Goal: Task Accomplishment & Management: Use online tool/utility

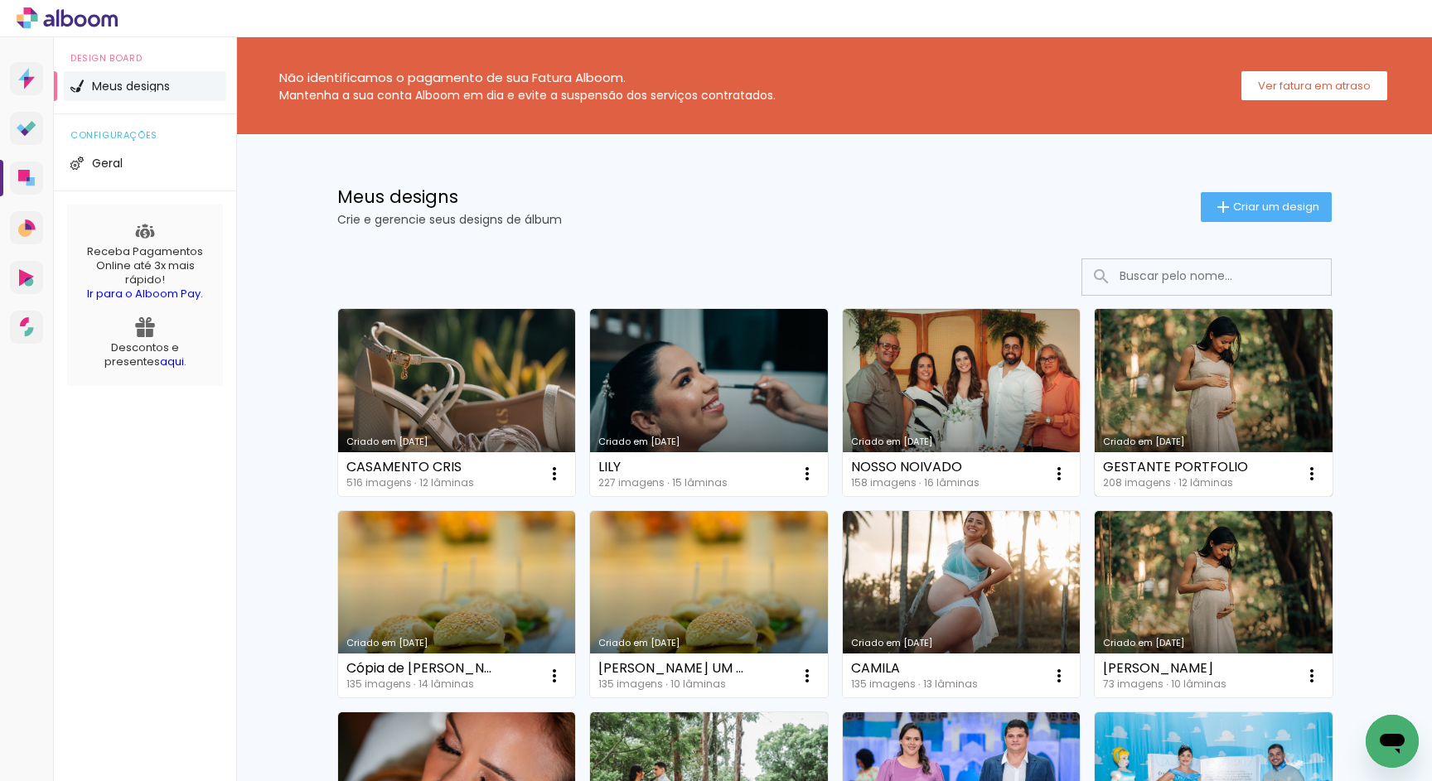
click at [1162, 389] on link "Criado em [DATE]" at bounding box center [1213, 402] width 238 height 187
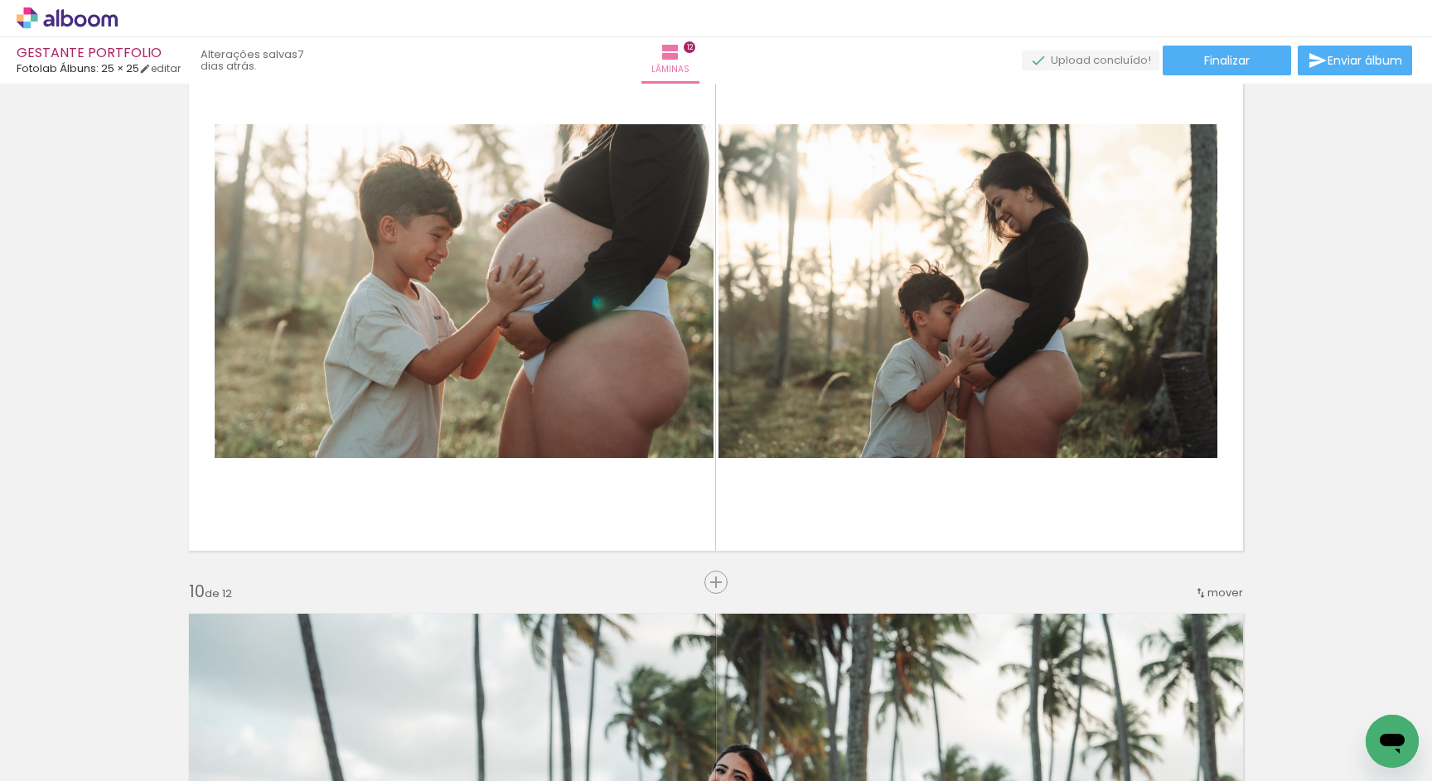
scroll to position [4724, 0]
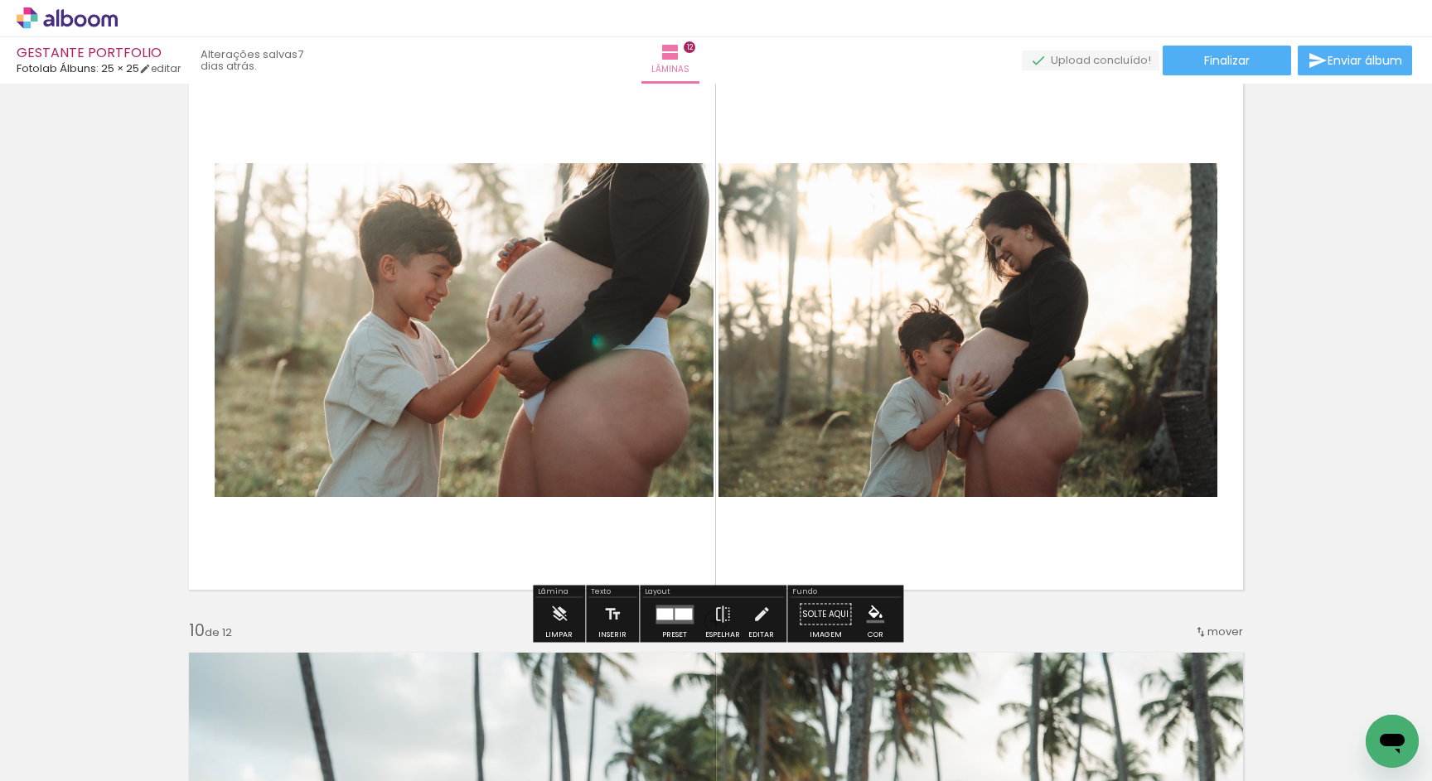
click at [676, 616] on div at bounding box center [682, 614] width 17 height 12
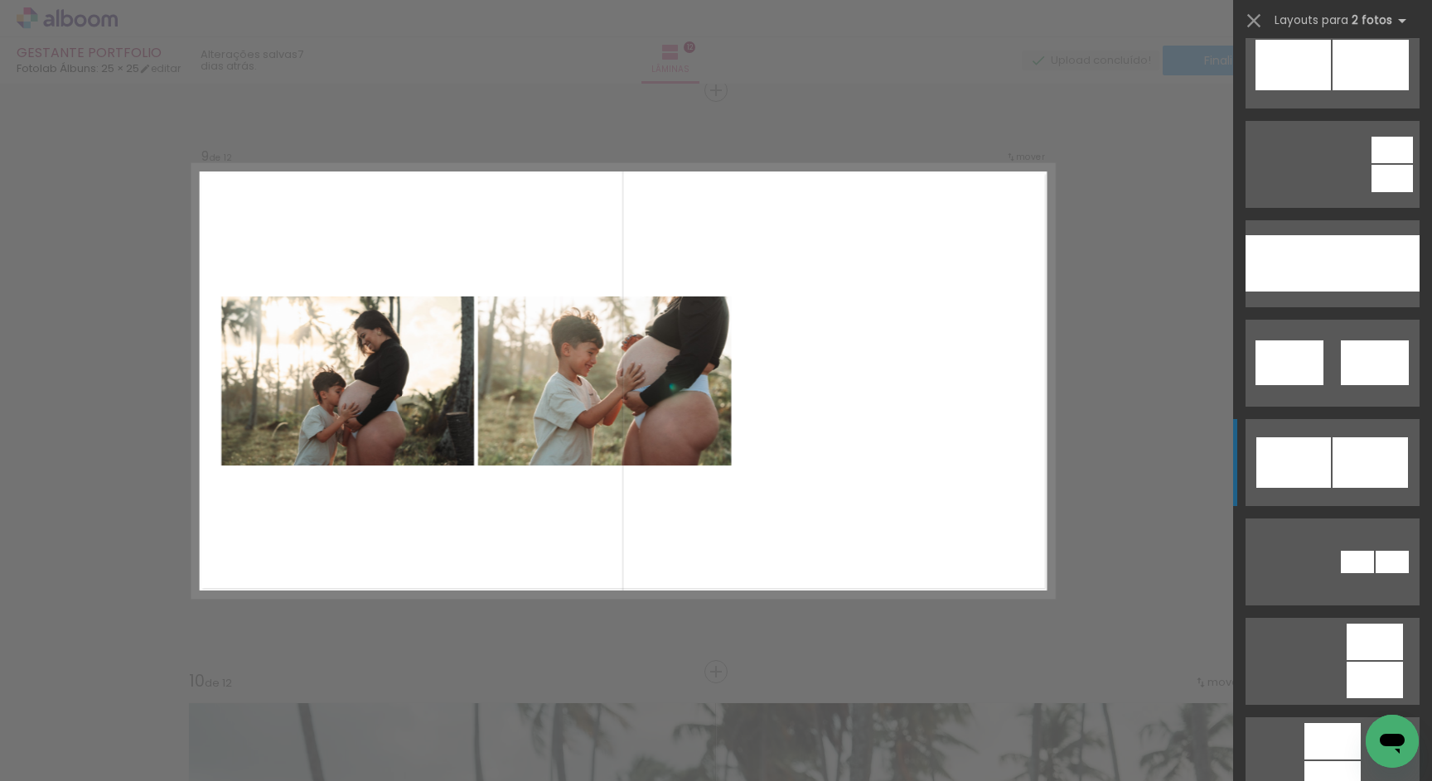
scroll to position [925, 0]
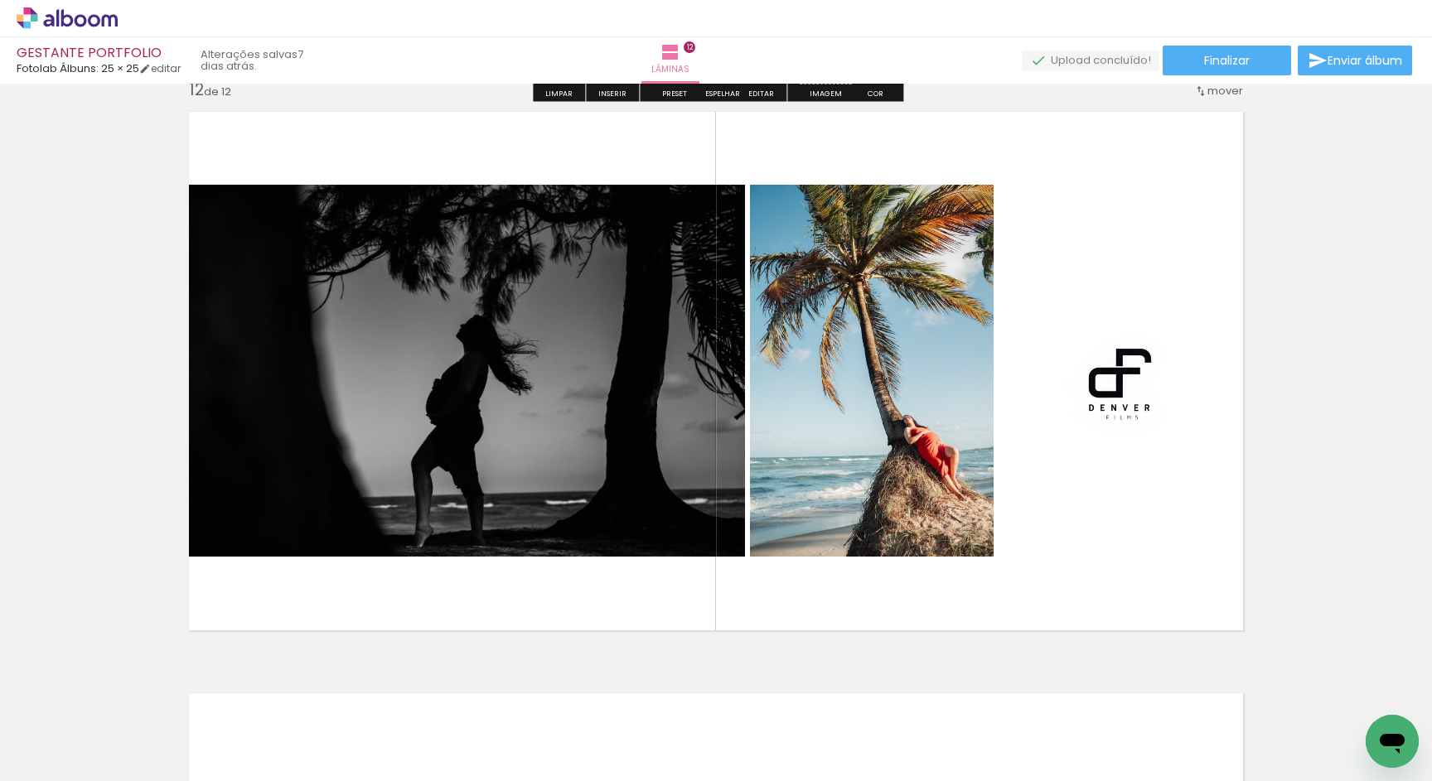
scroll to position [6429, 0]
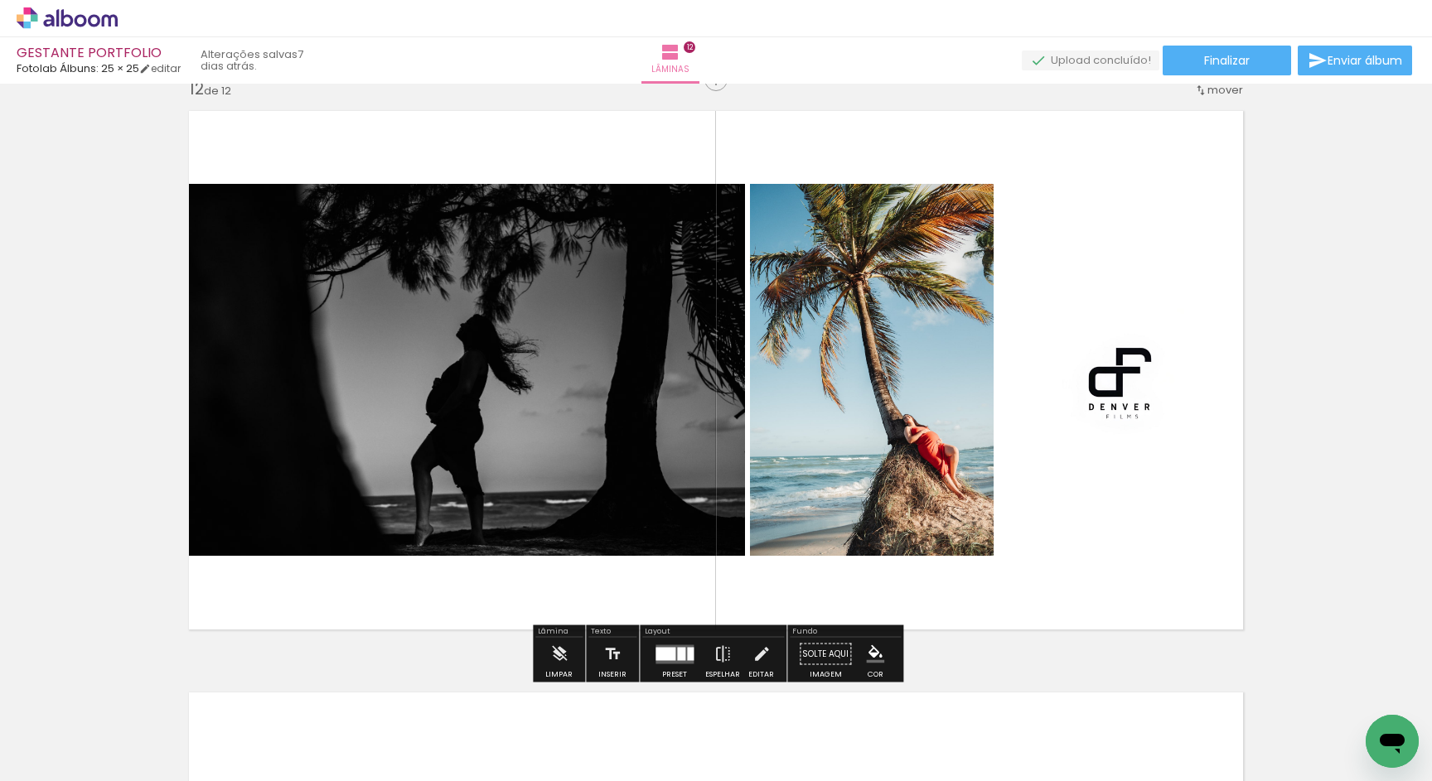
click at [937, 461] on quentale-photo at bounding box center [872, 370] width 244 height 372
click at [0, 0] on slot "P&B" at bounding box center [0, 0] width 0 height 0
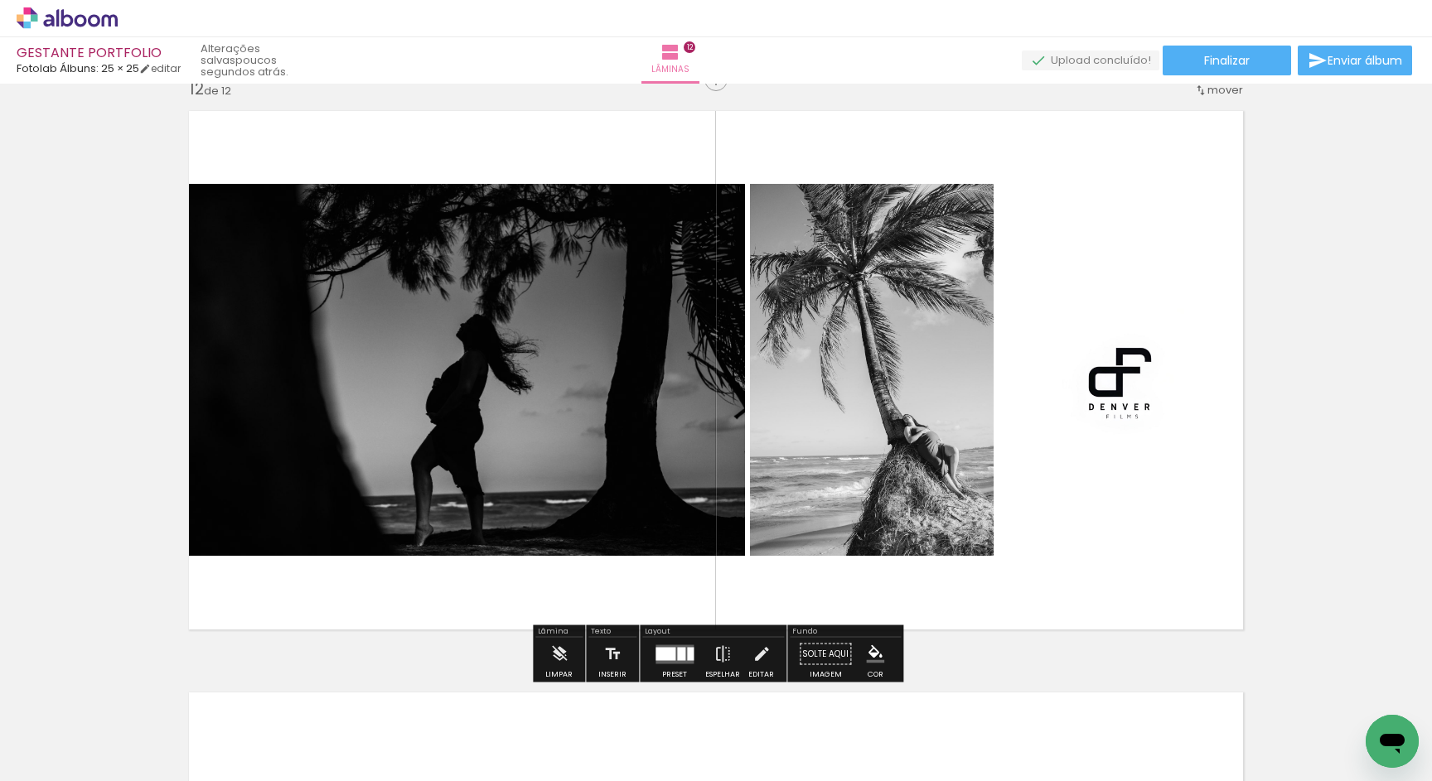
click at [0, 0] on slot "P&B" at bounding box center [0, 0] width 0 height 0
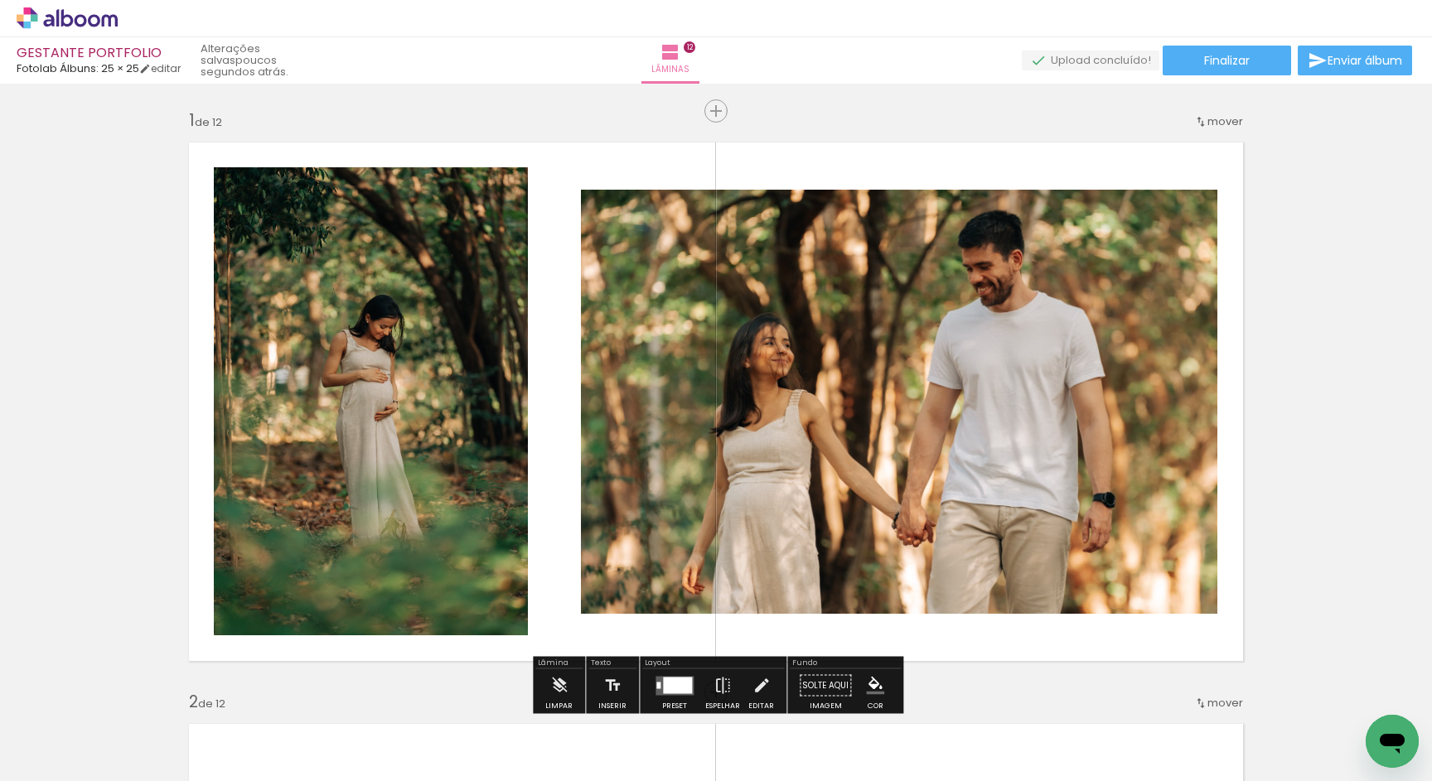
scroll to position [0, 0]
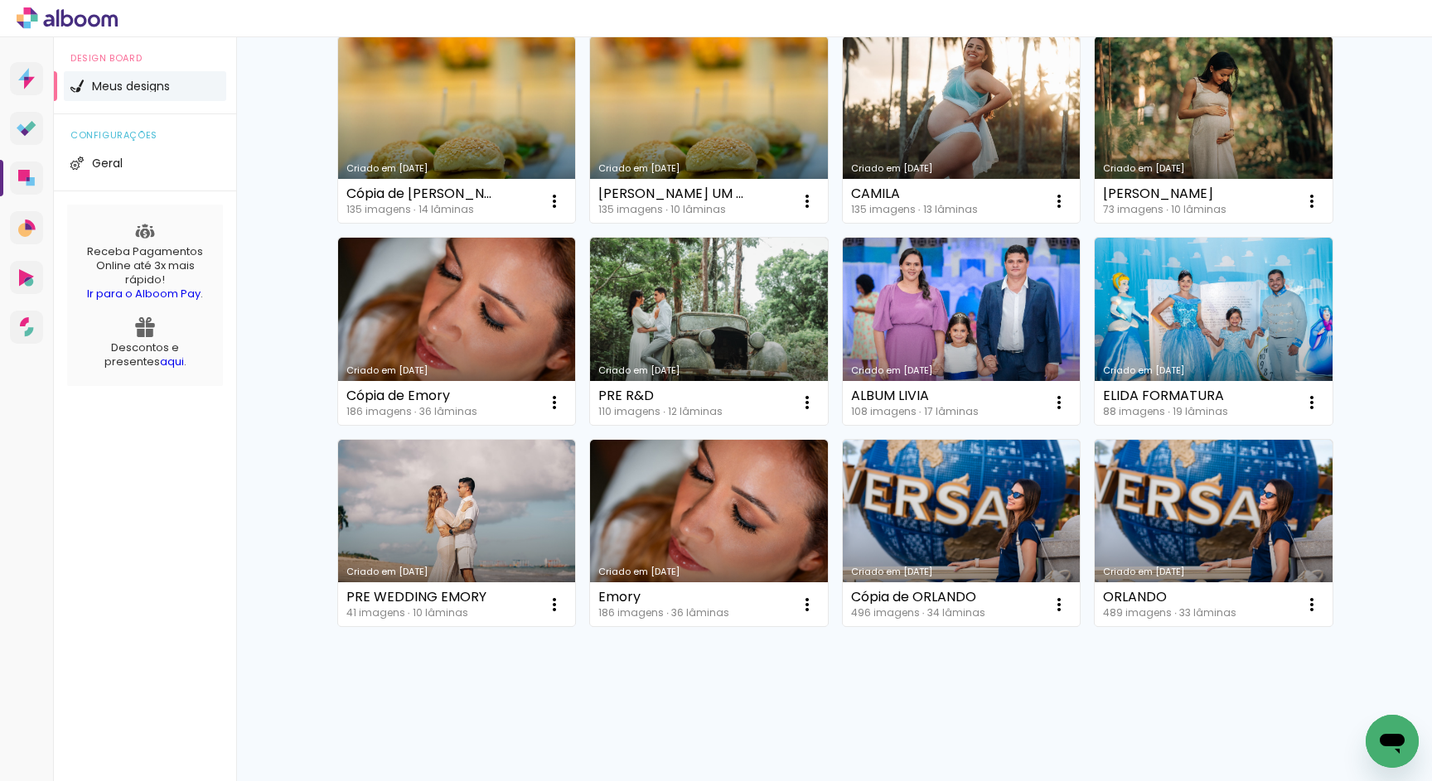
scroll to position [475, 0]
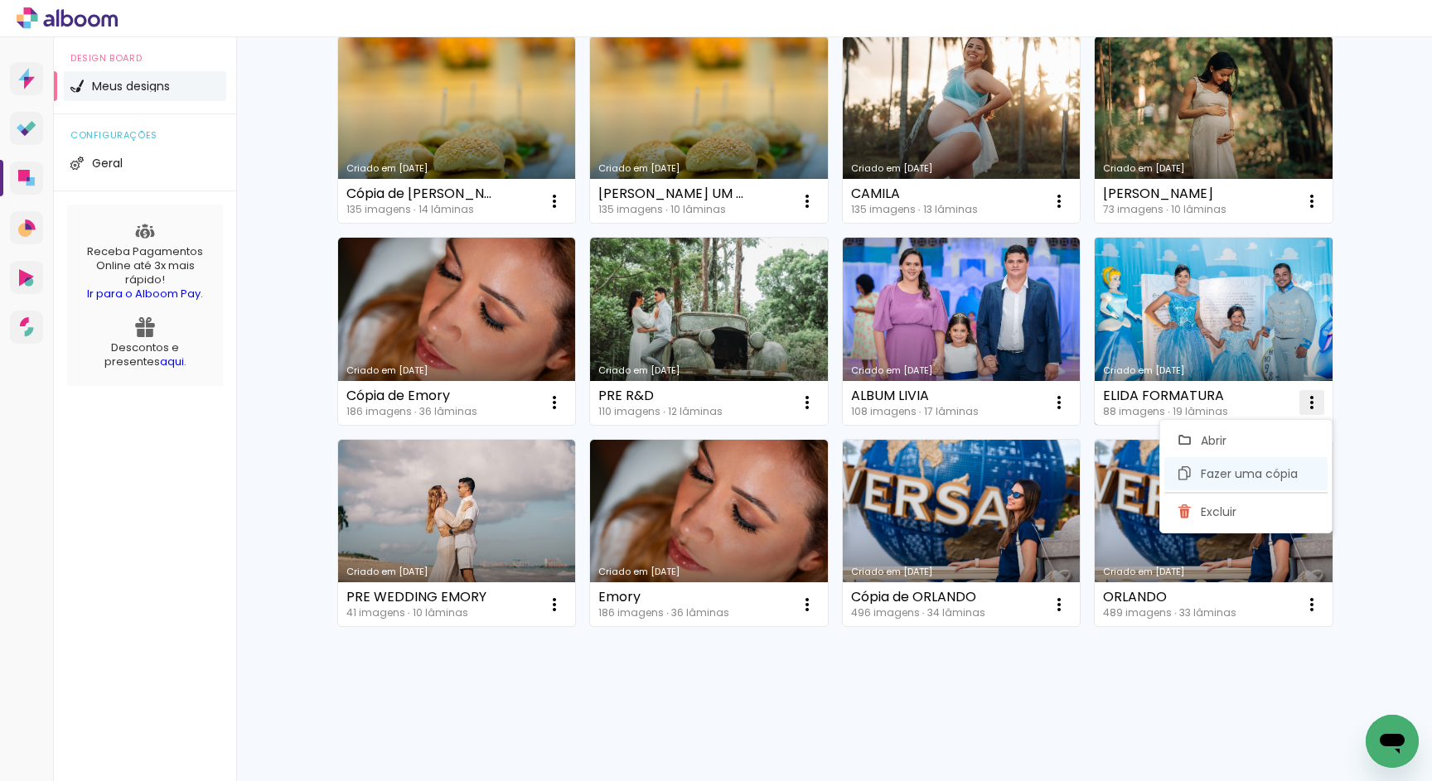
click at [1256, 471] on span "Fazer uma cópia" at bounding box center [1248, 474] width 97 height 12
type input "Cópia de ELIDA FORMATURA"
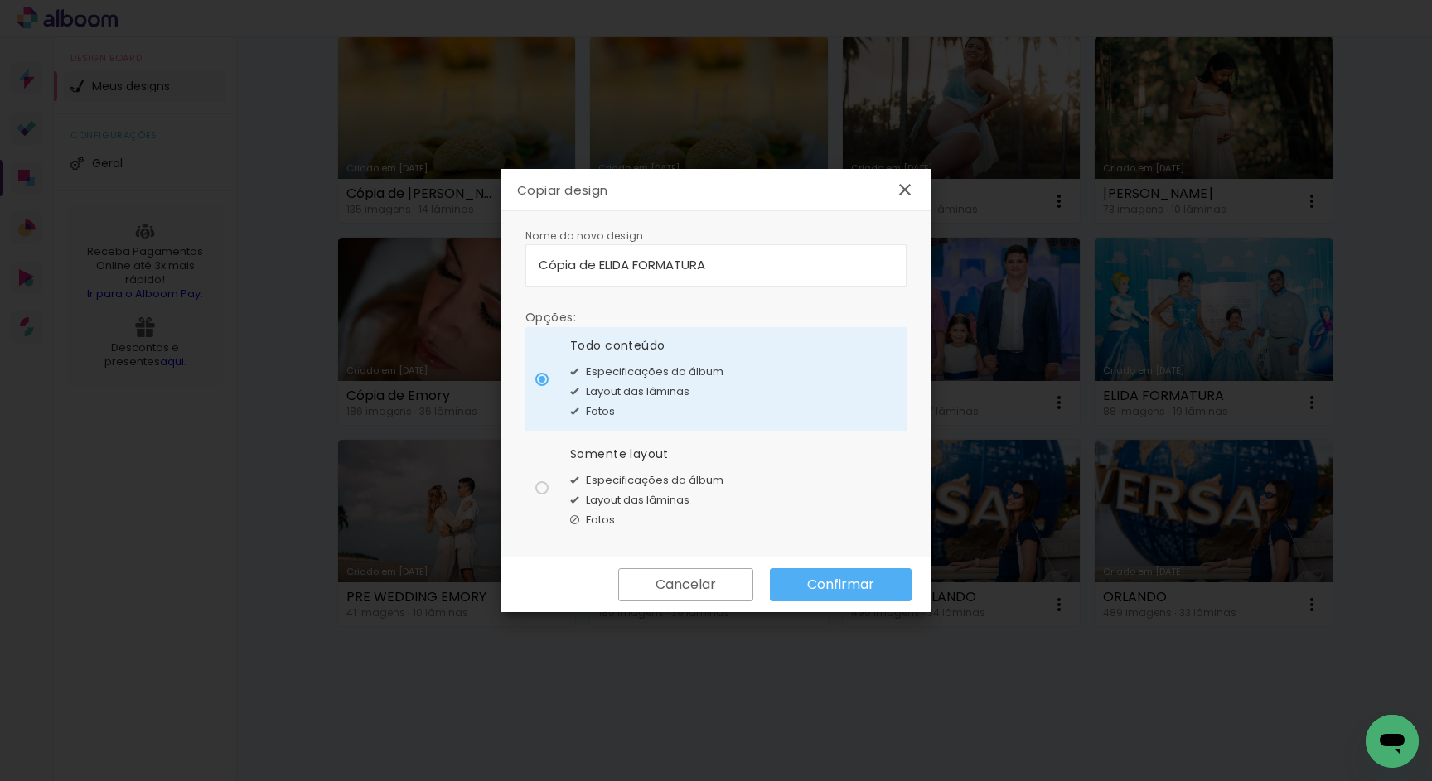
click at [881, 584] on paper-button "Confirmar" at bounding box center [841, 584] width 142 height 33
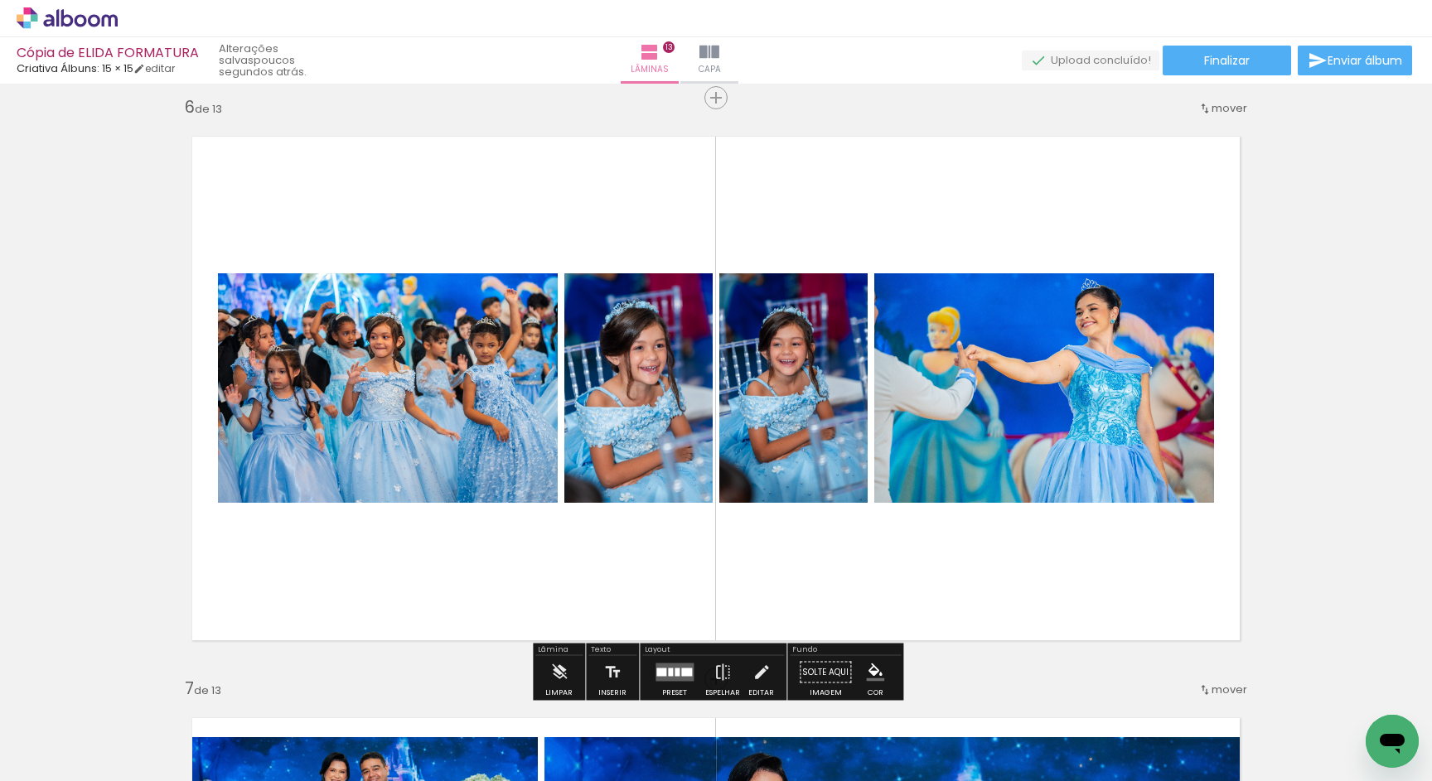
scroll to position [2921, 0]
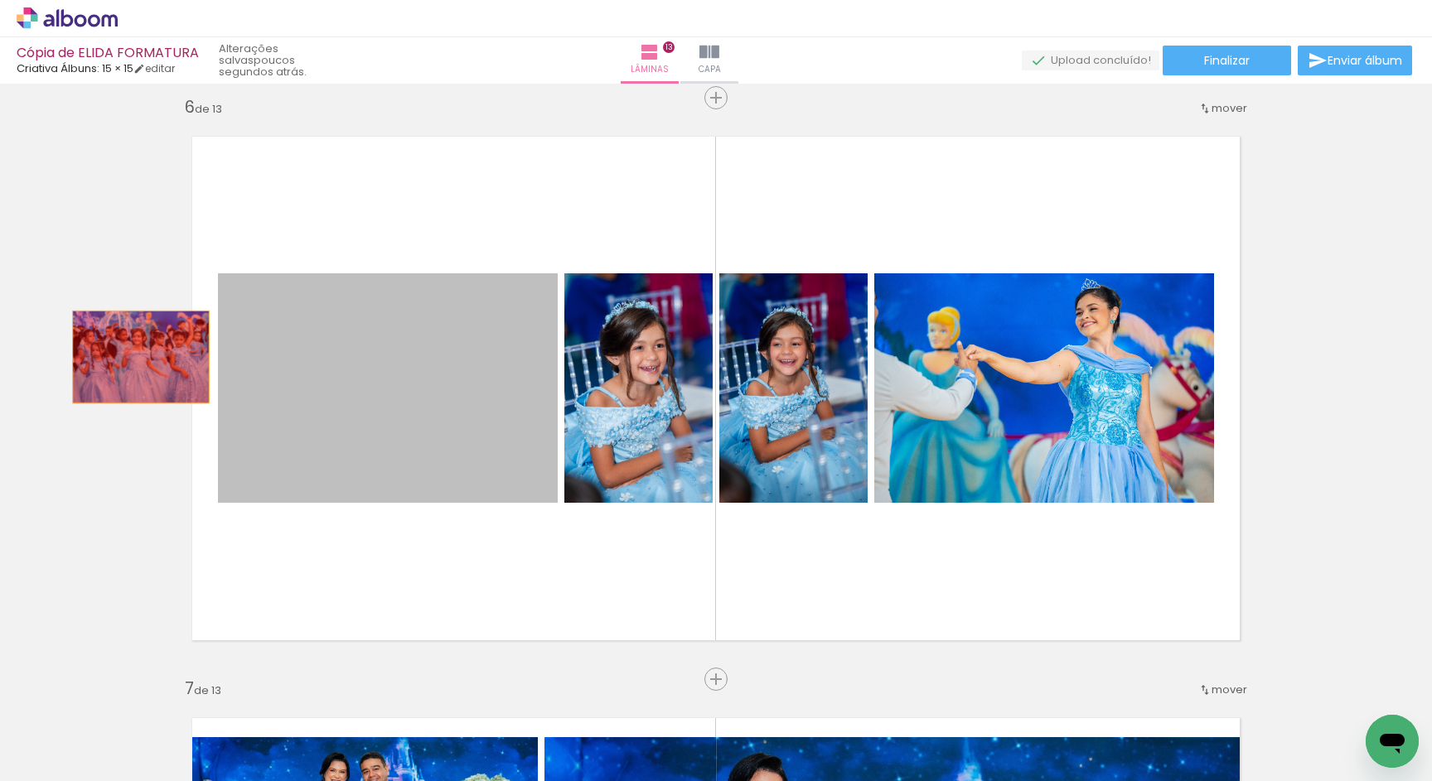
drag, startPoint x: 450, startPoint y: 345, endPoint x: 141, endPoint y: 357, distance: 309.3
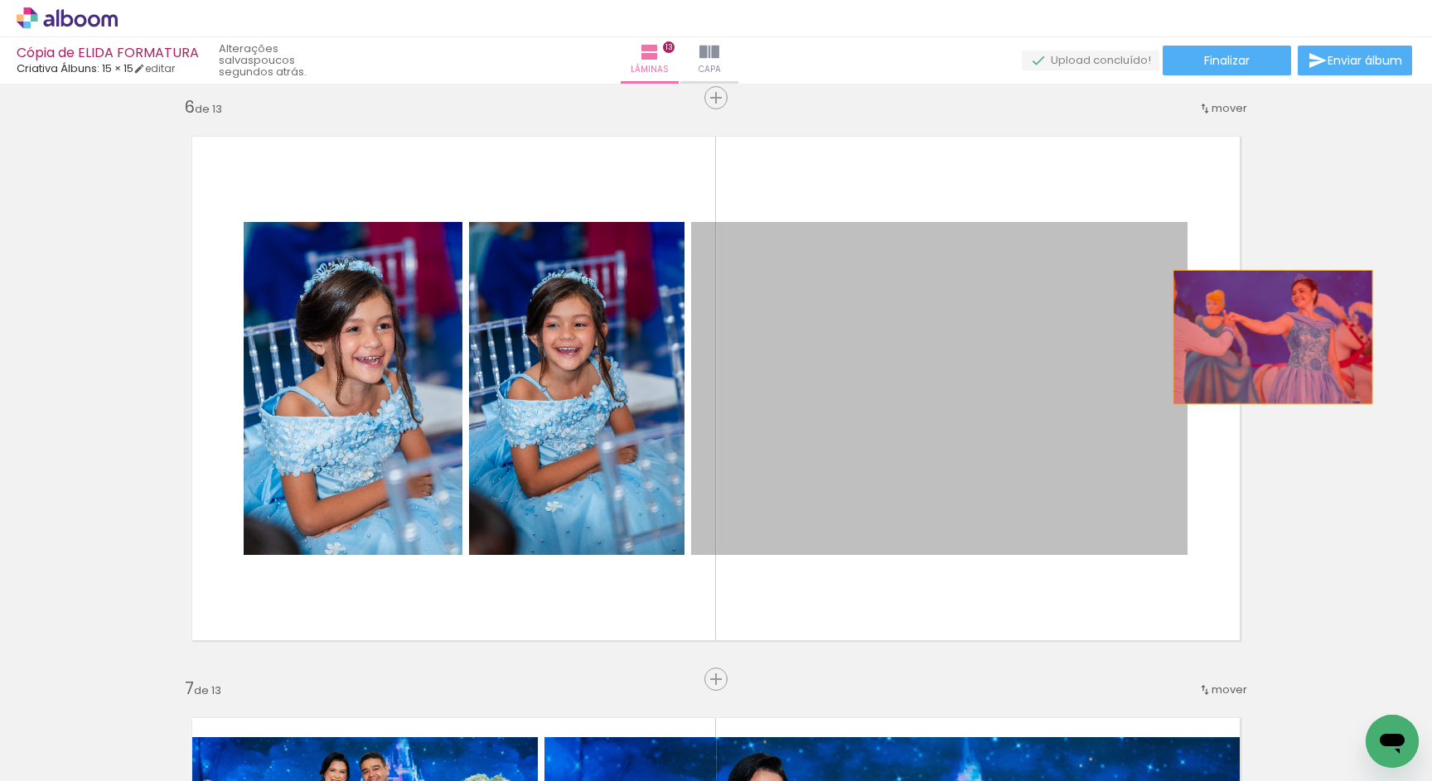
drag, startPoint x: 819, startPoint y: 421, endPoint x: 1273, endPoint y: 337, distance: 462.5
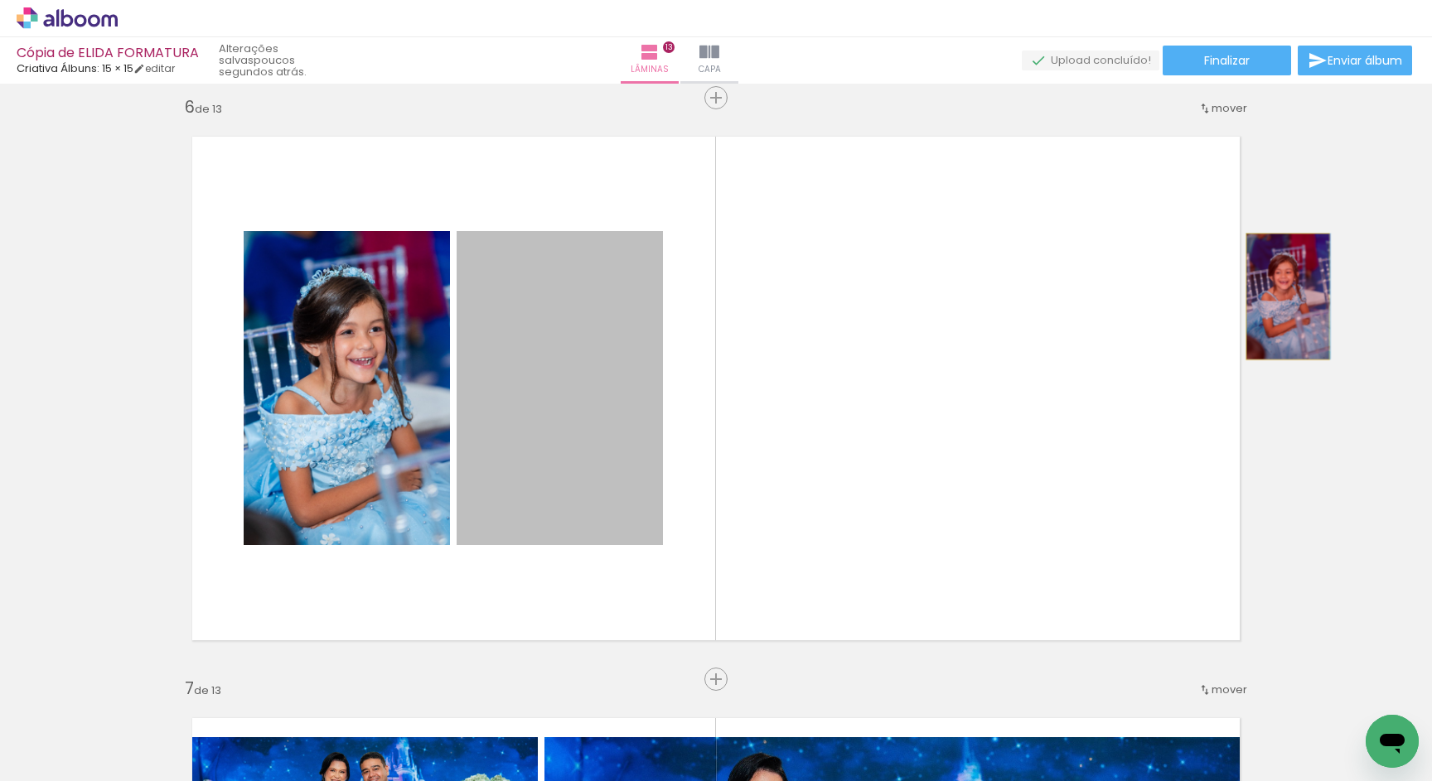
drag, startPoint x: 541, startPoint y: 471, endPoint x: 1288, endPoint y: 297, distance: 767.3
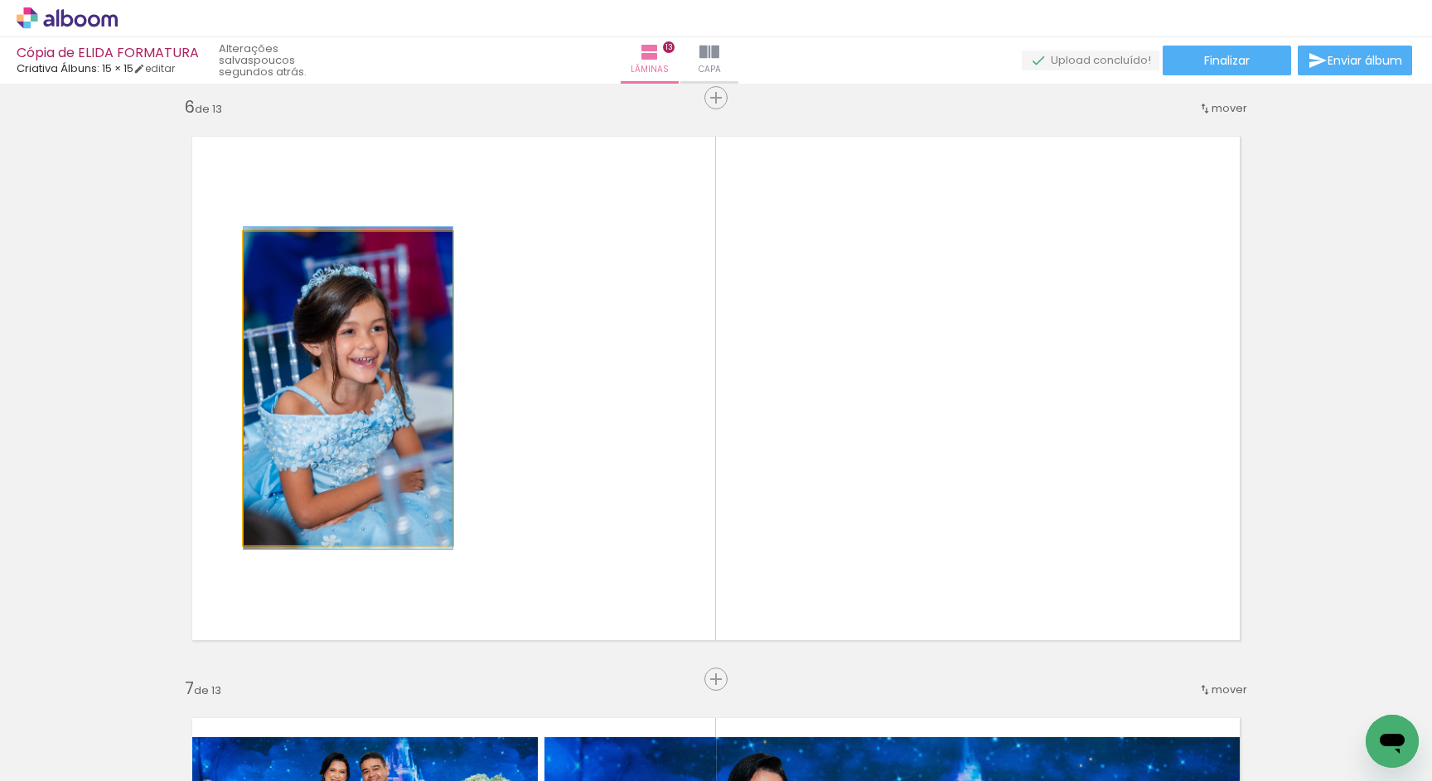
drag, startPoint x: 302, startPoint y: 395, endPoint x: 141, endPoint y: 394, distance: 161.6
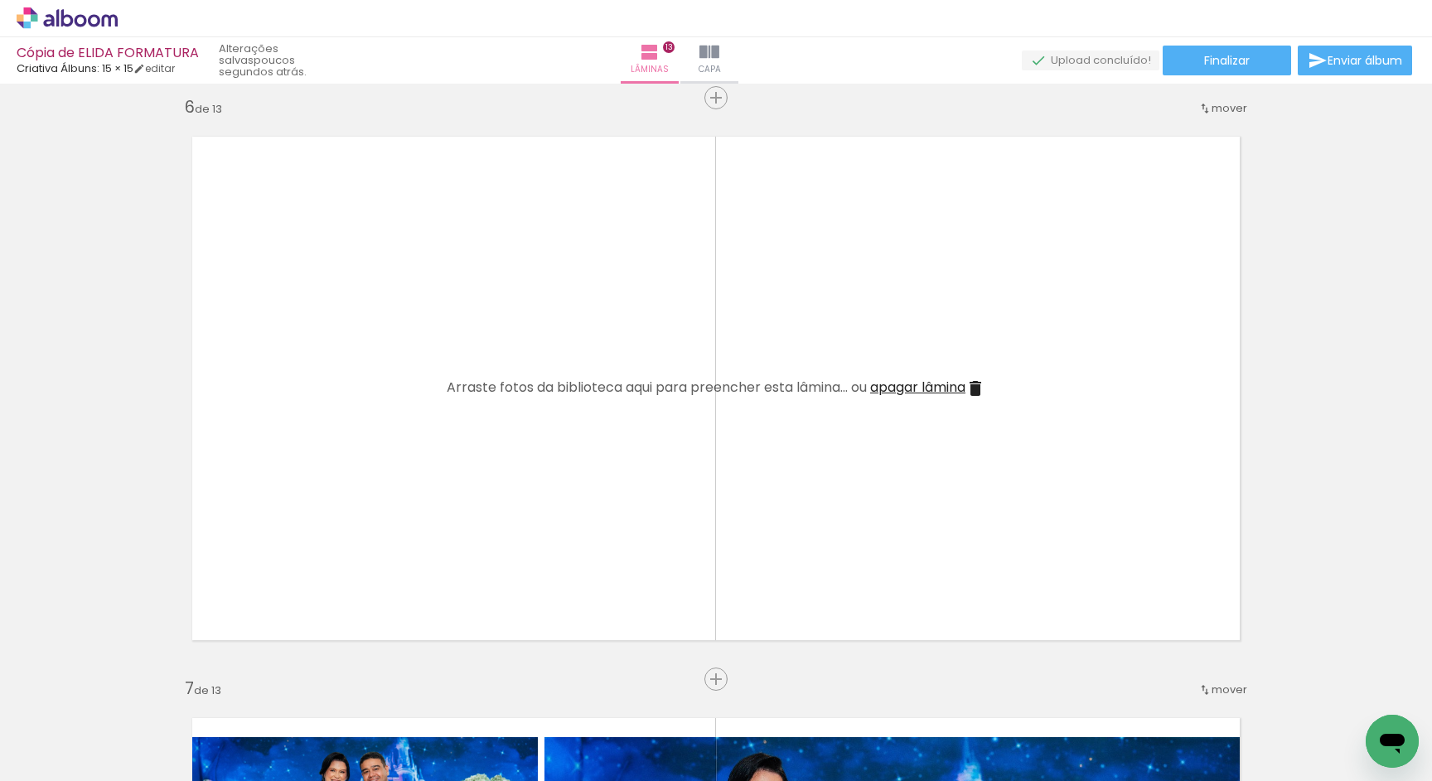
click at [949, 387] on span "apagar lâmina" at bounding box center [917, 387] width 95 height 19
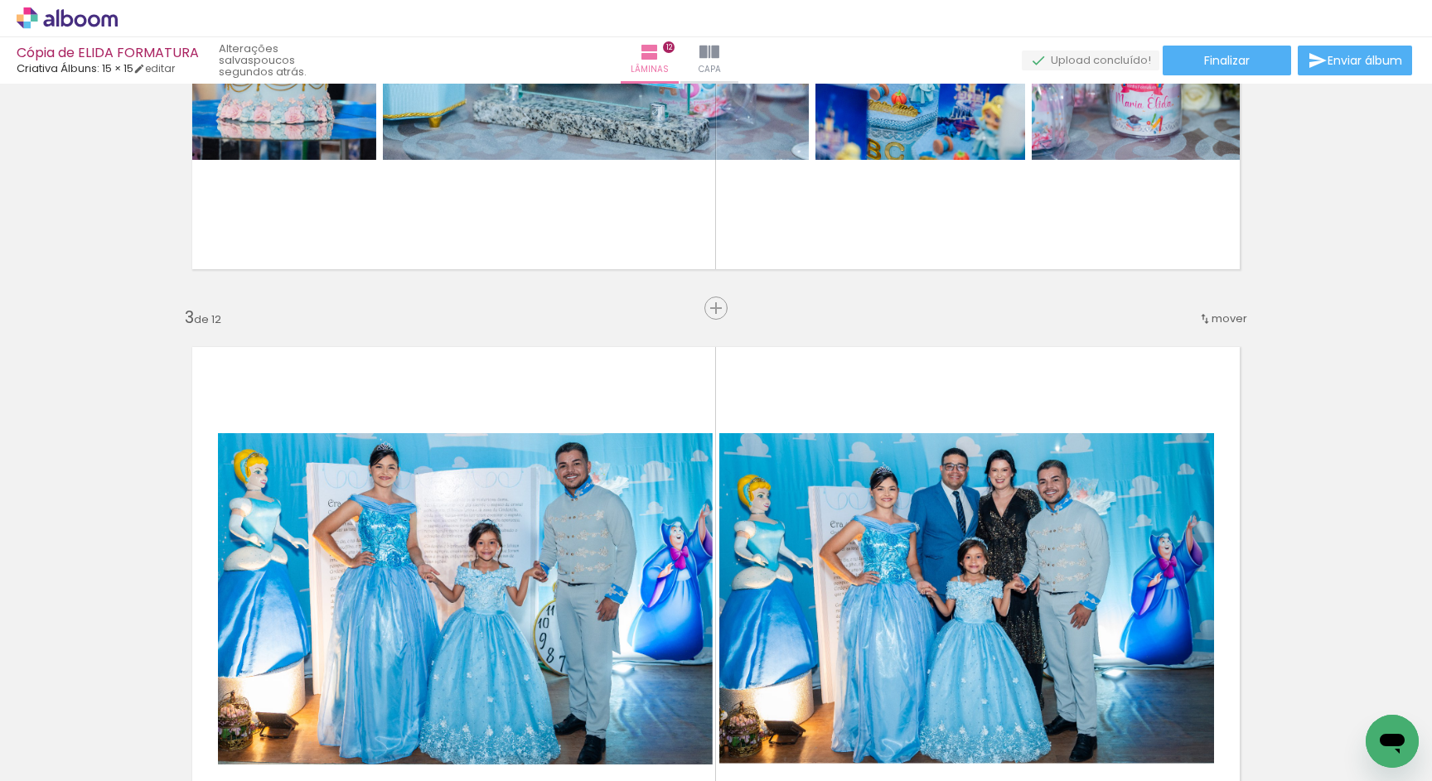
scroll to position [930, 0]
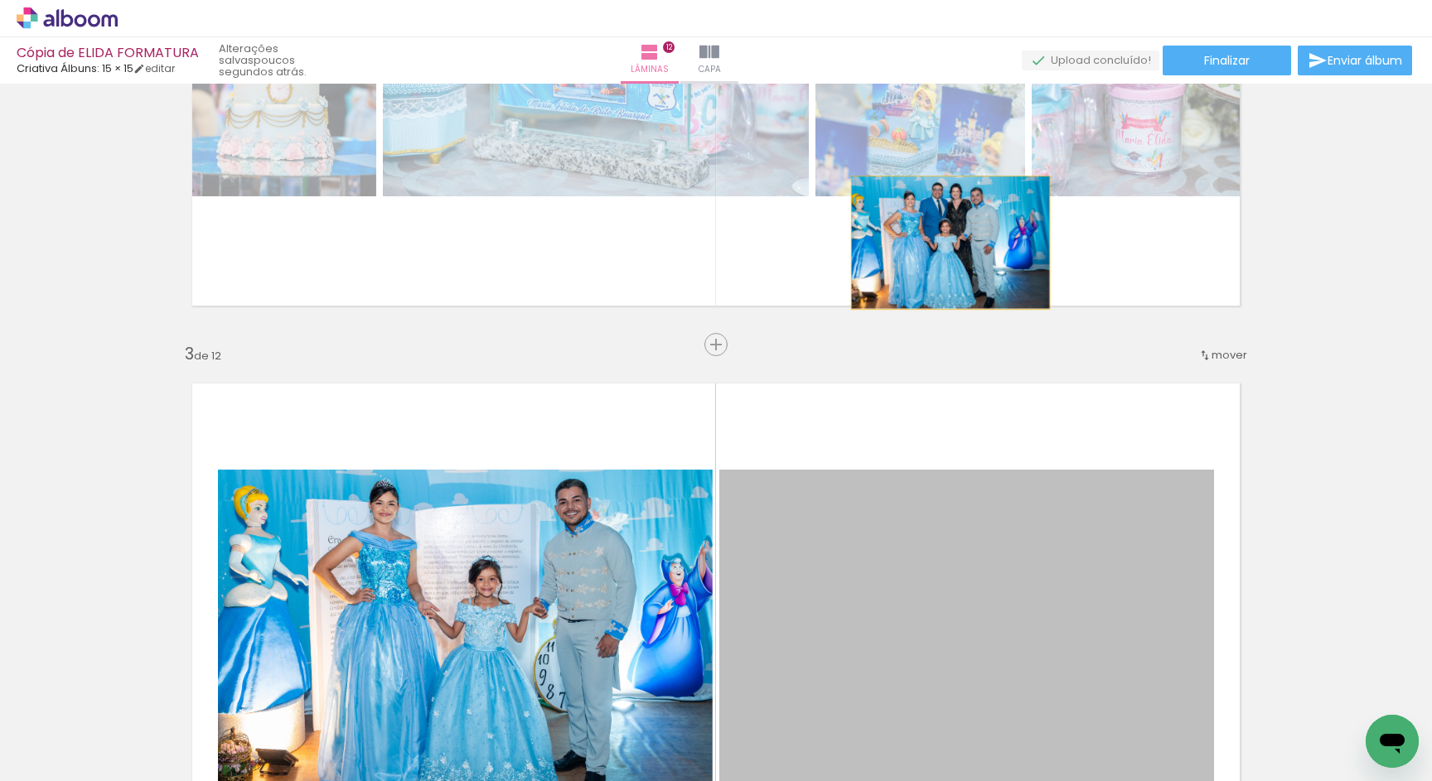
drag, startPoint x: 1058, startPoint y: 553, endPoint x: 939, endPoint y: 228, distance: 346.5
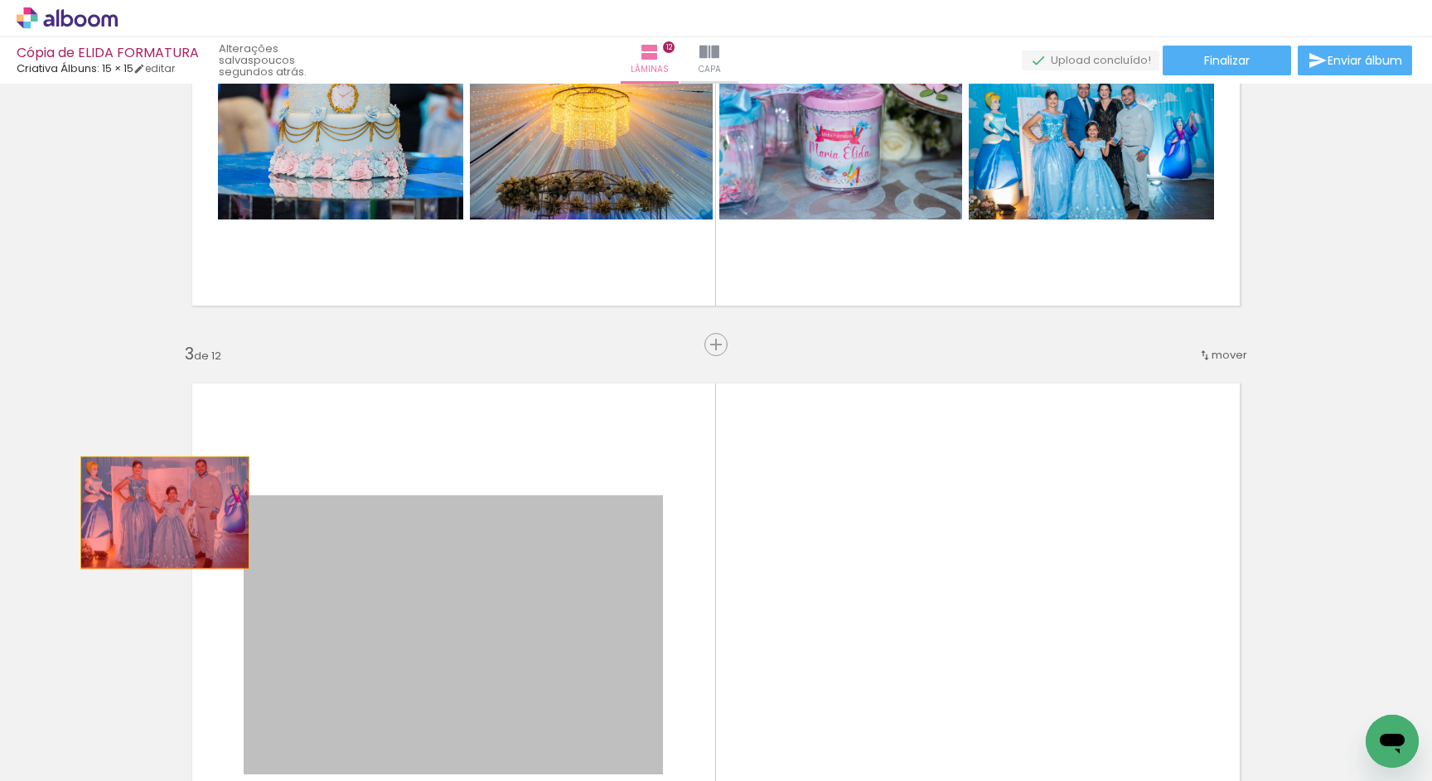
drag, startPoint x: 526, startPoint y: 640, endPoint x: 151, endPoint y: 510, distance: 397.2
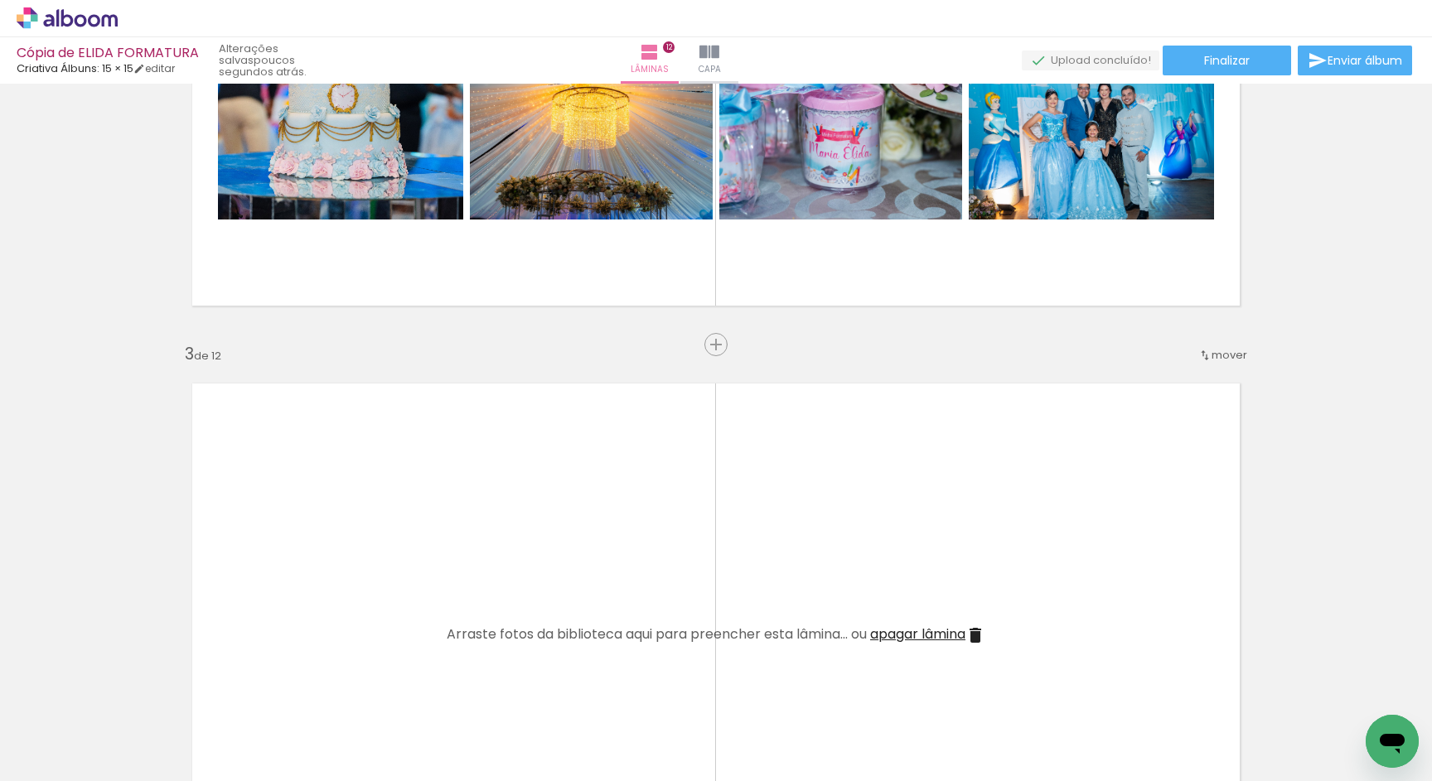
scroll to position [0, 0]
click at [939, 629] on span "apagar lâmina" at bounding box center [917, 634] width 95 height 19
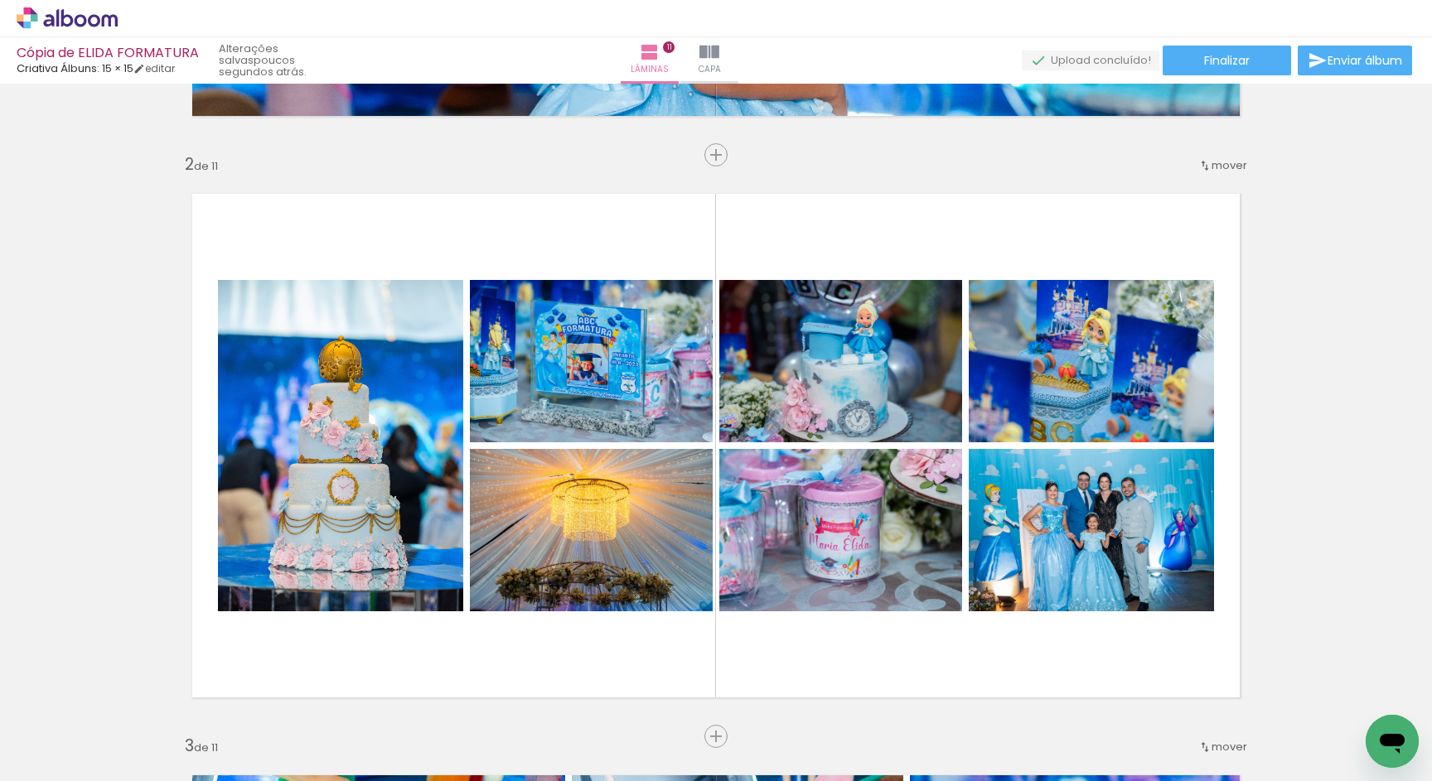
scroll to position [637, 0]
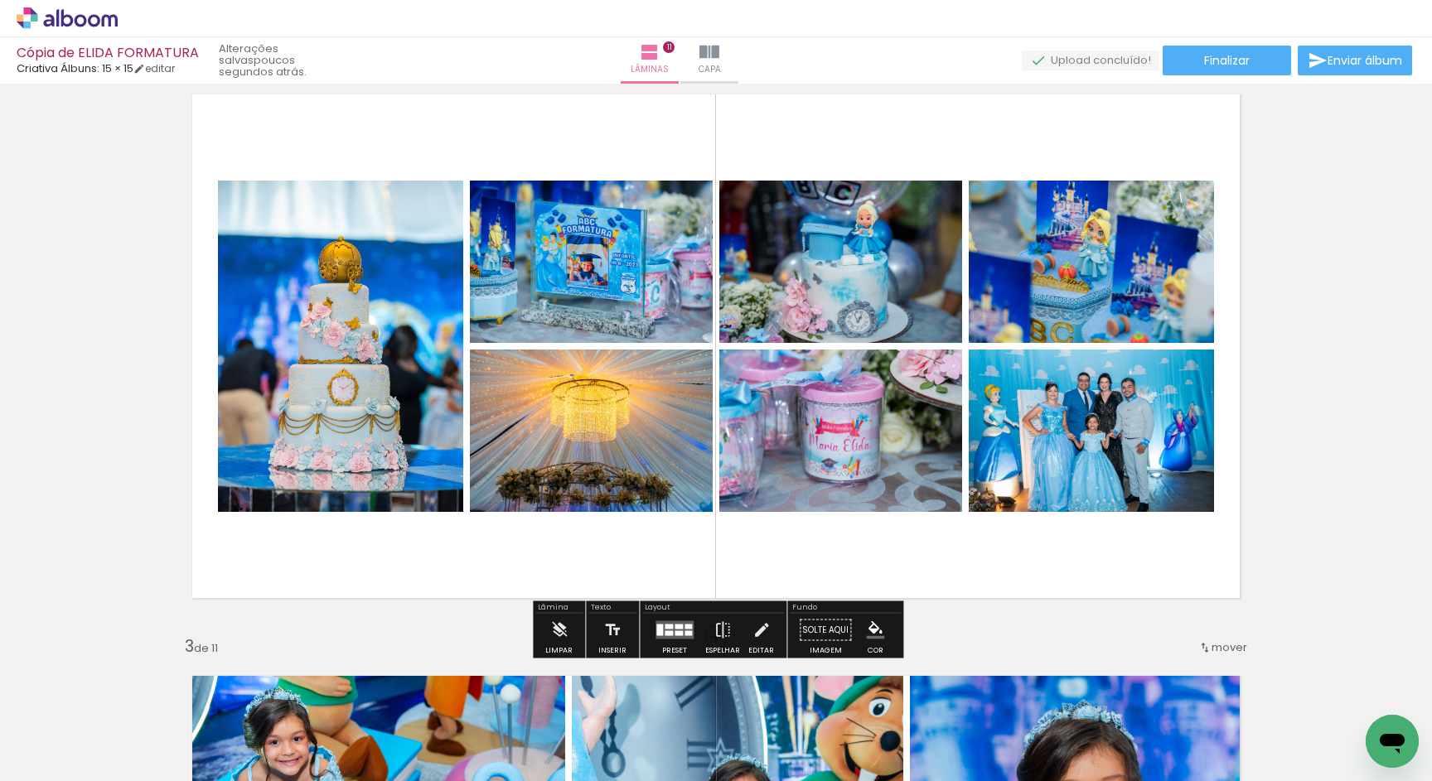
click at [678, 621] on quentale-layouter at bounding box center [674, 630] width 38 height 18
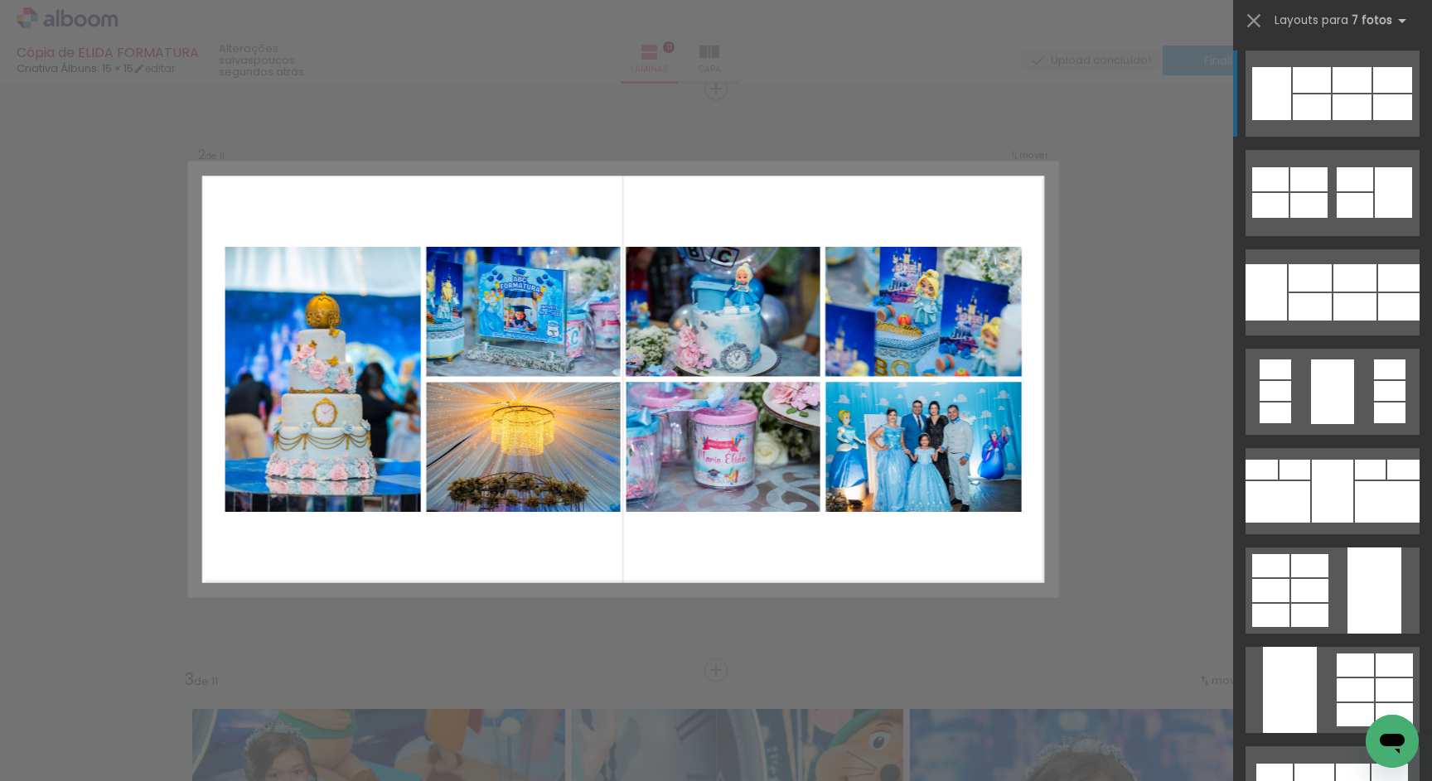
scroll to position [602, 0]
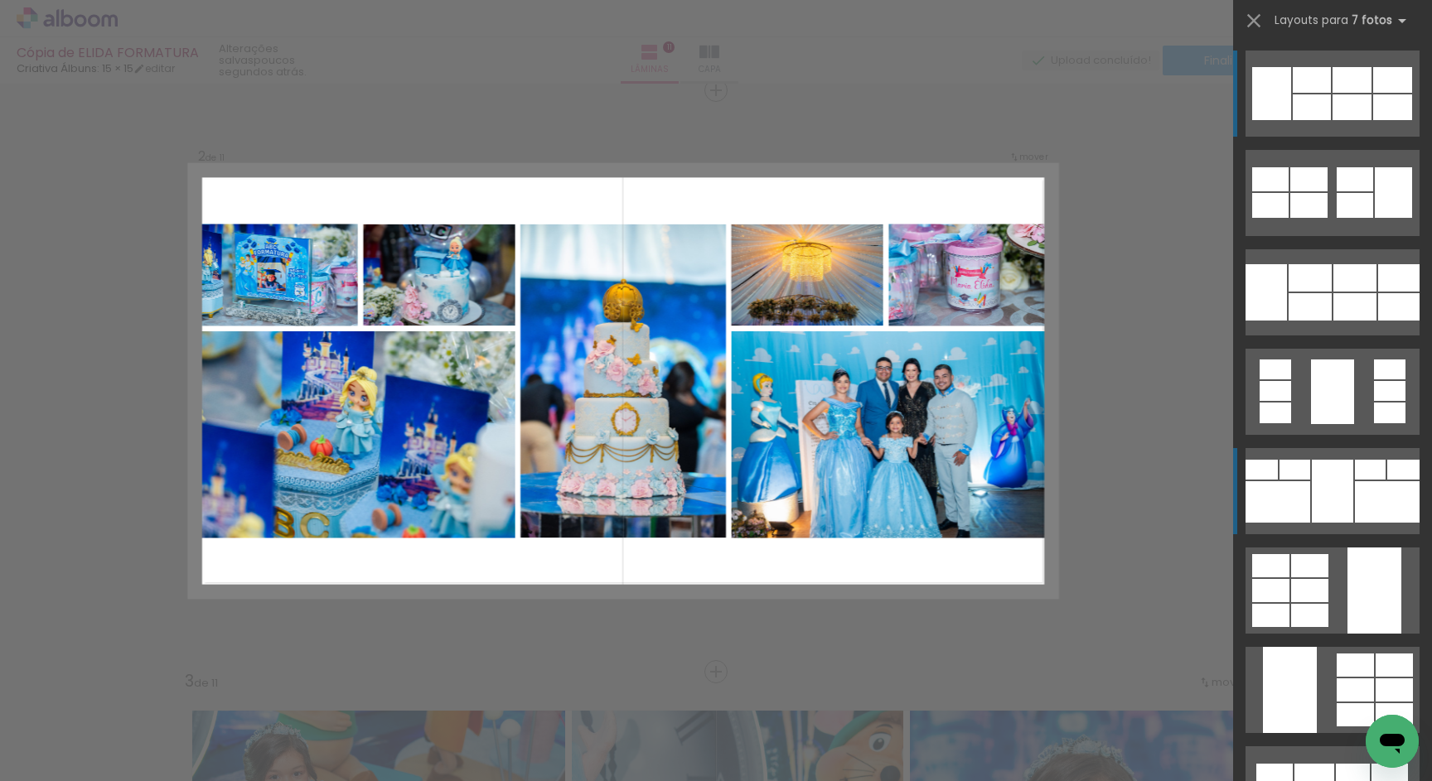
click at [1306, 498] on div at bounding box center [1277, 501] width 65 height 41
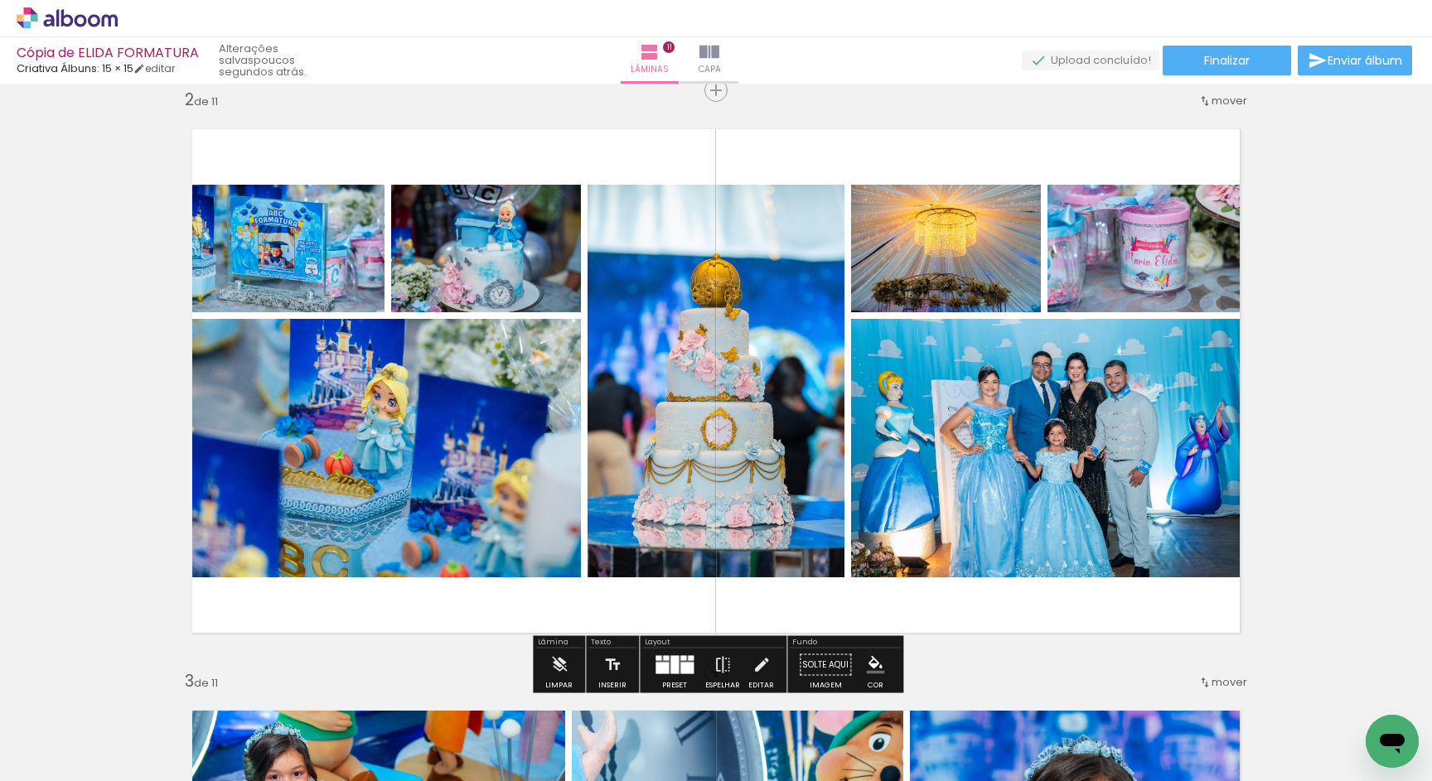
click at [680, 656] on div at bounding box center [683, 658] width 6 height 5
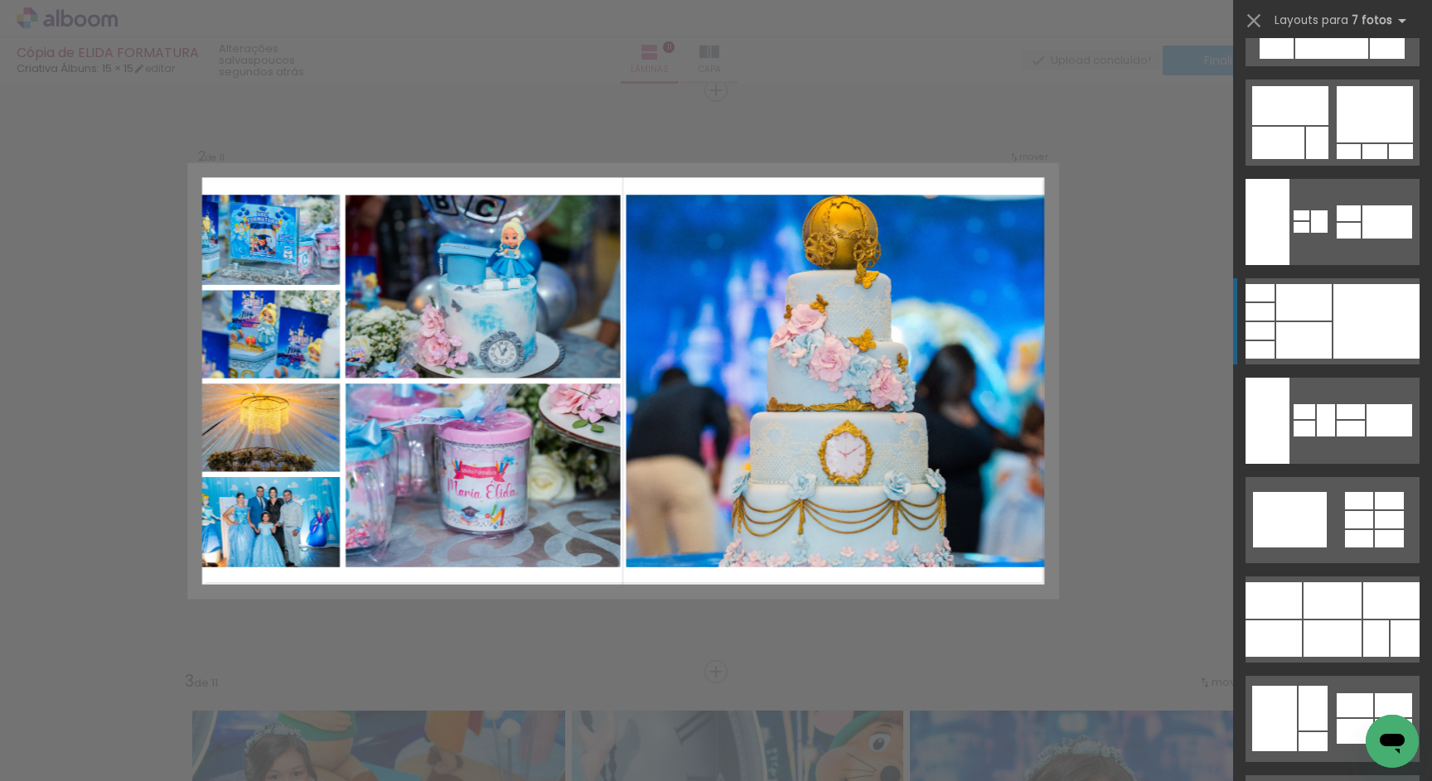
scroll to position [2496, 0]
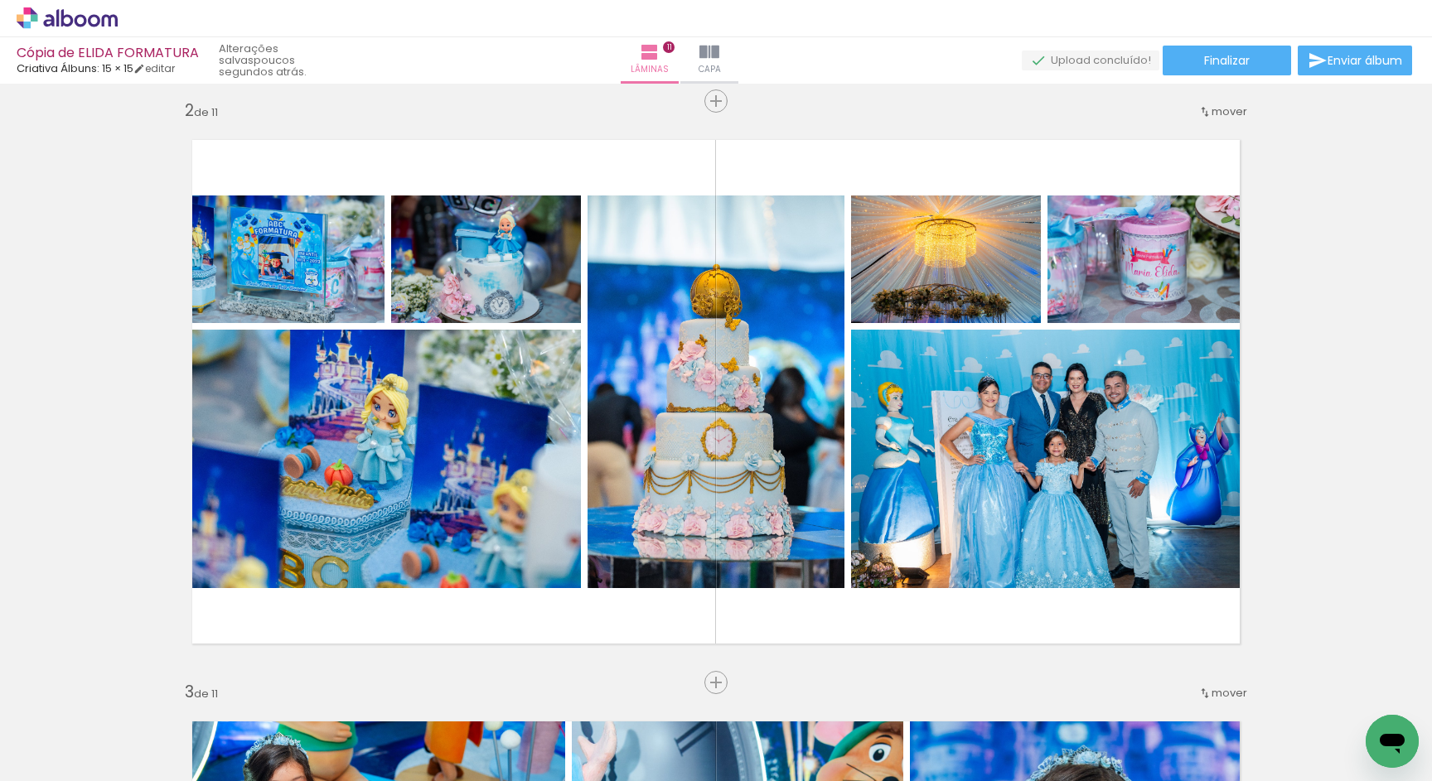
scroll to position [596, 0]
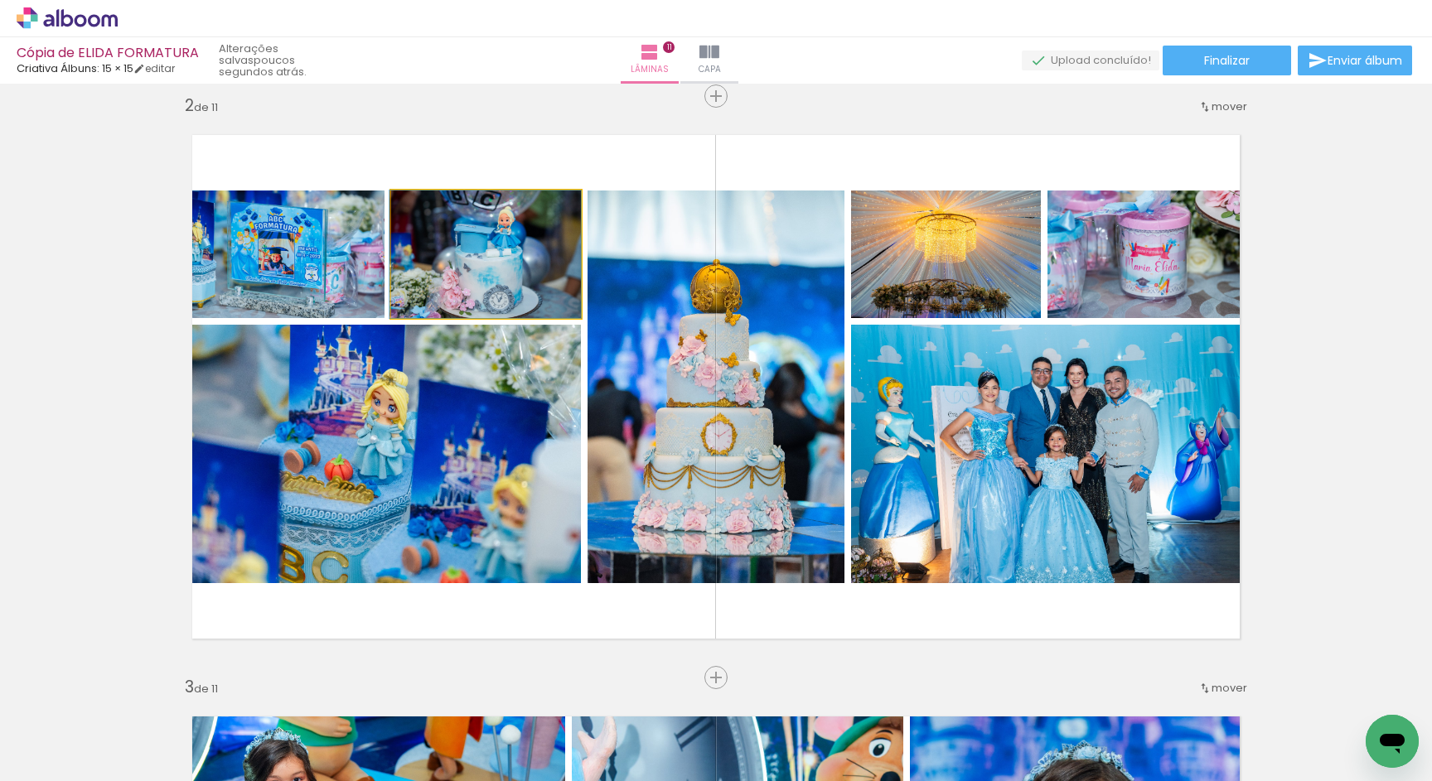
drag, startPoint x: 489, startPoint y: 277, endPoint x: 485, endPoint y: 437, distance: 160.8
click at [0, 0] on slot at bounding box center [0, 0] width 0 height 0
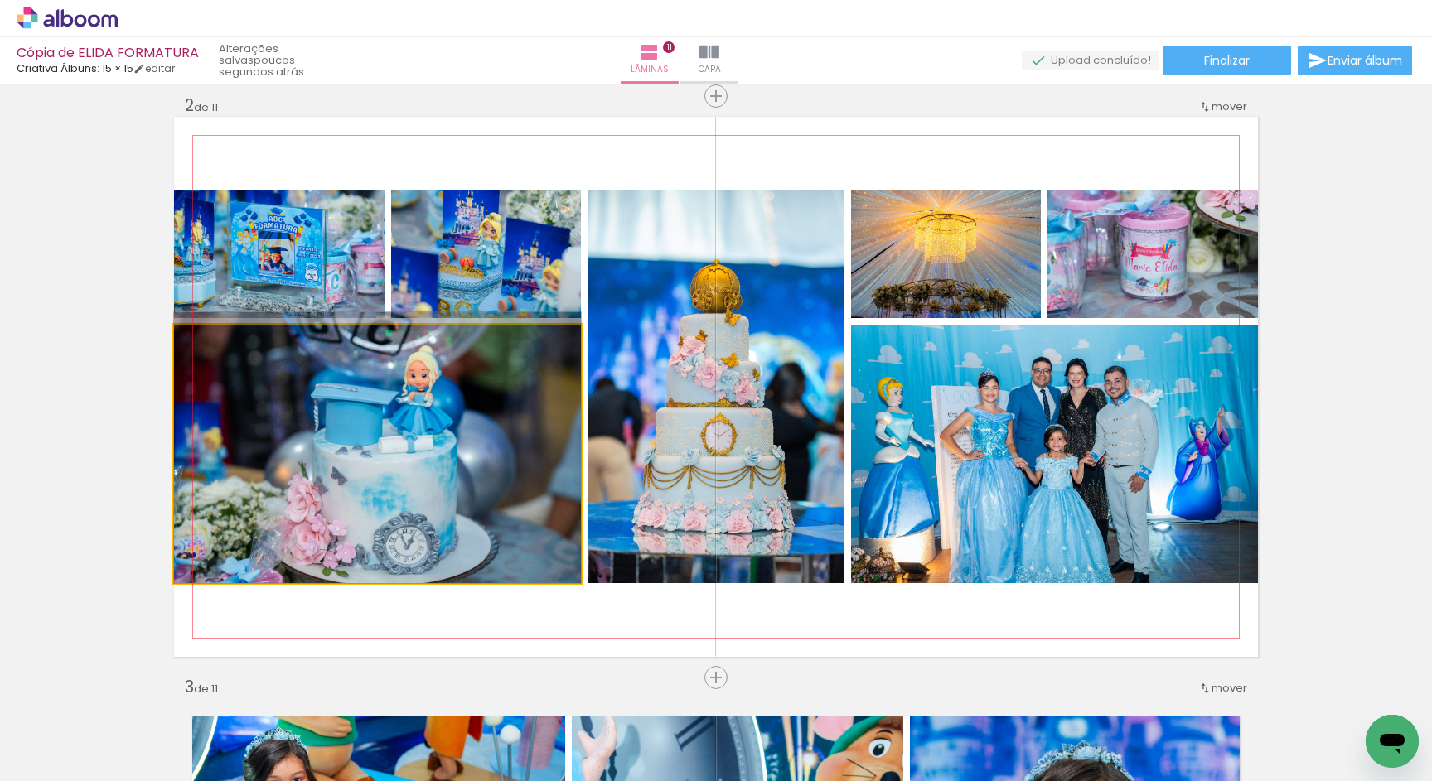
drag, startPoint x: 443, startPoint y: 481, endPoint x: 445, endPoint y: 437, distance: 43.1
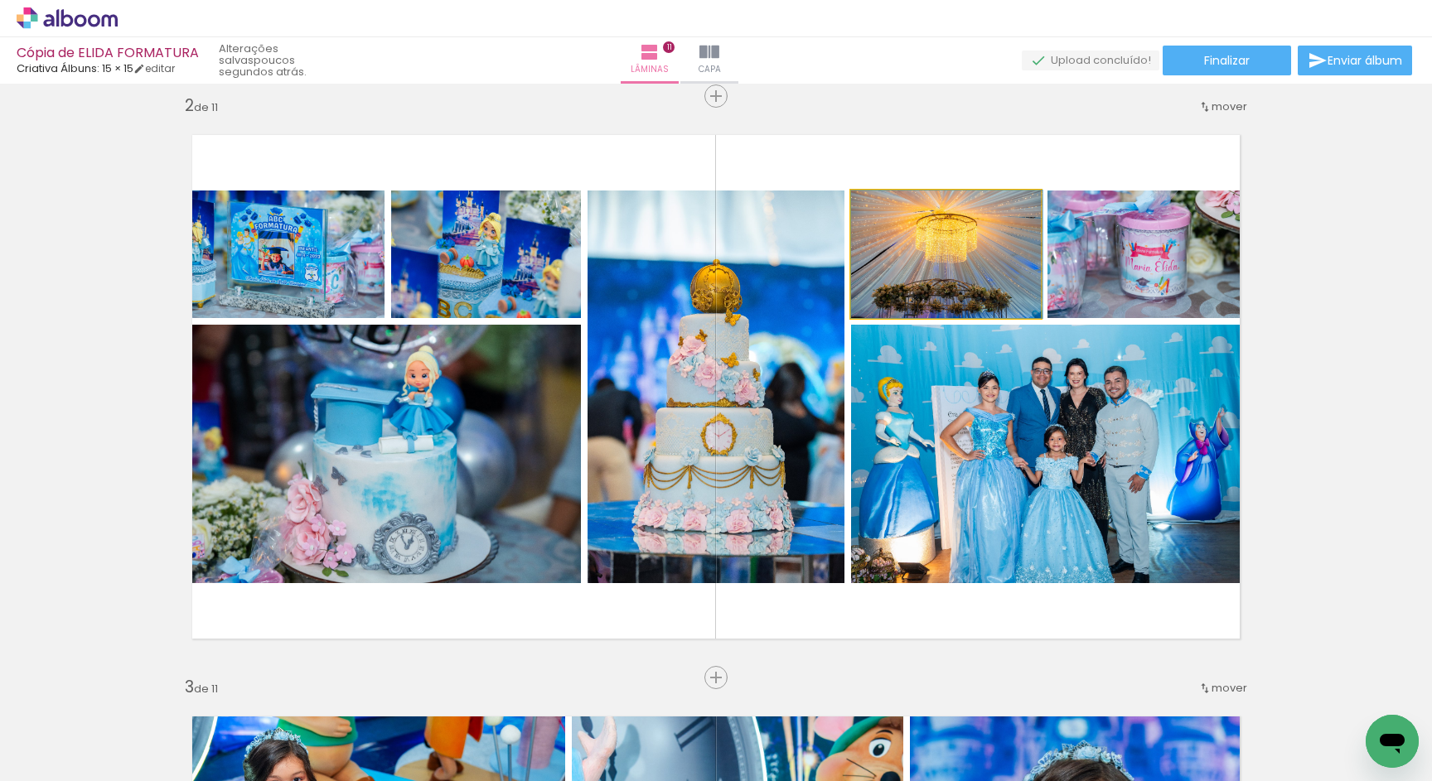
drag, startPoint x: 962, startPoint y: 273, endPoint x: 1002, endPoint y: 273, distance: 40.6
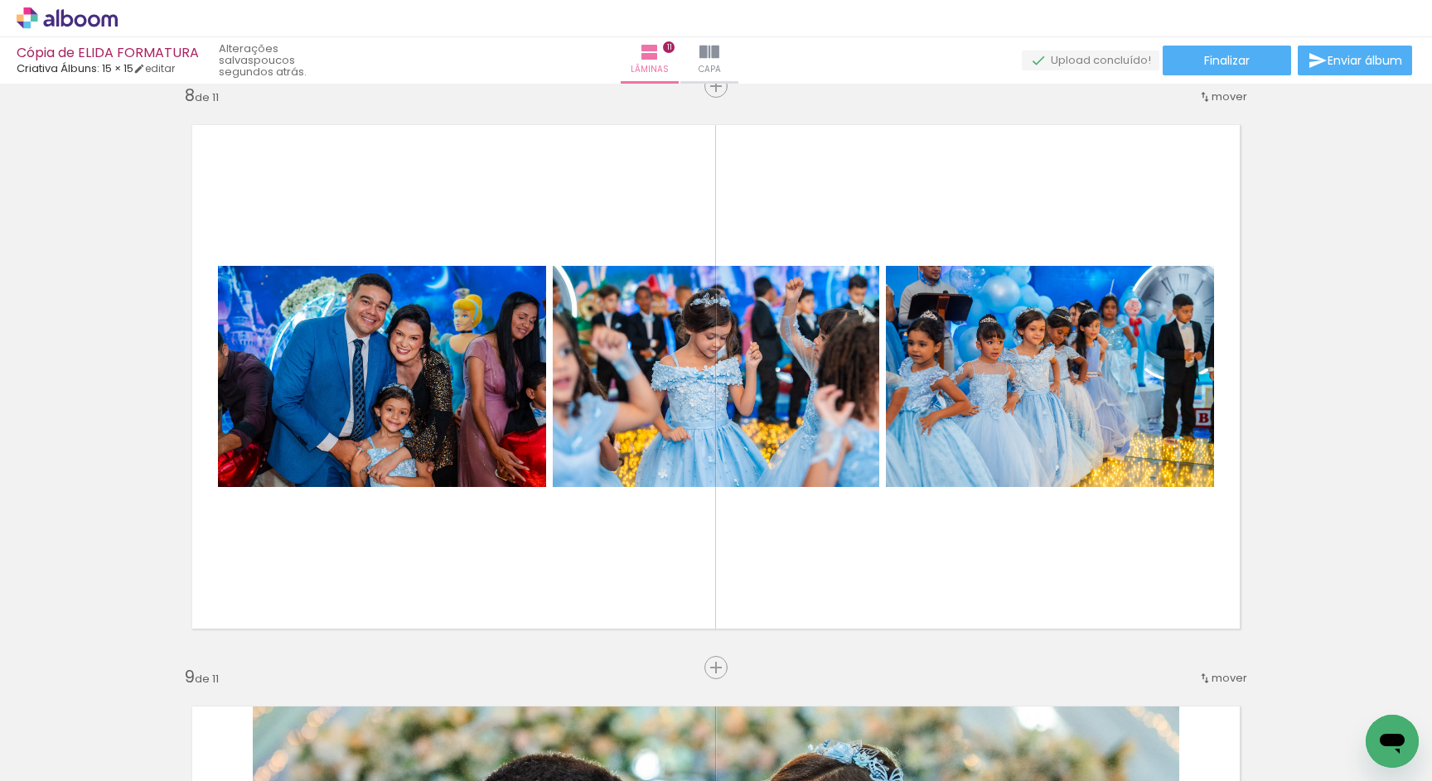
scroll to position [4098, 0]
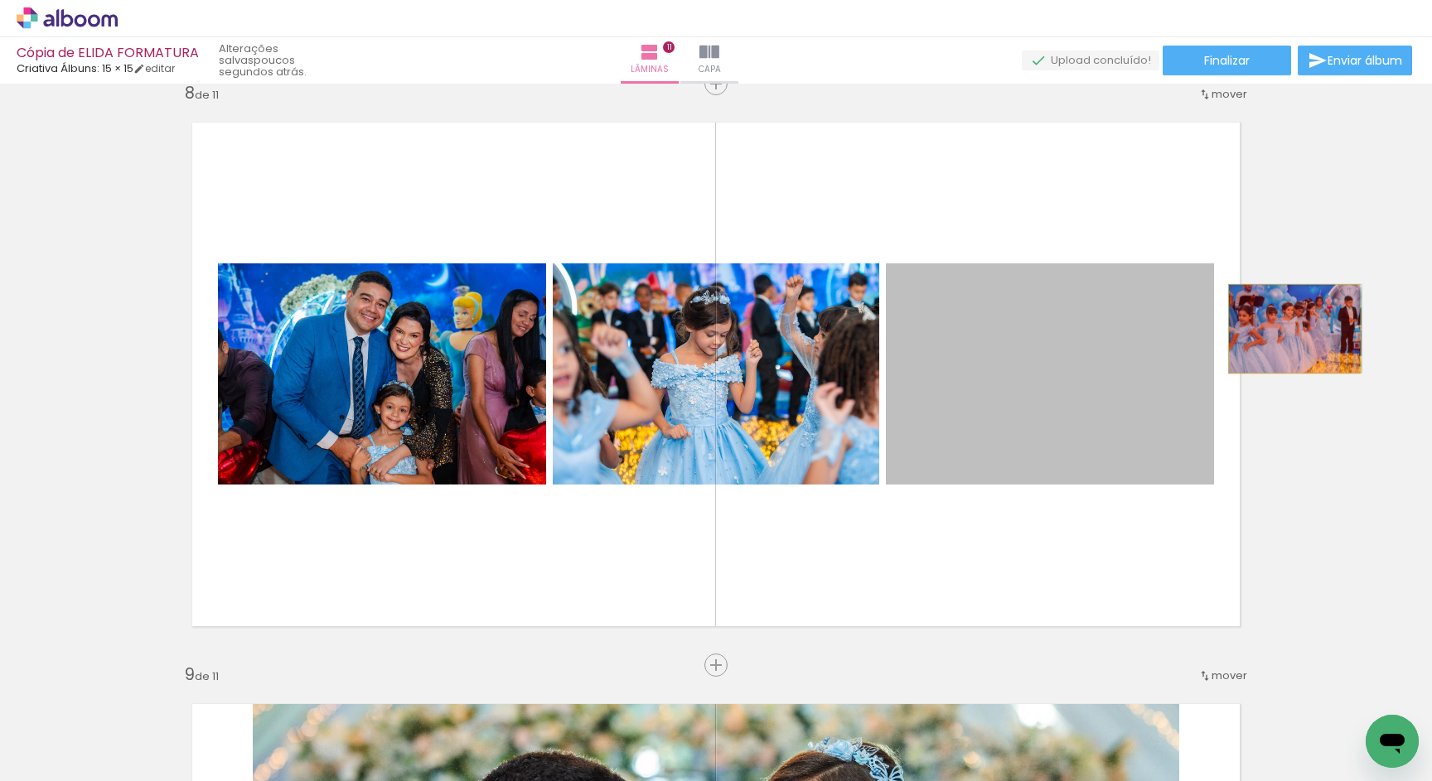
drag, startPoint x: 1041, startPoint y: 412, endPoint x: 1294, endPoint y: 329, distance: 266.7
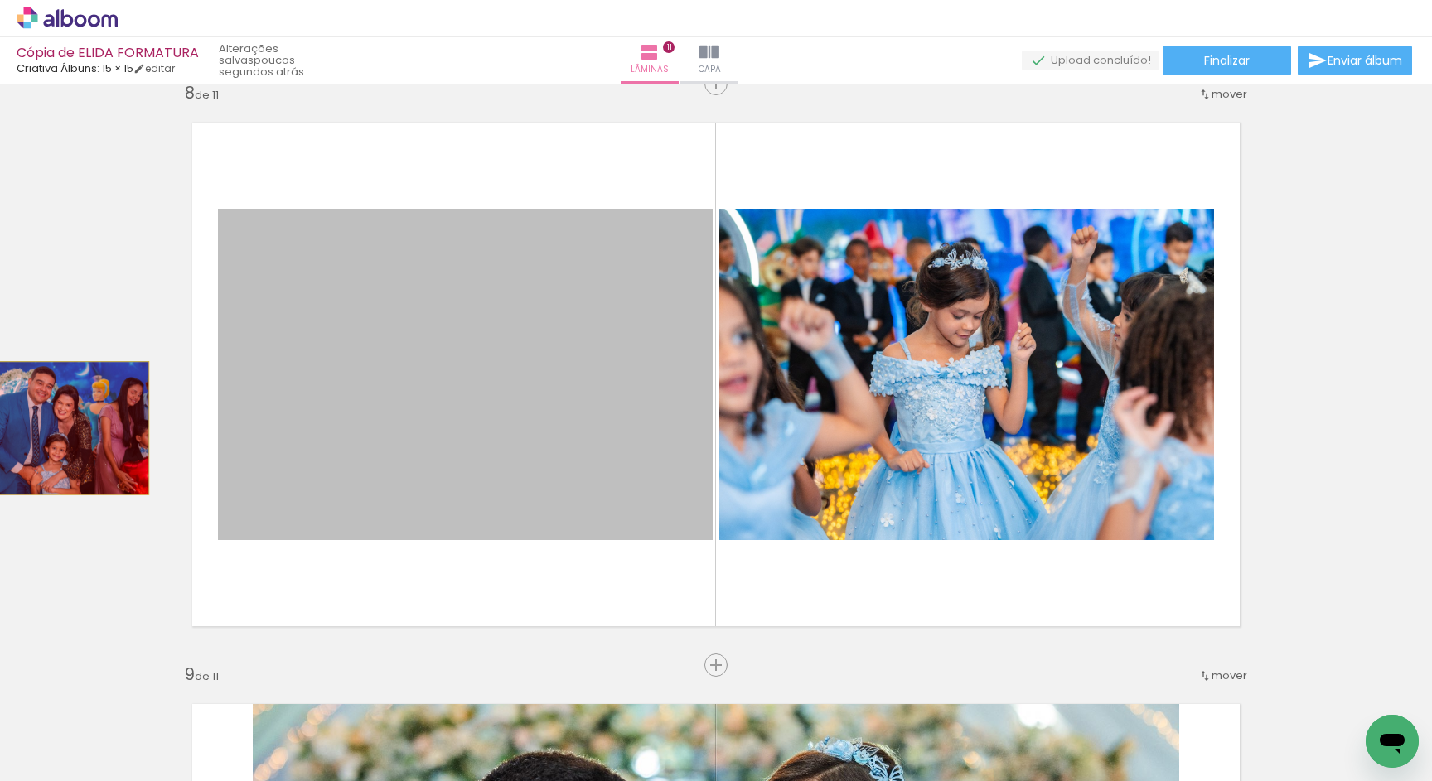
drag, startPoint x: 613, startPoint y: 380, endPoint x: 51, endPoint y: 428, distance: 564.6
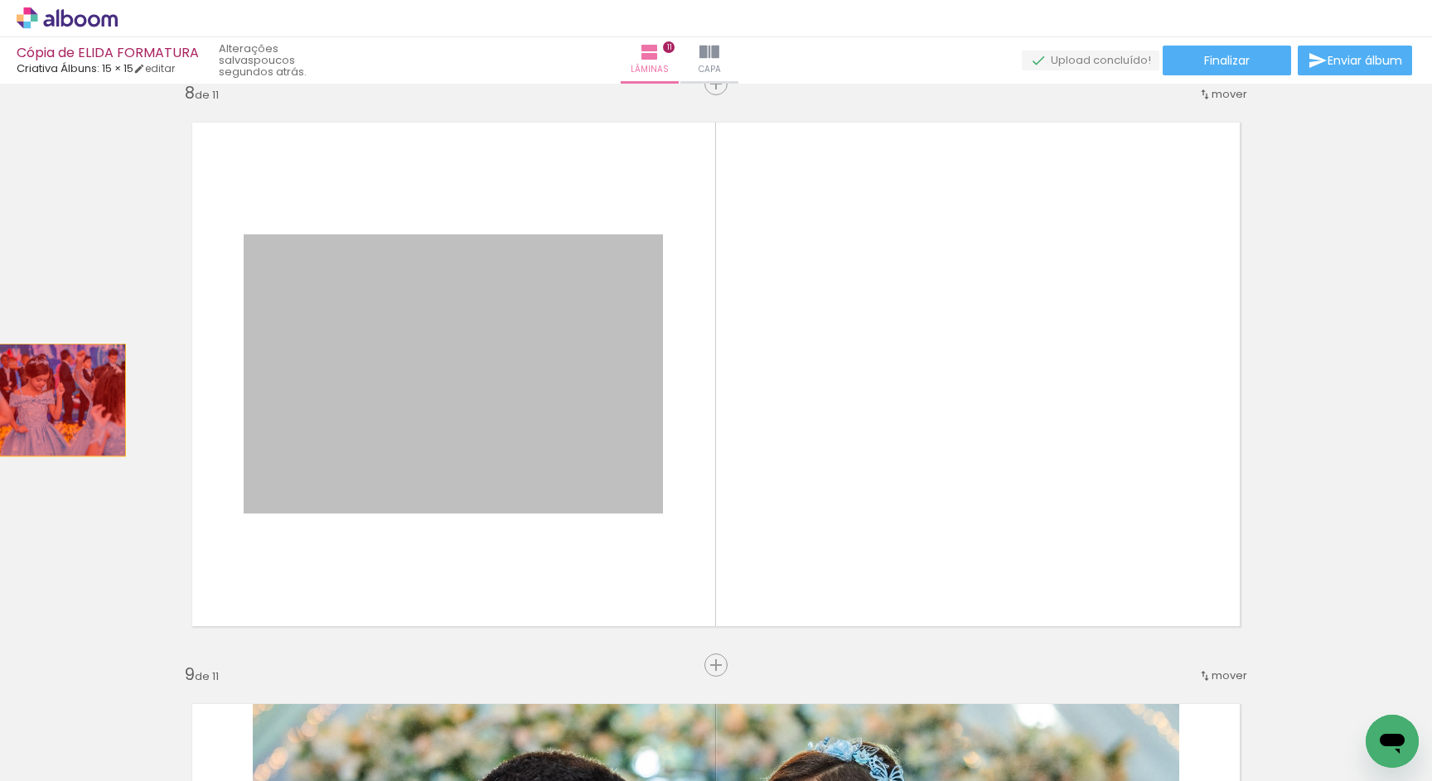
drag, startPoint x: 562, startPoint y: 345, endPoint x: 41, endPoint y: 400, distance: 523.1
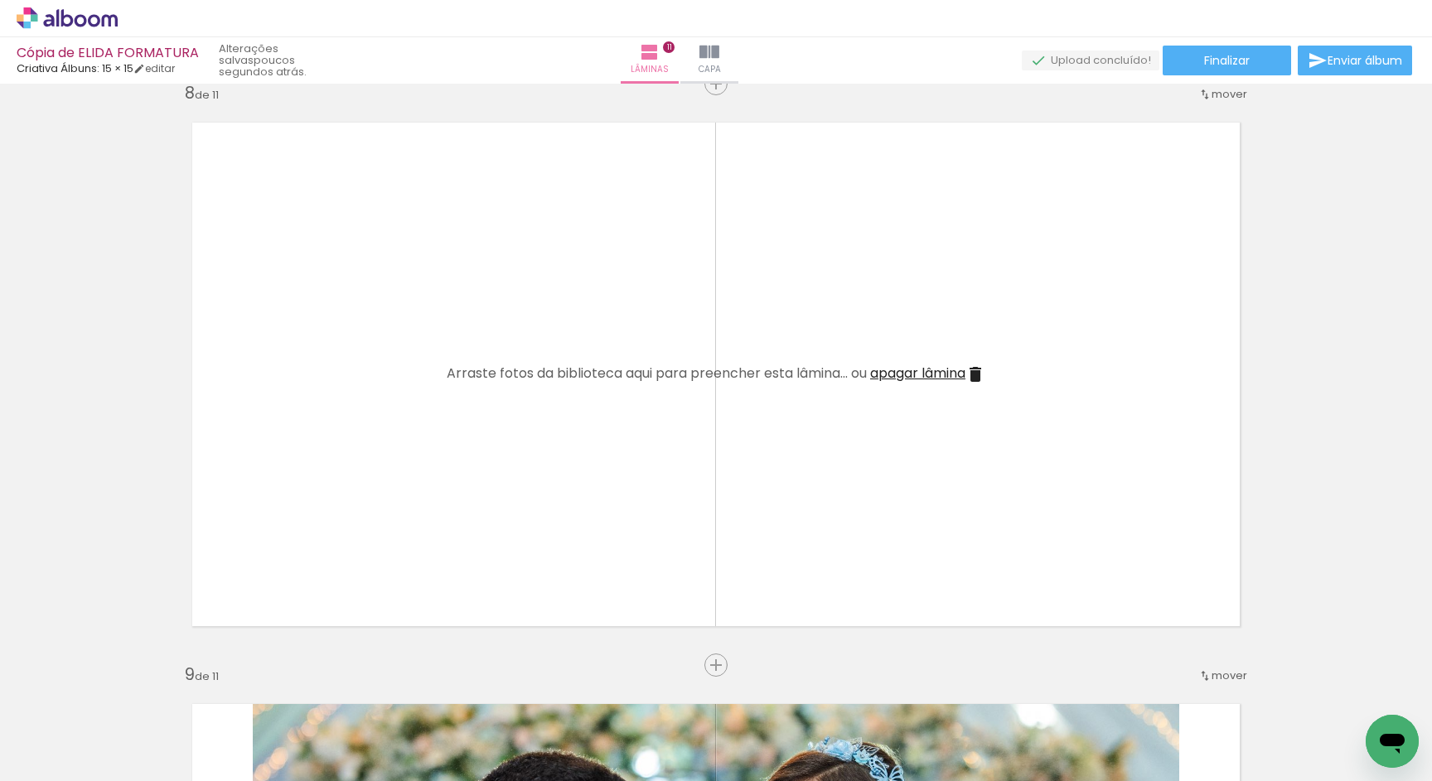
click at [926, 374] on span "apagar lâmina" at bounding box center [917, 373] width 95 height 19
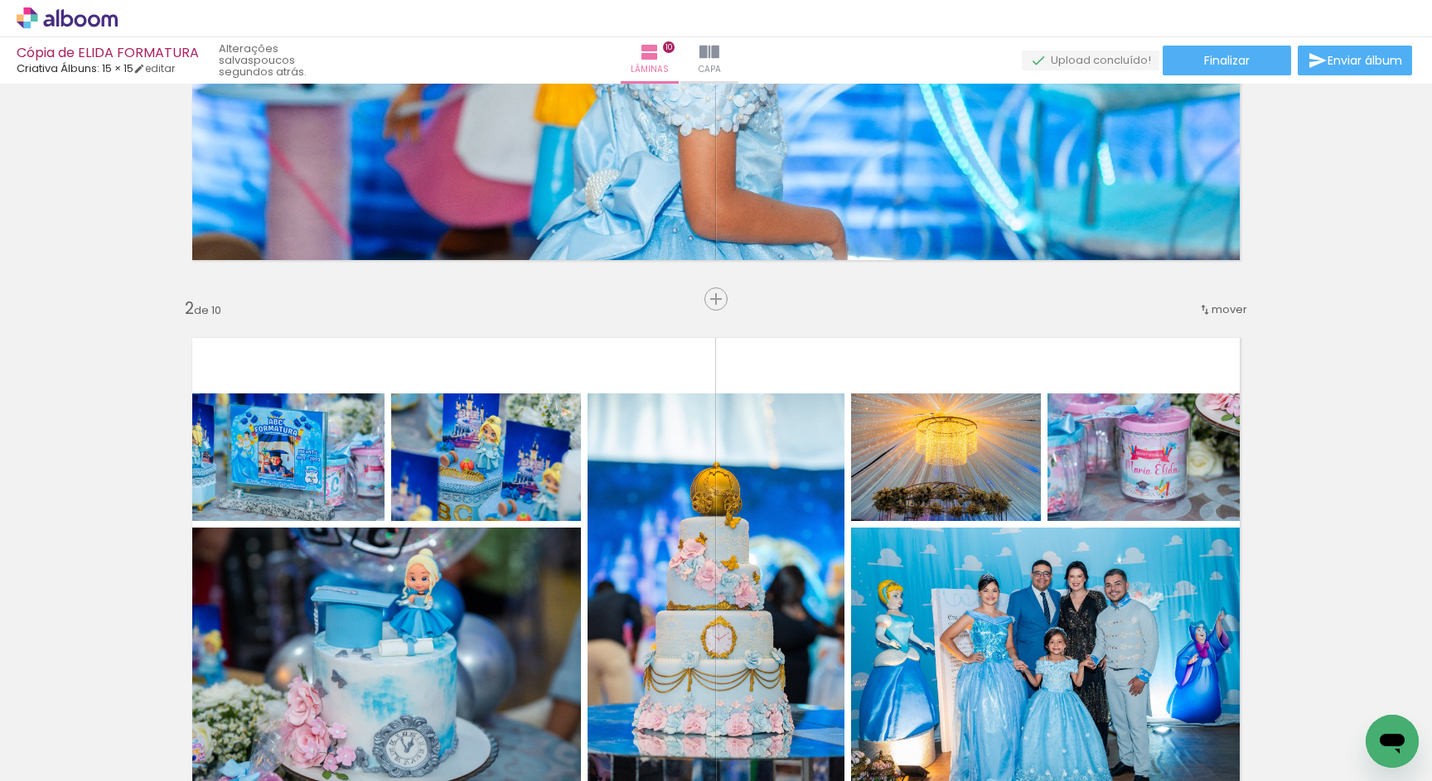
scroll to position [393, 0]
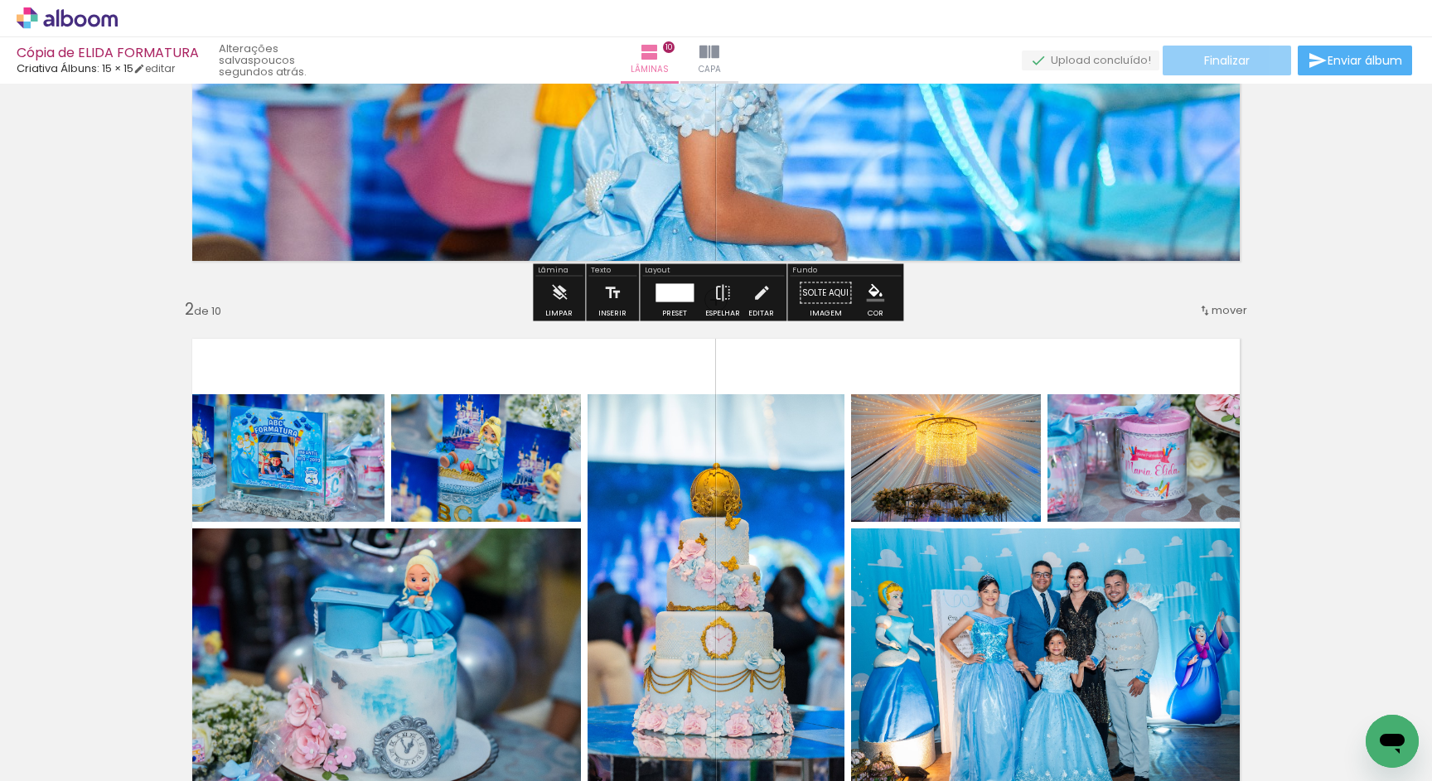
click at [1225, 59] on span "Finalizar" at bounding box center [1227, 61] width 46 height 12
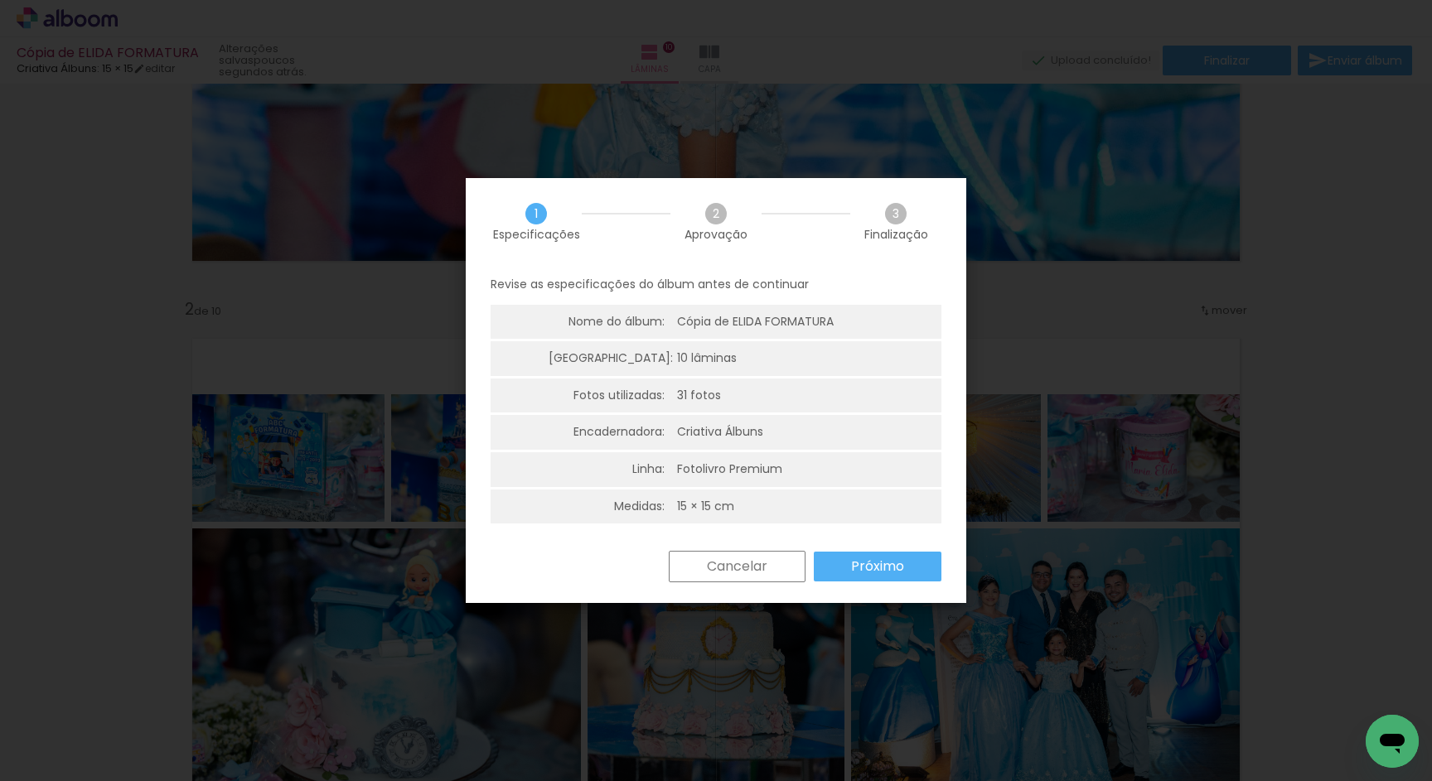
click at [0, 0] on slot "Próximo" at bounding box center [0, 0] width 0 height 0
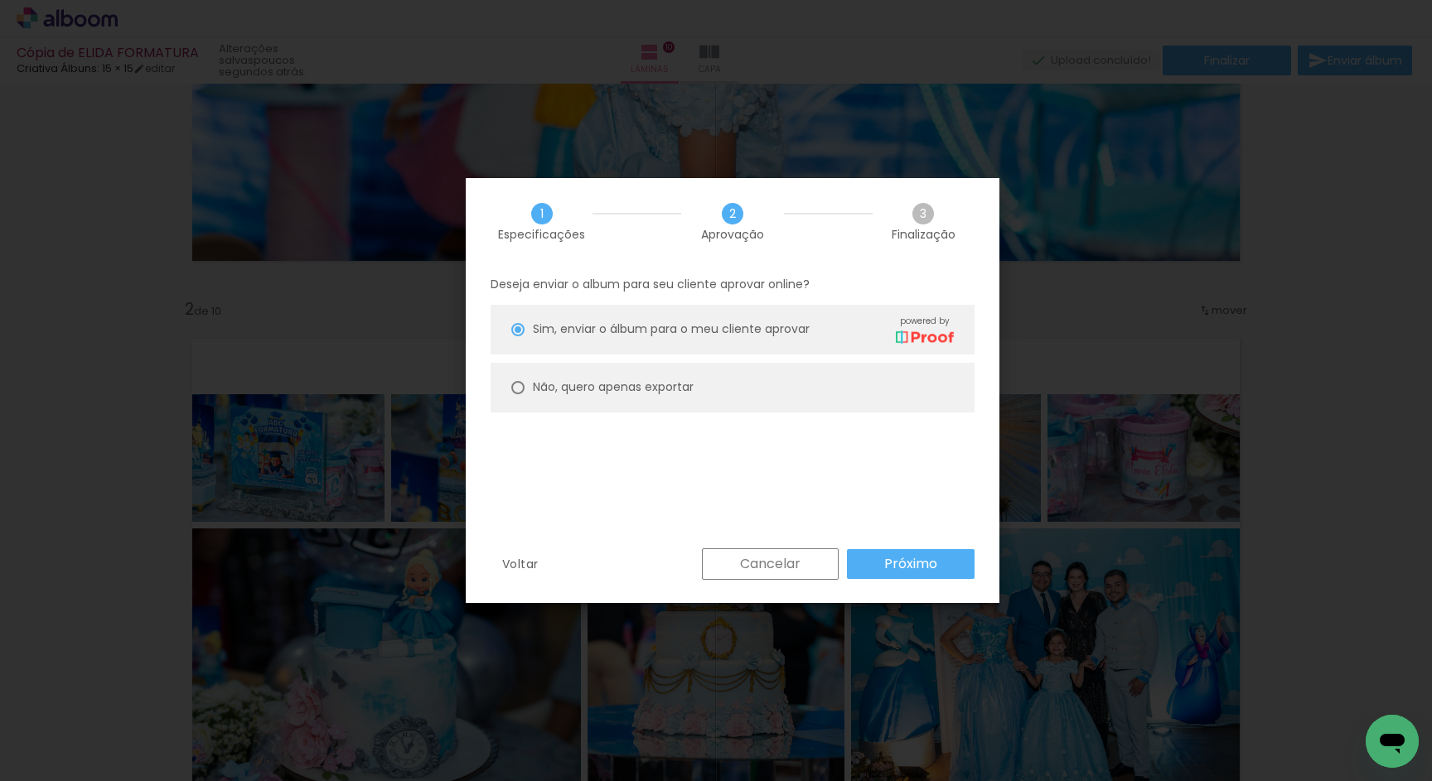
click at [721, 398] on paper-radio-button "Não, quero apenas exportar" at bounding box center [732, 388] width 484 height 50
type paper-radio-button "on"
click at [0, 0] on slot "Próximo" at bounding box center [0, 0] width 0 height 0
type input "Alta, 300 DPI"
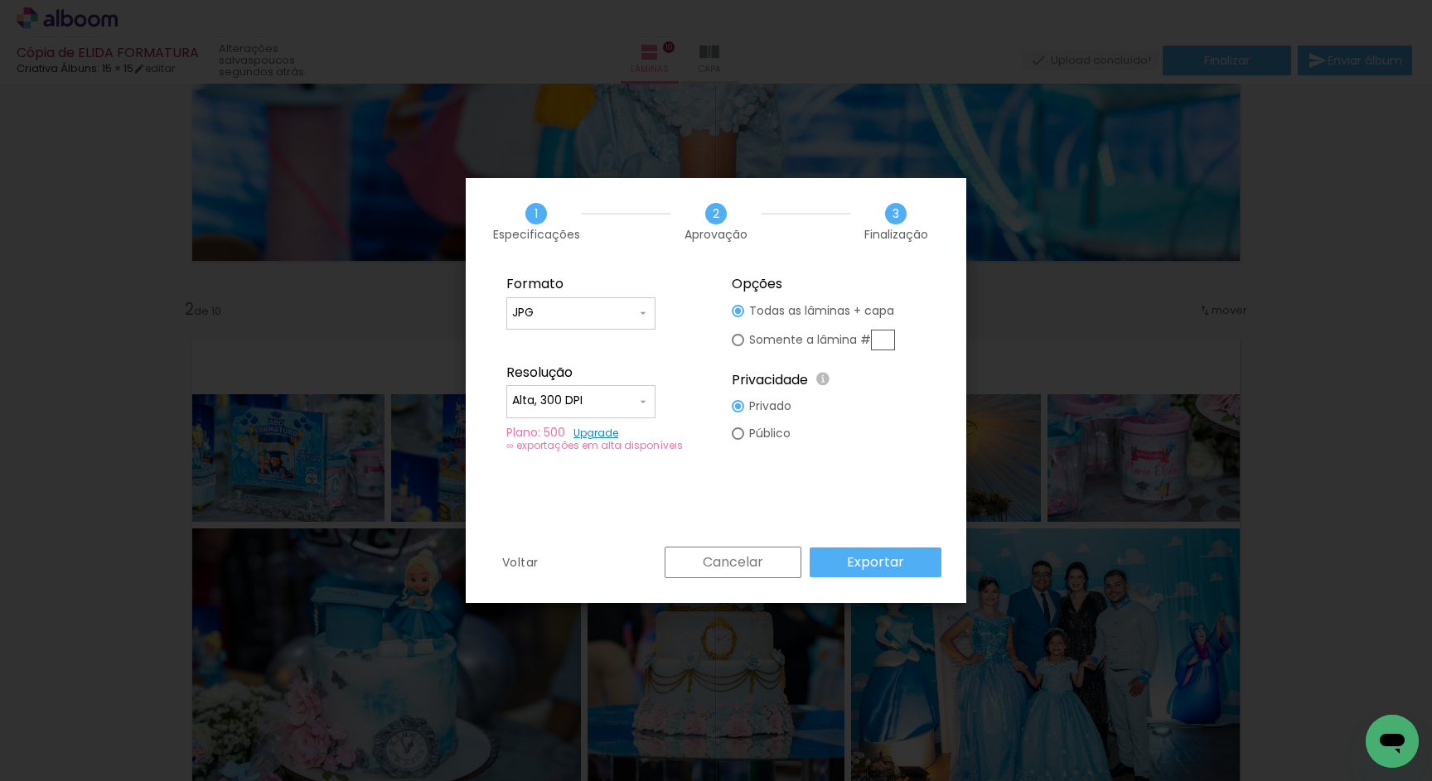
click at [608, 309] on input "JPG" at bounding box center [574, 313] width 124 height 17
click at [616, 312] on paper-item "JPG" at bounding box center [580, 309] width 149 height 33
click at [871, 551] on paper-button "Exportar" at bounding box center [875, 563] width 132 height 30
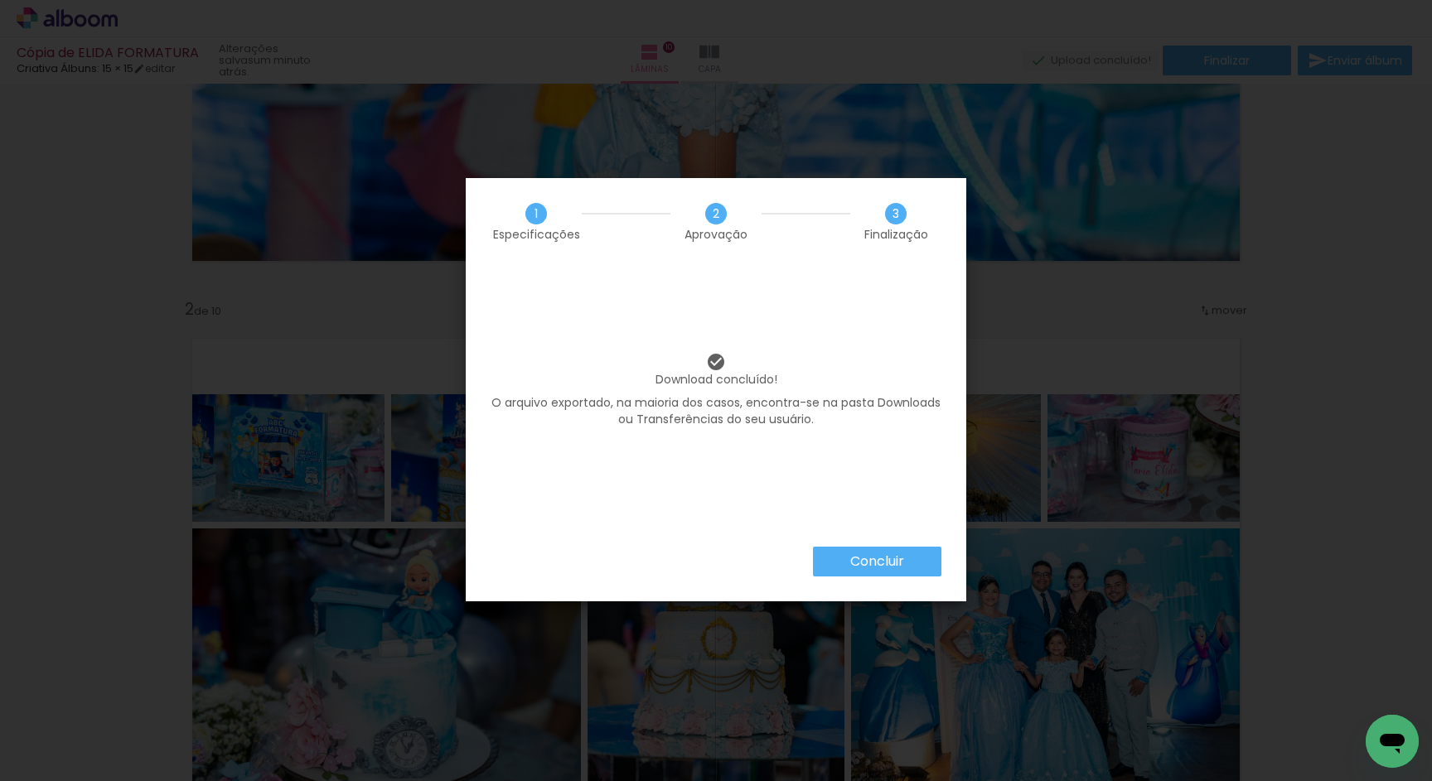
click at [868, 551] on paper-button "Concluir" at bounding box center [877, 562] width 128 height 30
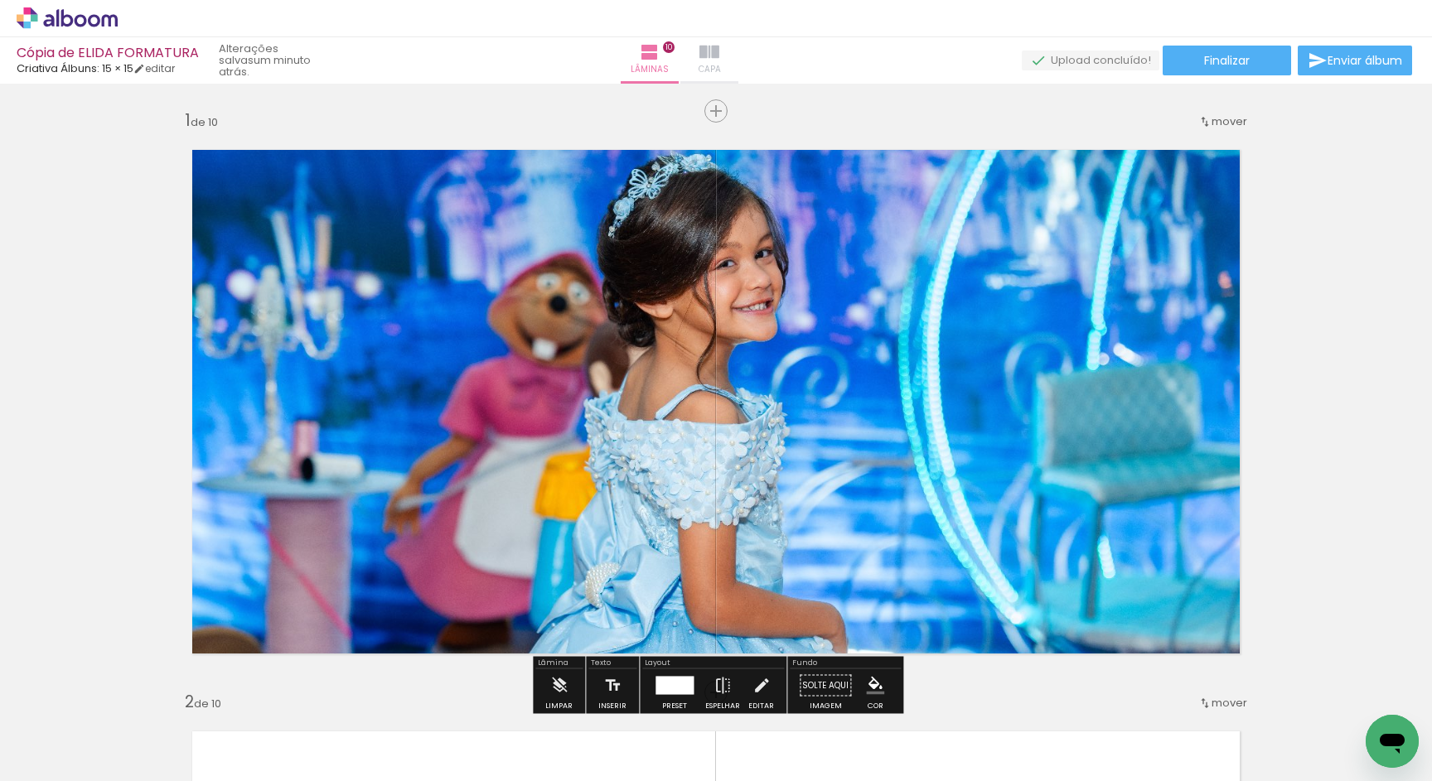
click at [721, 70] on span "Capa" at bounding box center [709, 69] width 22 height 15
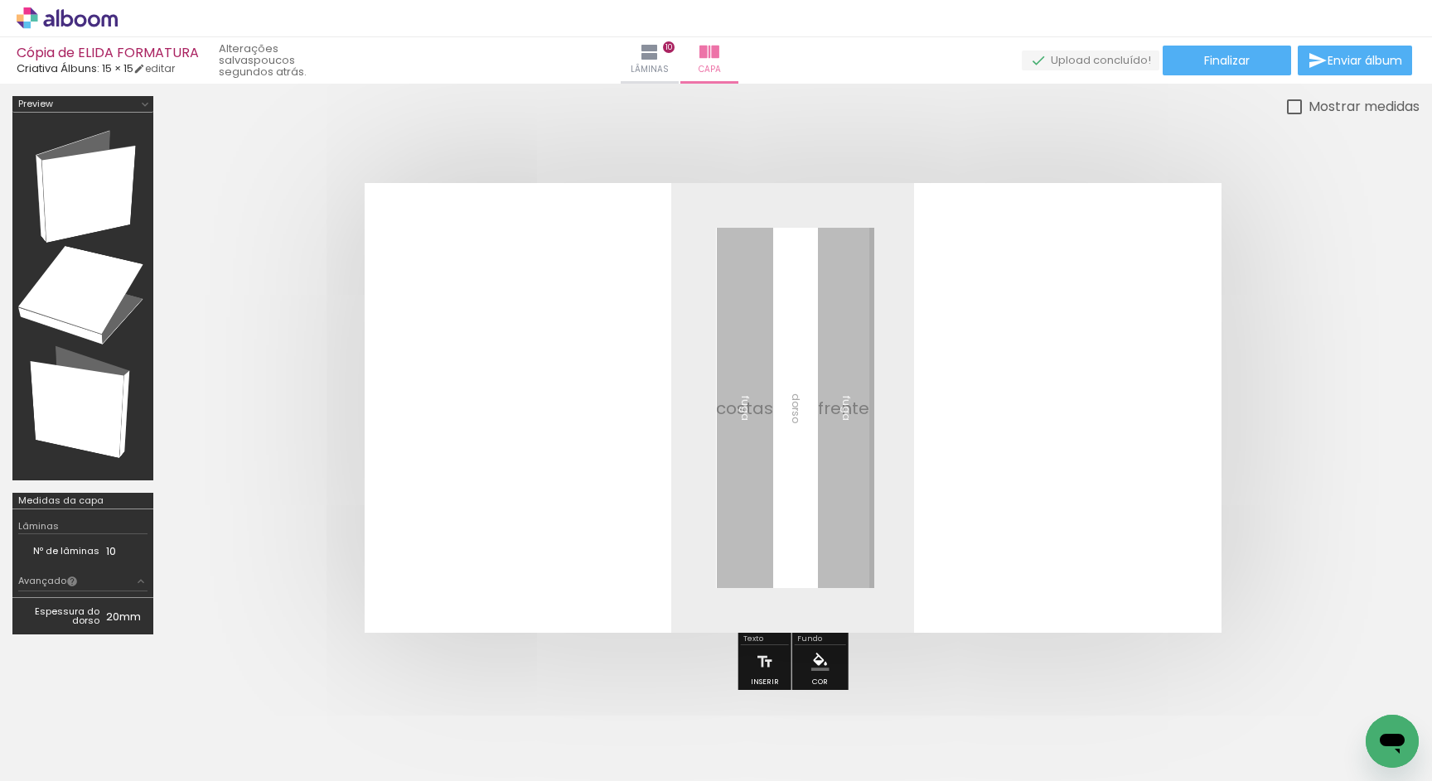
click at [76, 741] on input "Não utilizadas" at bounding box center [46, 744] width 63 height 14
click at [0, 0] on slot "Todas as fotos" at bounding box center [0, 0] width 0 height 0
type input "Todas as fotos"
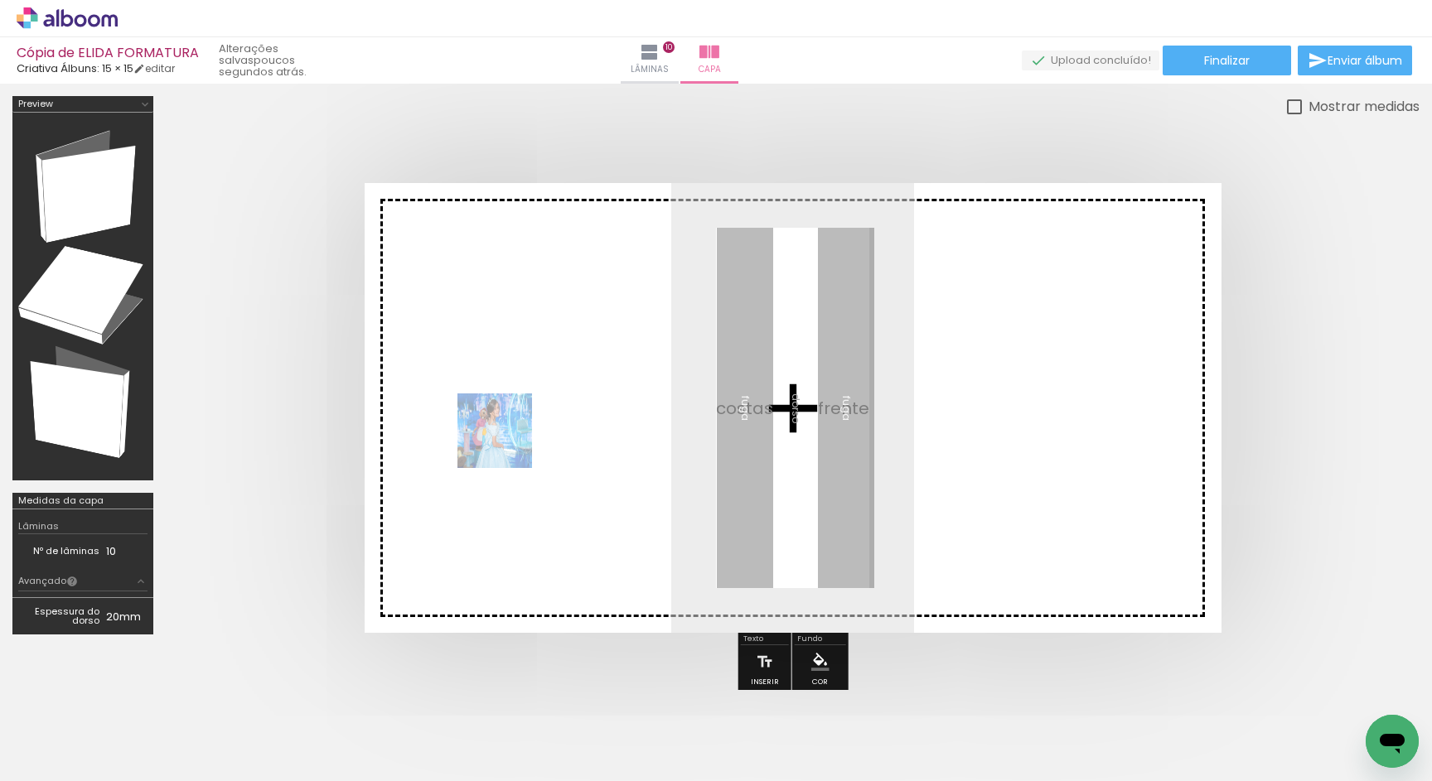
drag, startPoint x: 442, startPoint y: 734, endPoint x: 514, endPoint y: 422, distance: 320.5
click at [515, 422] on quentale-workspace at bounding box center [716, 390] width 1432 height 781
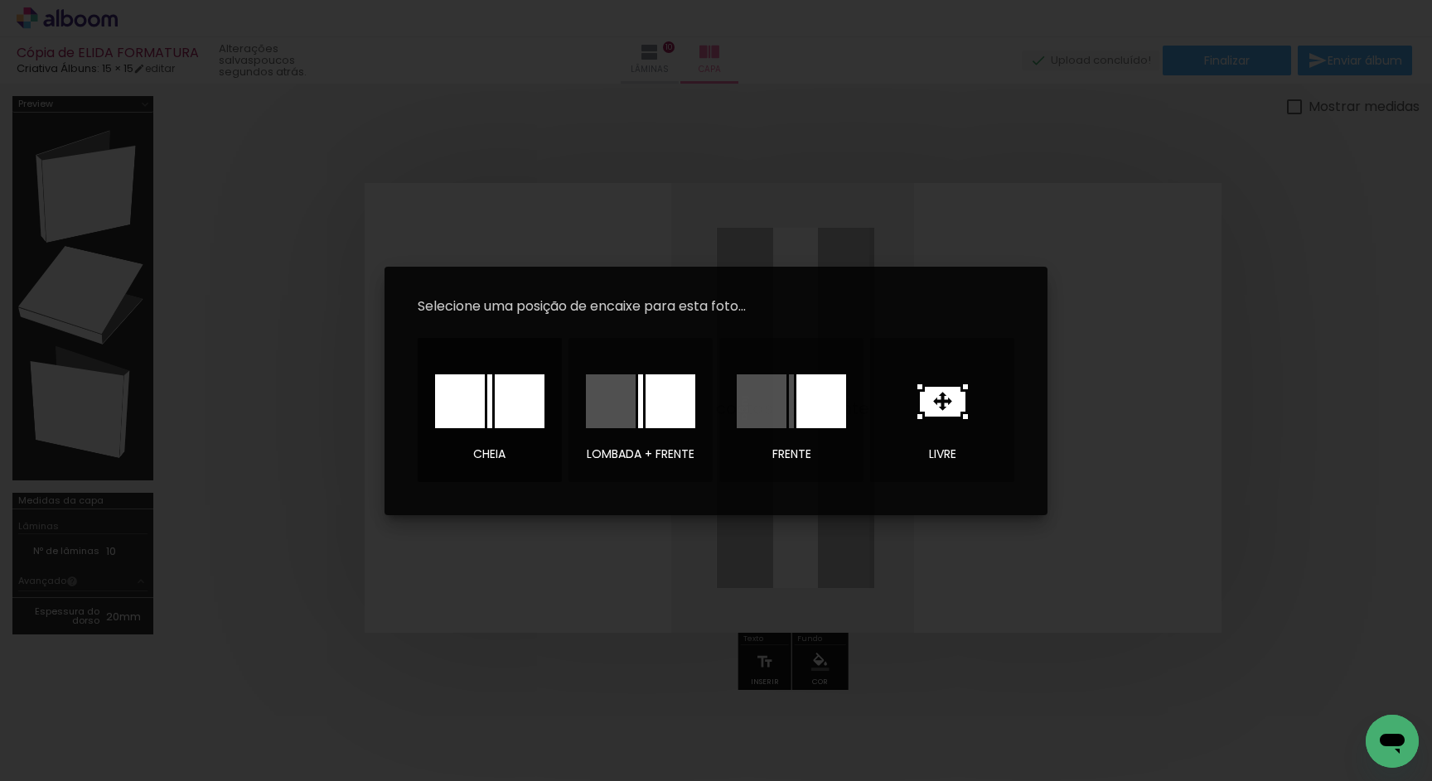
click at [502, 413] on div at bounding box center [520, 401] width 50 height 54
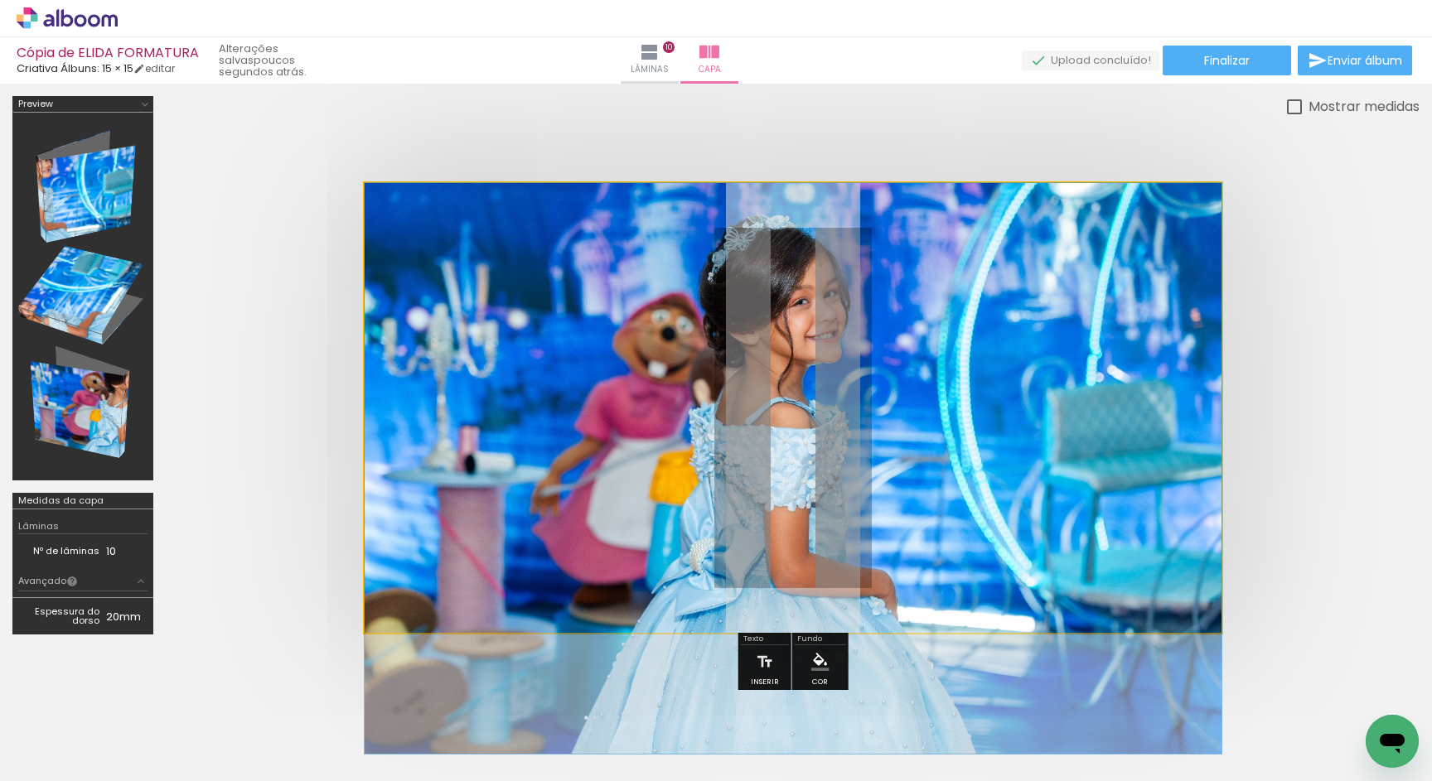
drag, startPoint x: 770, startPoint y: 413, endPoint x: 838, endPoint y: 510, distance: 117.7
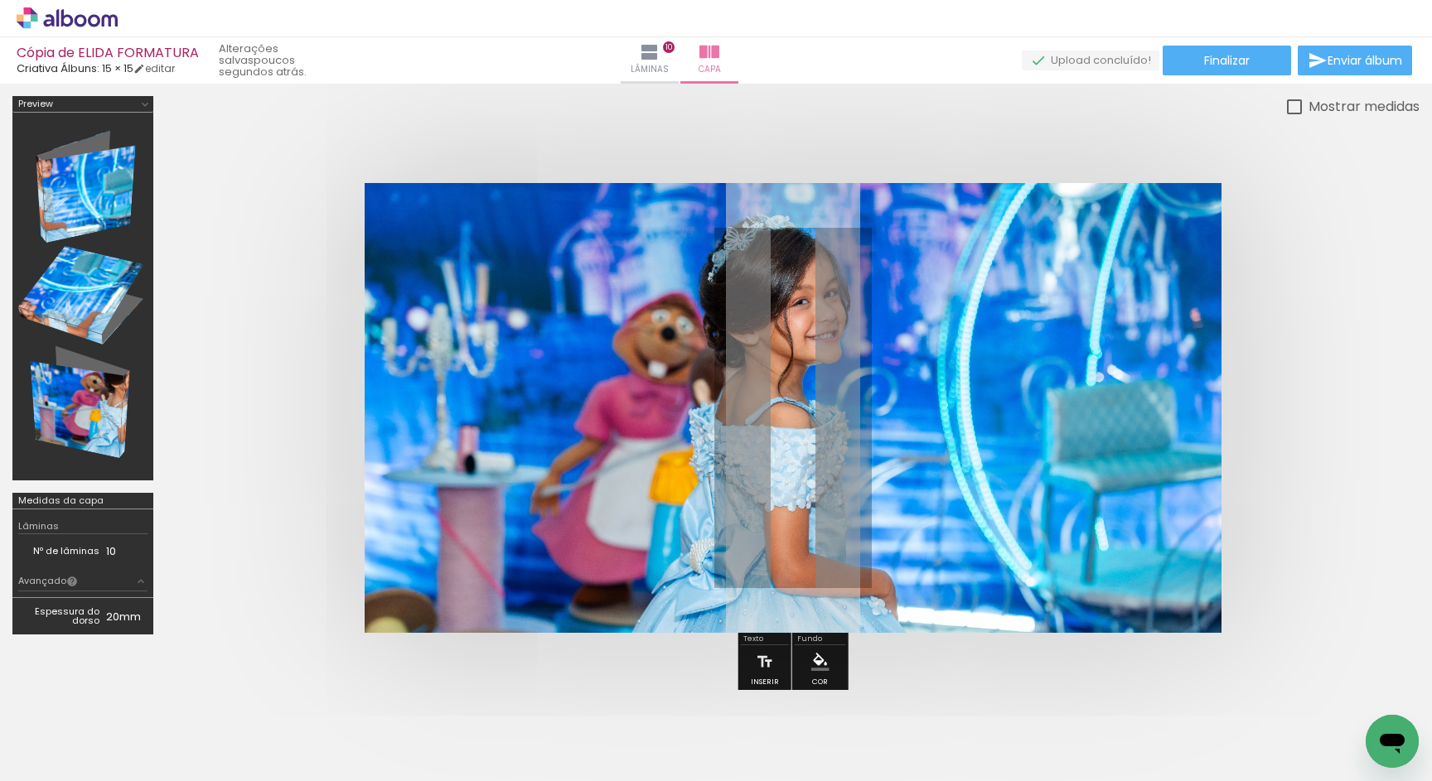
click at [851, 501] on quentale-photo at bounding box center [793, 408] width 857 height 450
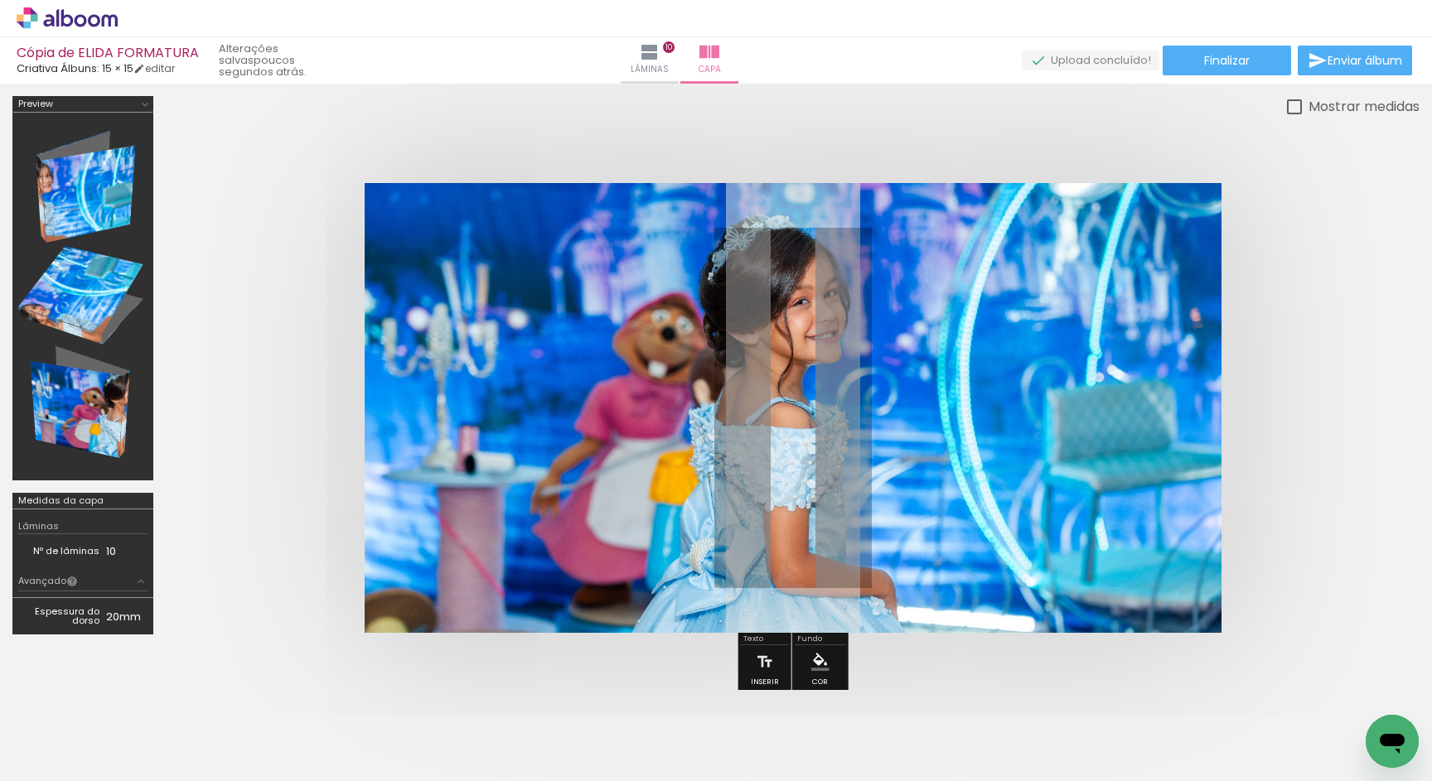
click at [851, 501] on quentale-photo at bounding box center [793, 408] width 857 height 450
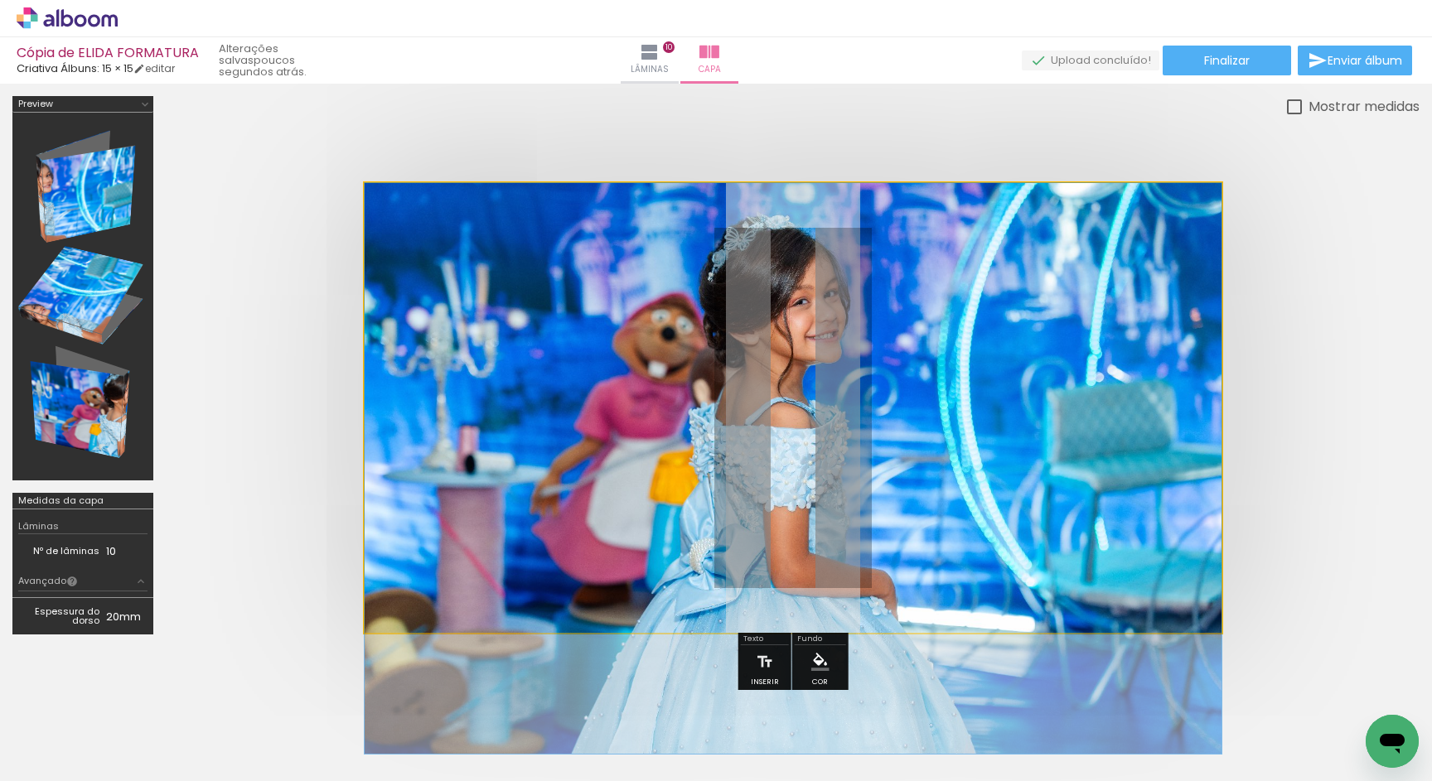
drag, startPoint x: 688, startPoint y: 354, endPoint x: 506, endPoint y: 358, distance: 181.5
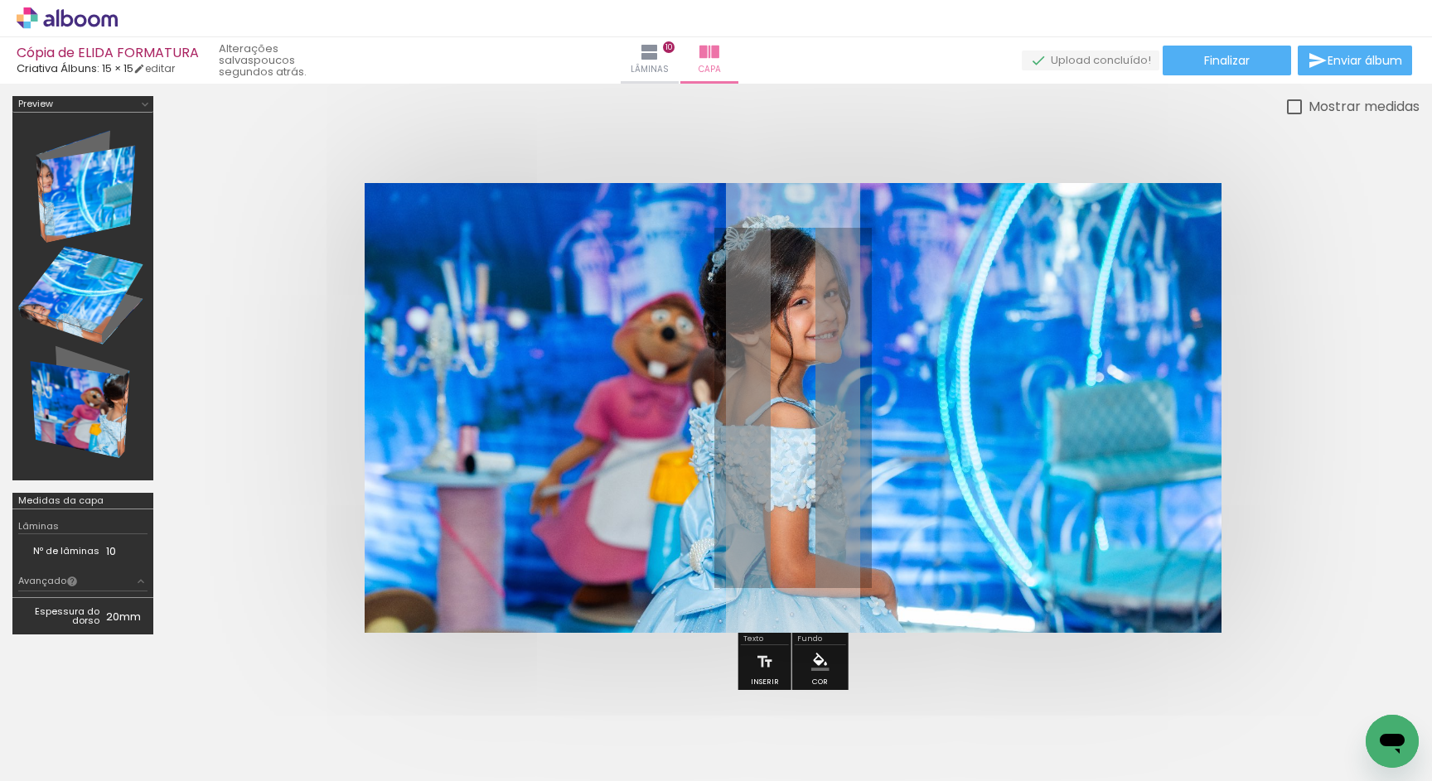
click at [456, 300] on quentale-photo at bounding box center [793, 408] width 857 height 450
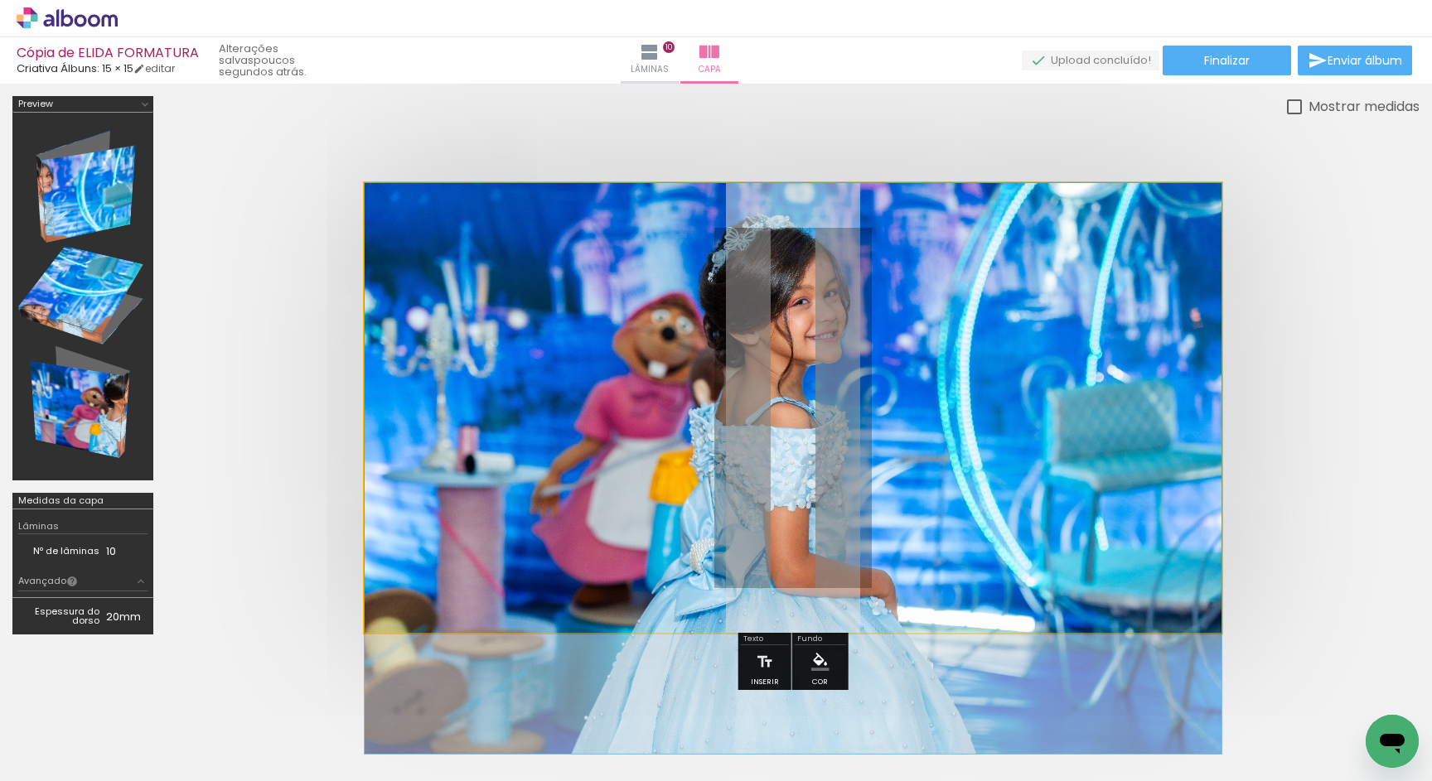
click at [398, 454] on quentale-photo at bounding box center [793, 408] width 857 height 450
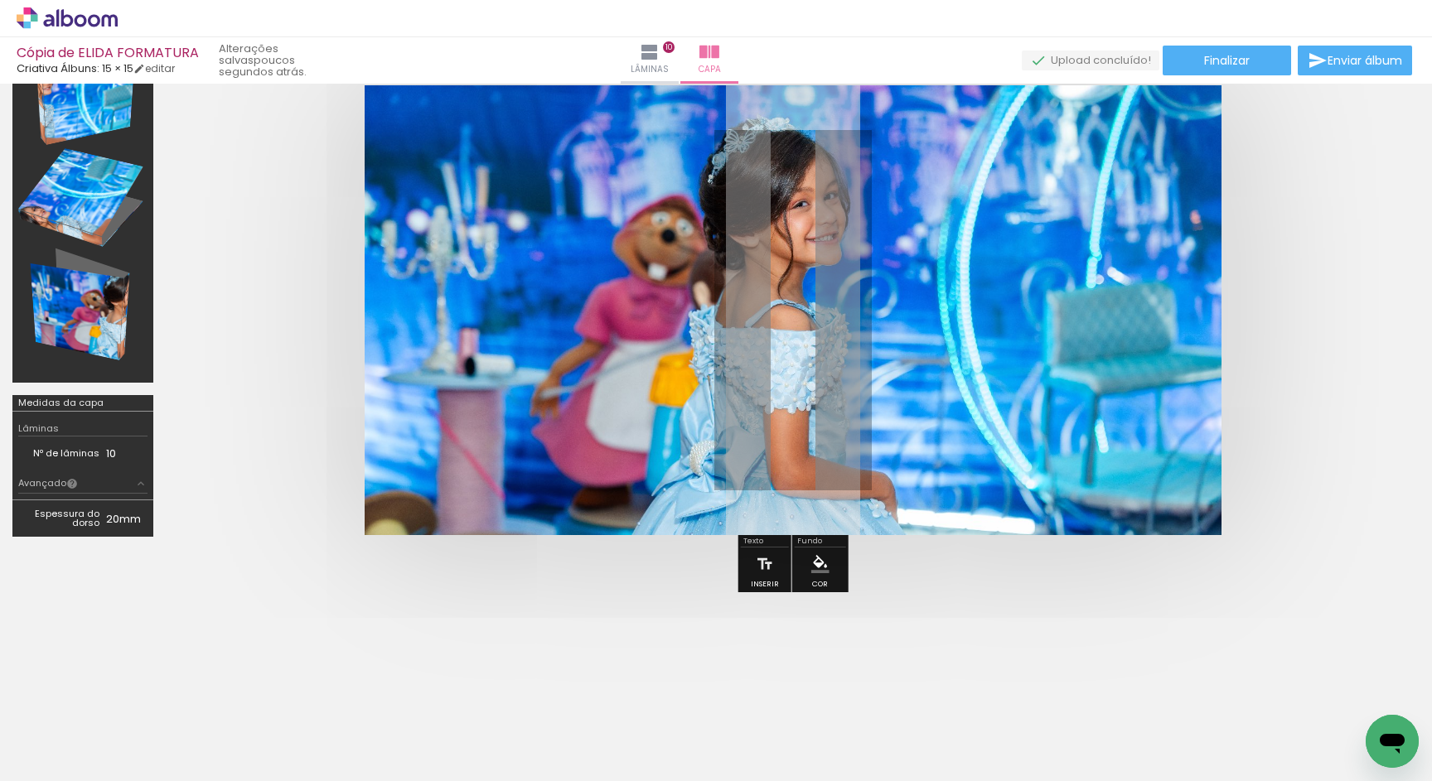
scroll to position [105, 0]
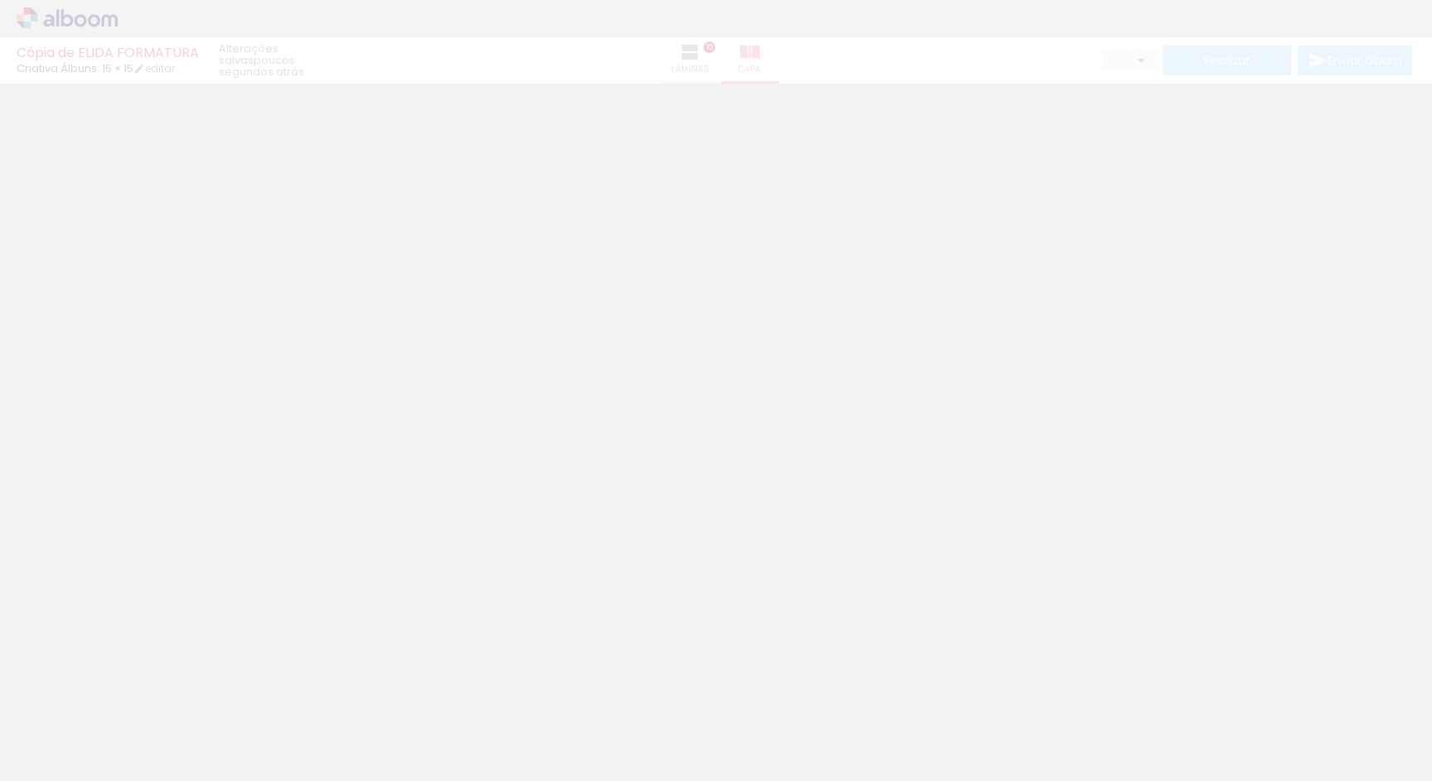
type input "0"
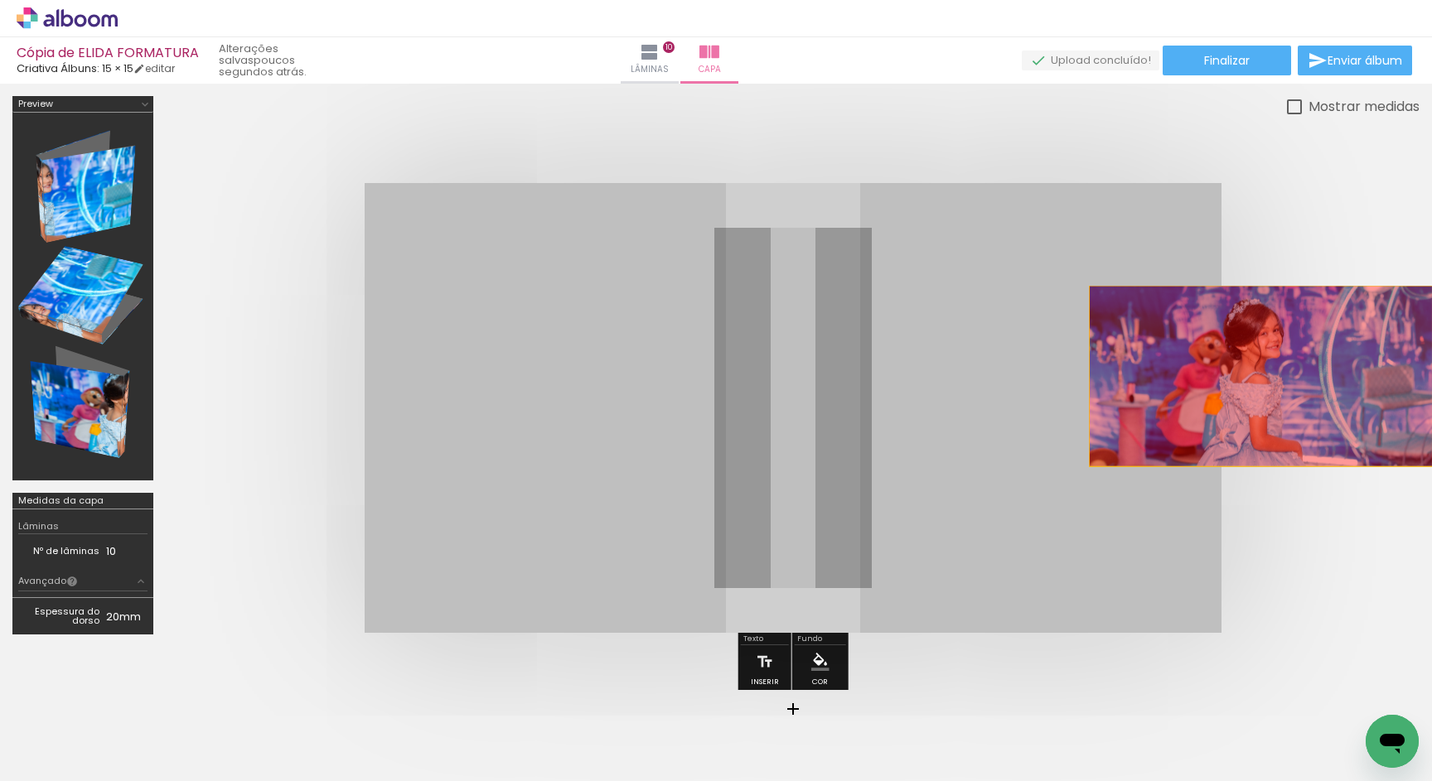
drag, startPoint x: 876, startPoint y: 345, endPoint x: 1259, endPoint y: 376, distance: 384.8
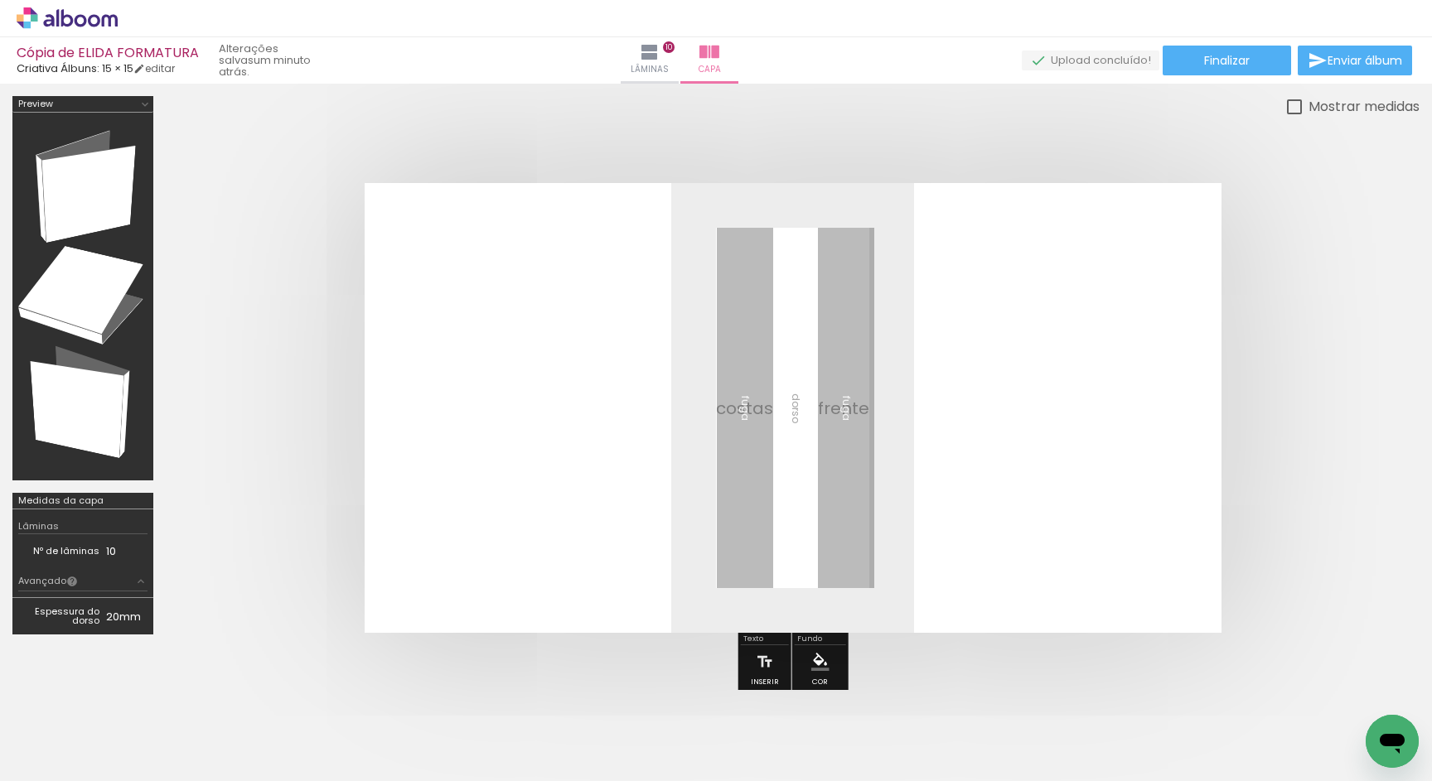
click at [38, 731] on input "Todas as fotos" at bounding box center [46, 731] width 63 height 14
click at [82, 713] on paper-item "Todas as fotos" at bounding box center [53, 712] width 85 height 14
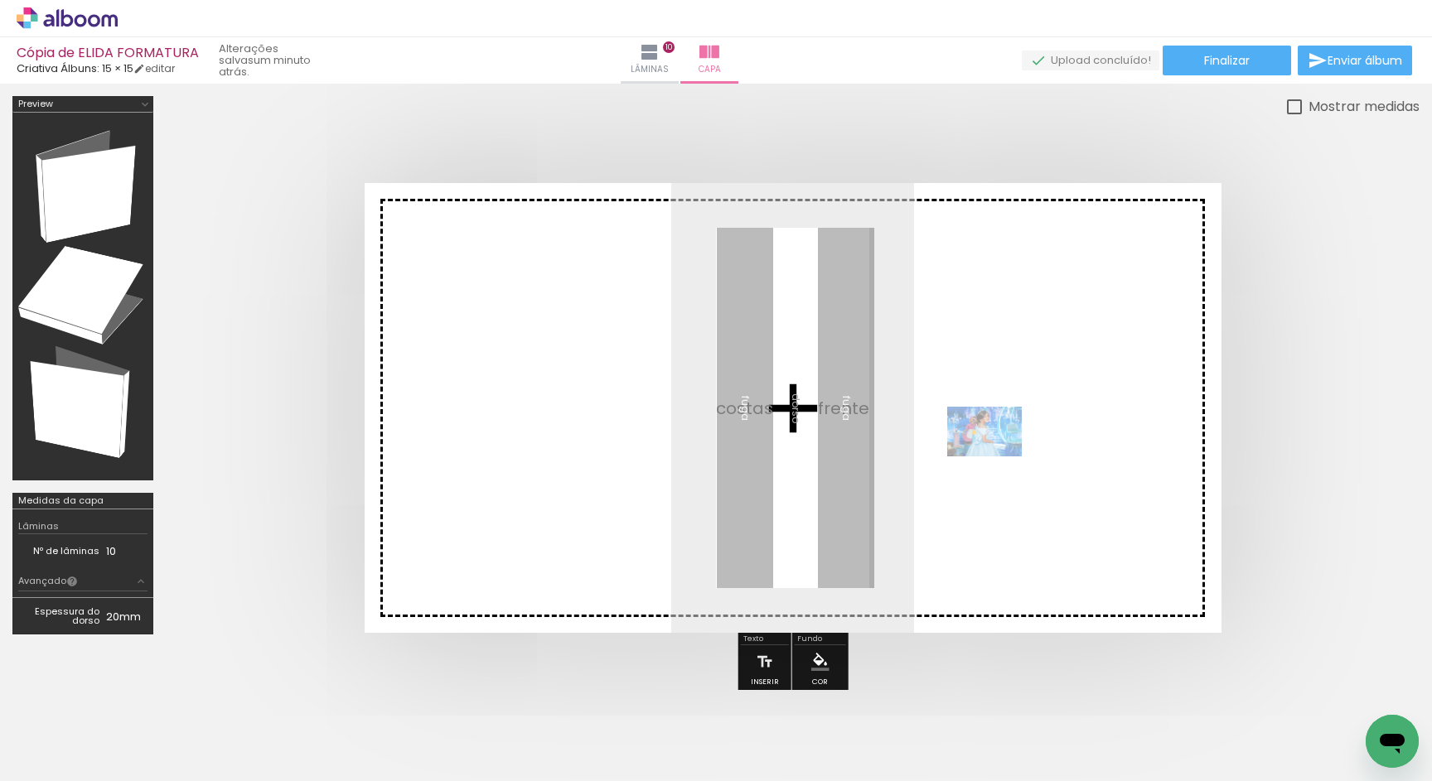
drag, startPoint x: 541, startPoint y: 722, endPoint x: 997, endPoint y: 456, distance: 527.2
click at [997, 456] on quentale-workspace at bounding box center [716, 390] width 1432 height 781
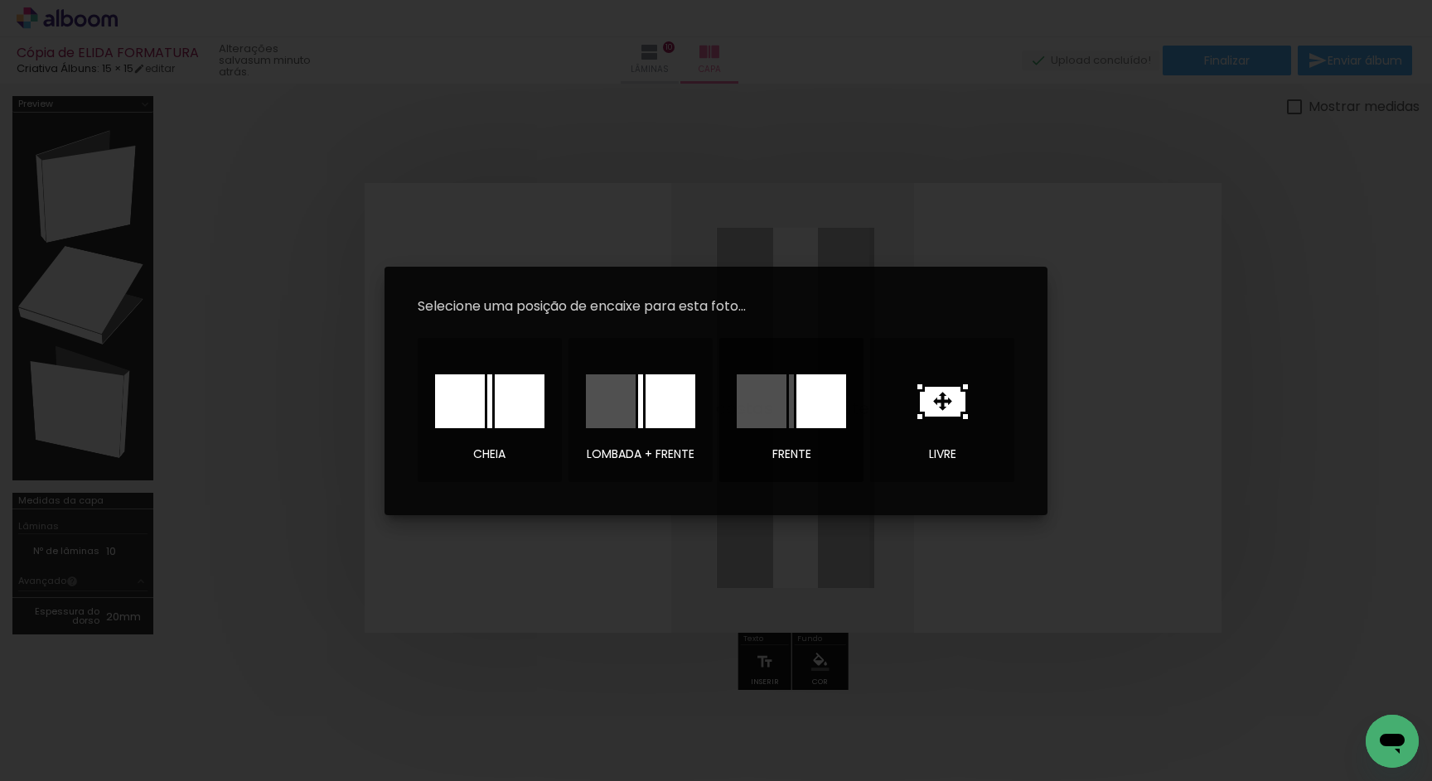
click at [814, 408] on div at bounding box center [821, 401] width 50 height 54
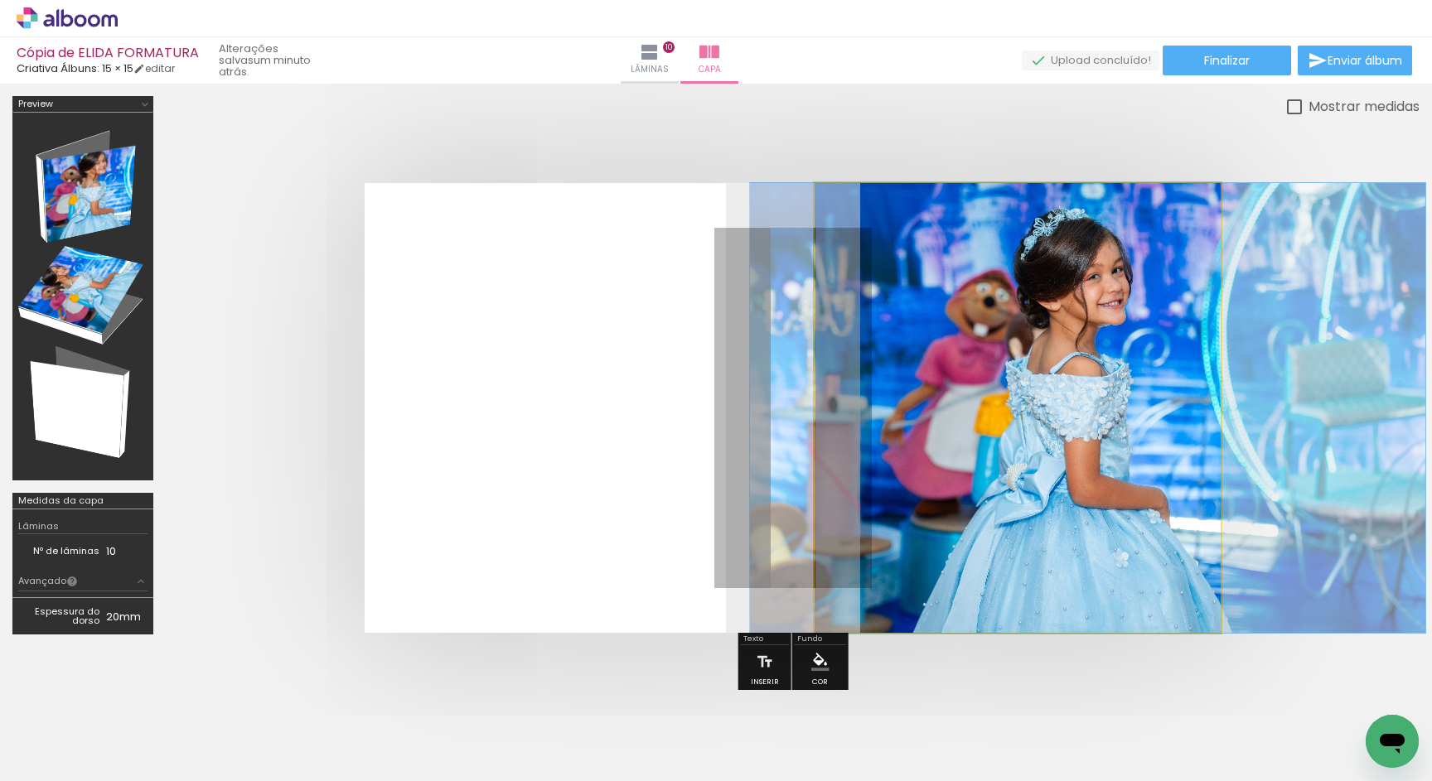
drag, startPoint x: 1051, startPoint y: 389, endPoint x: 1121, endPoint y: 438, distance: 85.0
click at [1129, 408] on quentale-photo at bounding box center [1017, 408] width 406 height 450
drag, startPoint x: 884, startPoint y: 229, endPoint x: 684, endPoint y: 249, distance: 200.7
type paper-slider "100"
click at [684, 250] on quentale-layouter at bounding box center [793, 408] width 857 height 450
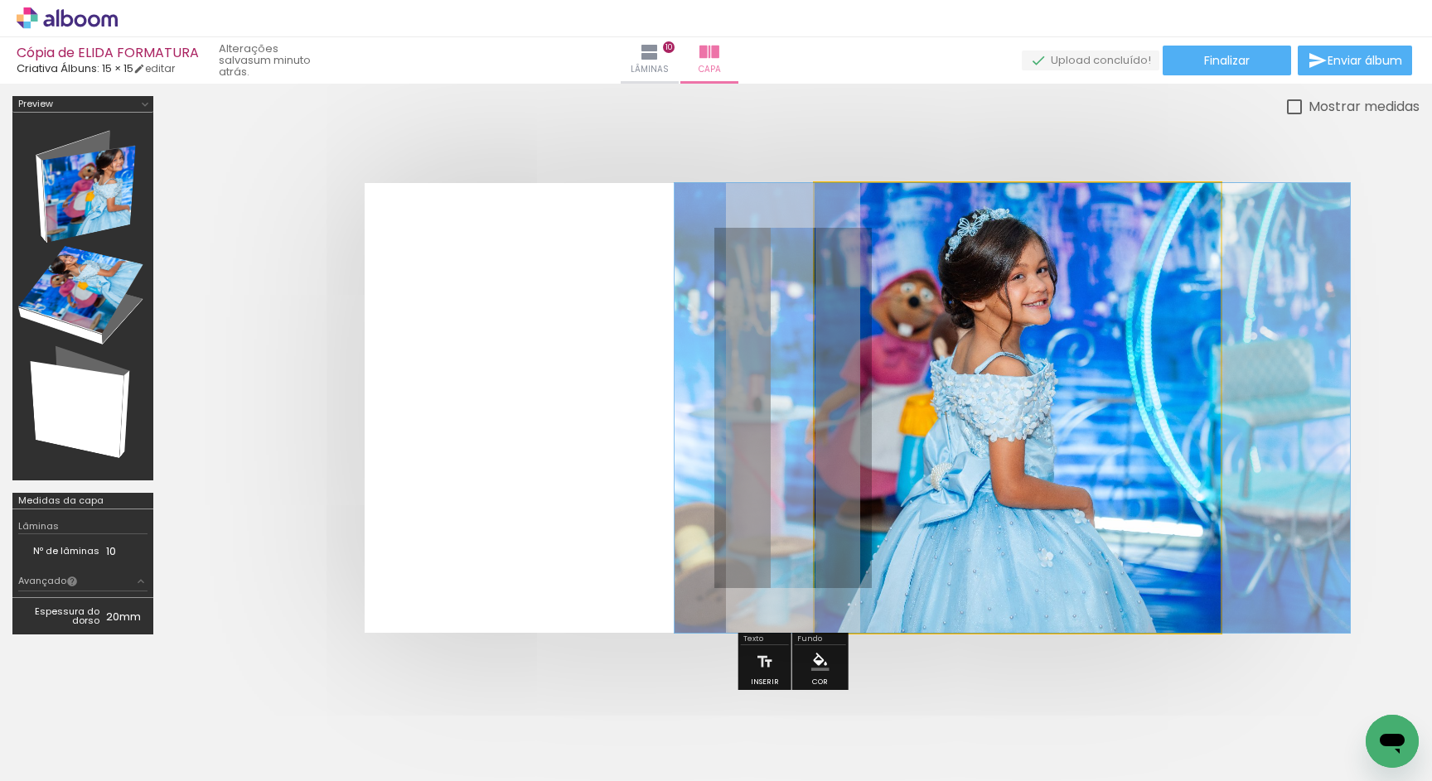
drag, startPoint x: 1114, startPoint y: 371, endPoint x: 1040, endPoint y: 443, distance: 103.7
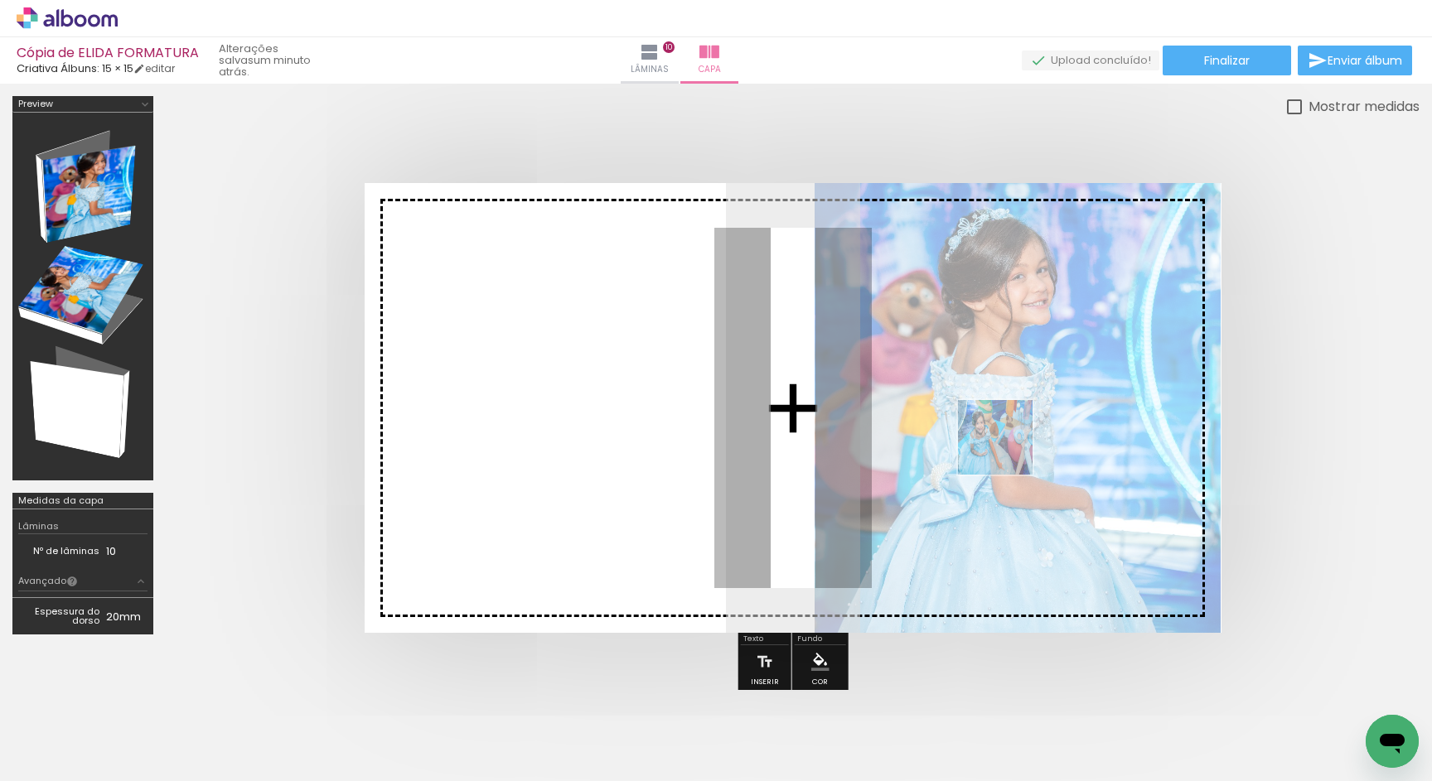
drag, startPoint x: 728, startPoint y: 717, endPoint x: 1036, endPoint y: 422, distance: 426.6
click at [1036, 422] on quentale-workspace at bounding box center [716, 390] width 1432 height 781
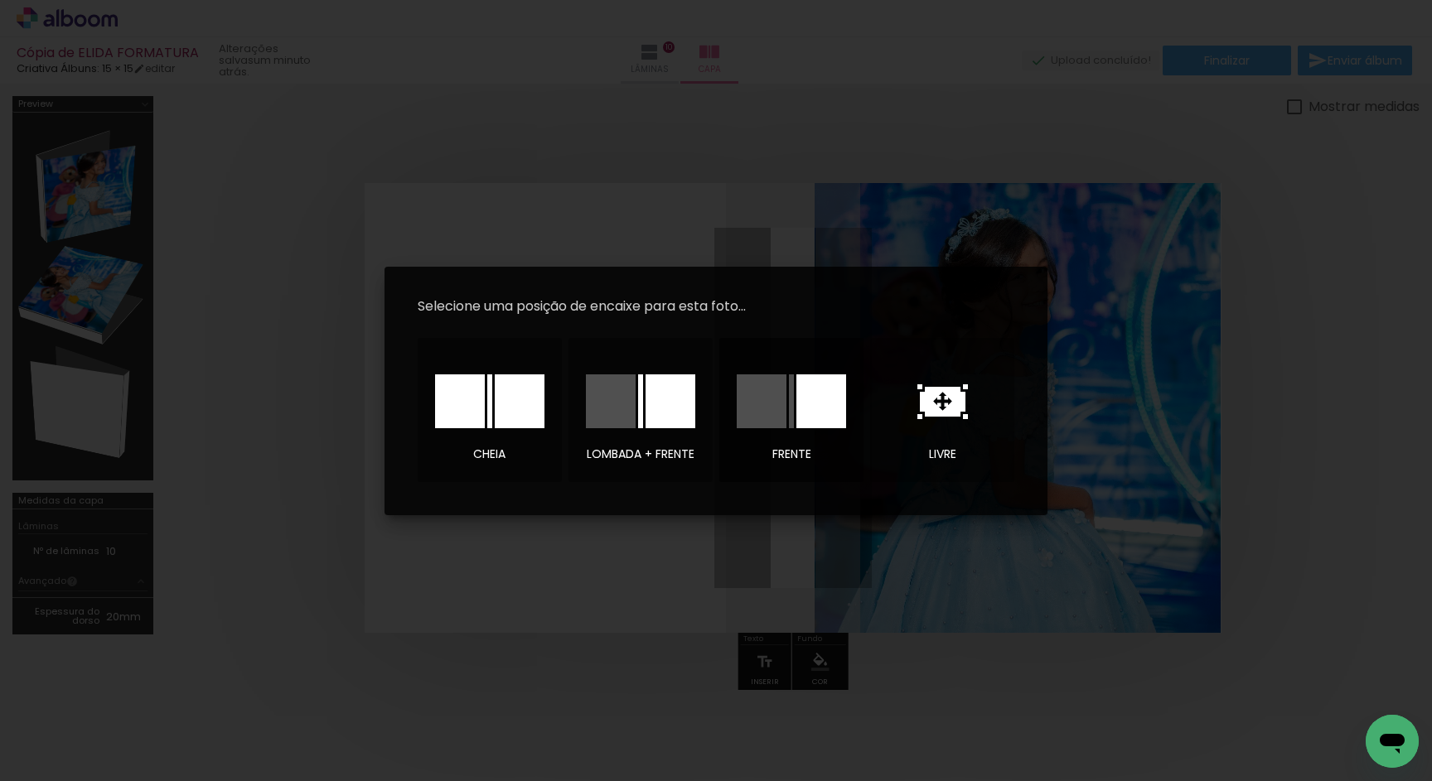
click at [805, 399] on div at bounding box center [821, 401] width 50 height 54
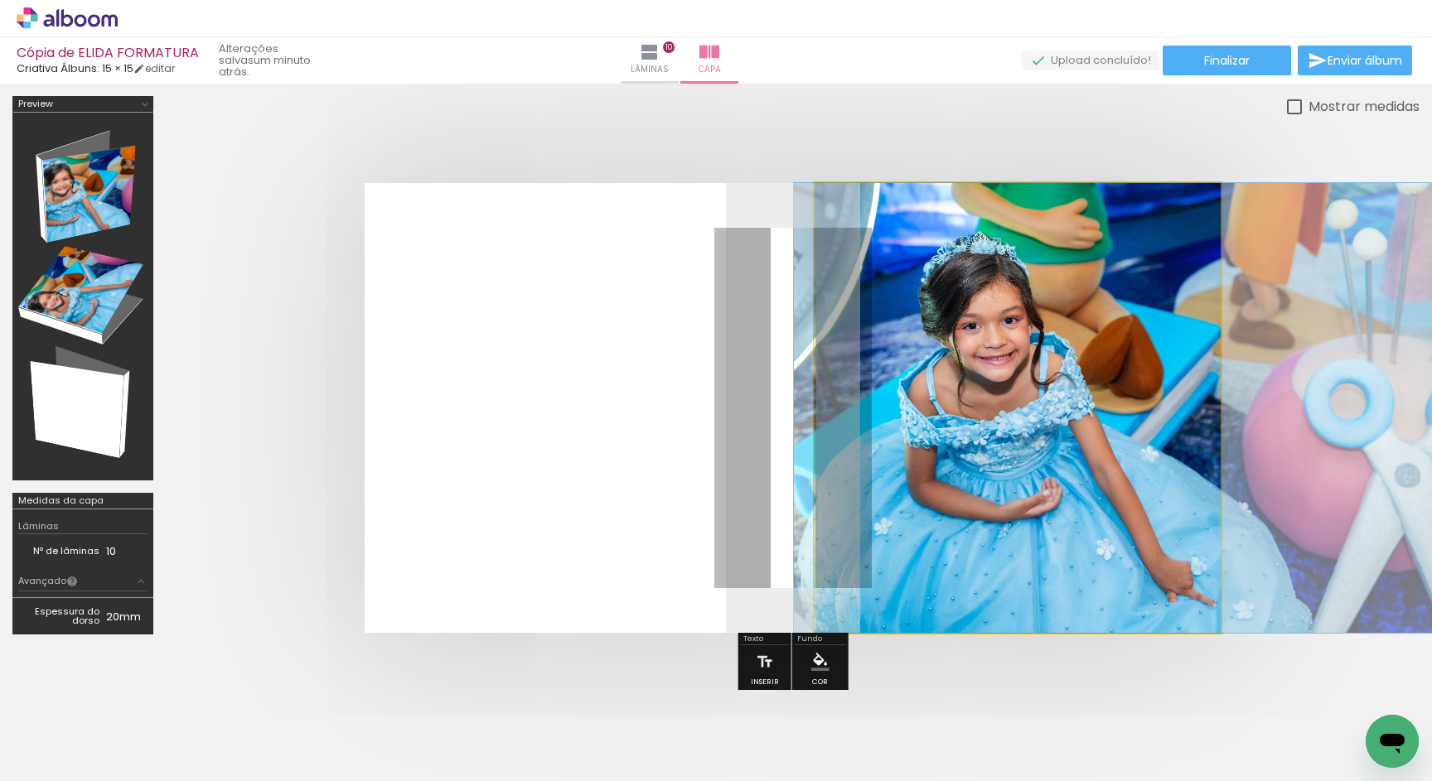
drag, startPoint x: 964, startPoint y: 388, endPoint x: 1077, endPoint y: 388, distance: 113.5
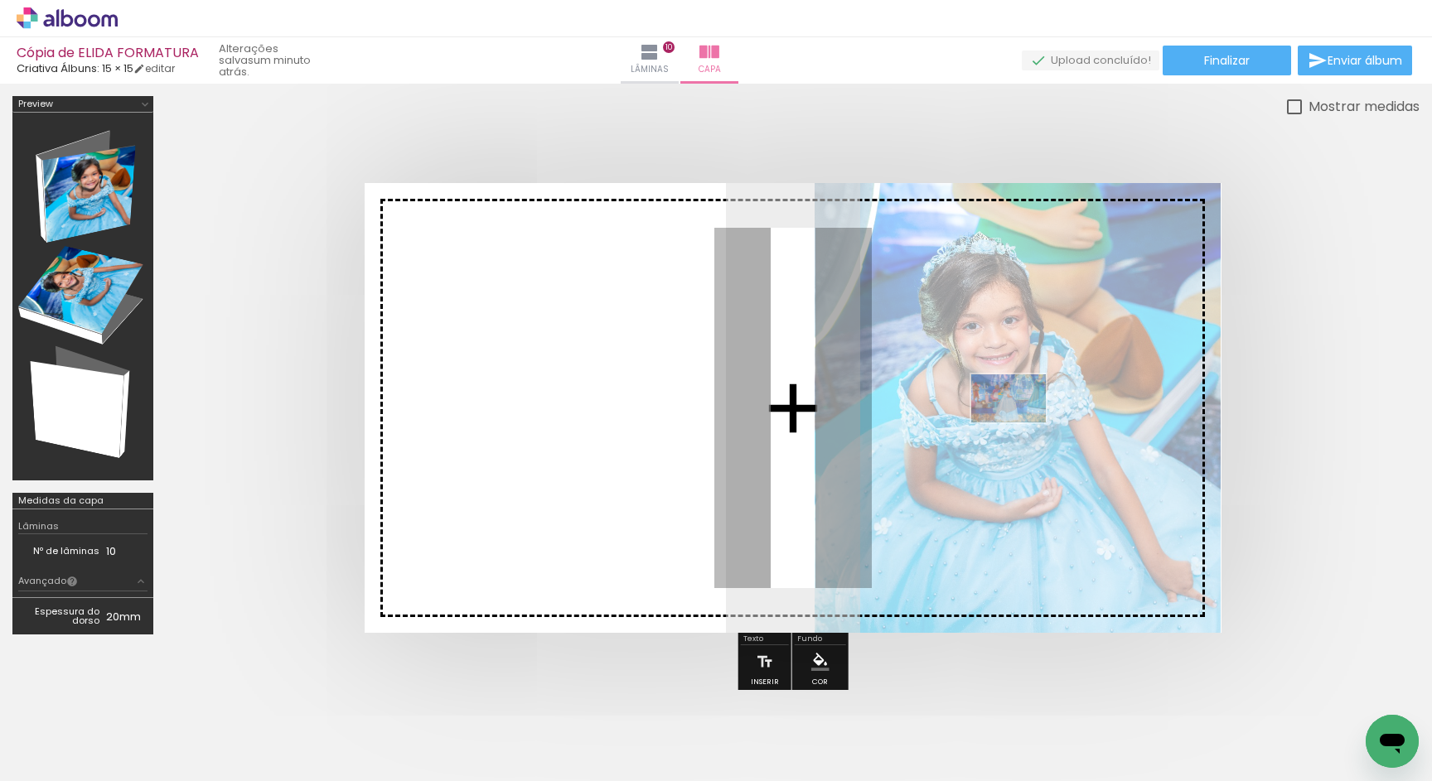
drag, startPoint x: 361, startPoint y: 734, endPoint x: 1021, endPoint y: 425, distance: 728.3
click at [1021, 425] on quentale-workspace at bounding box center [716, 390] width 1432 height 781
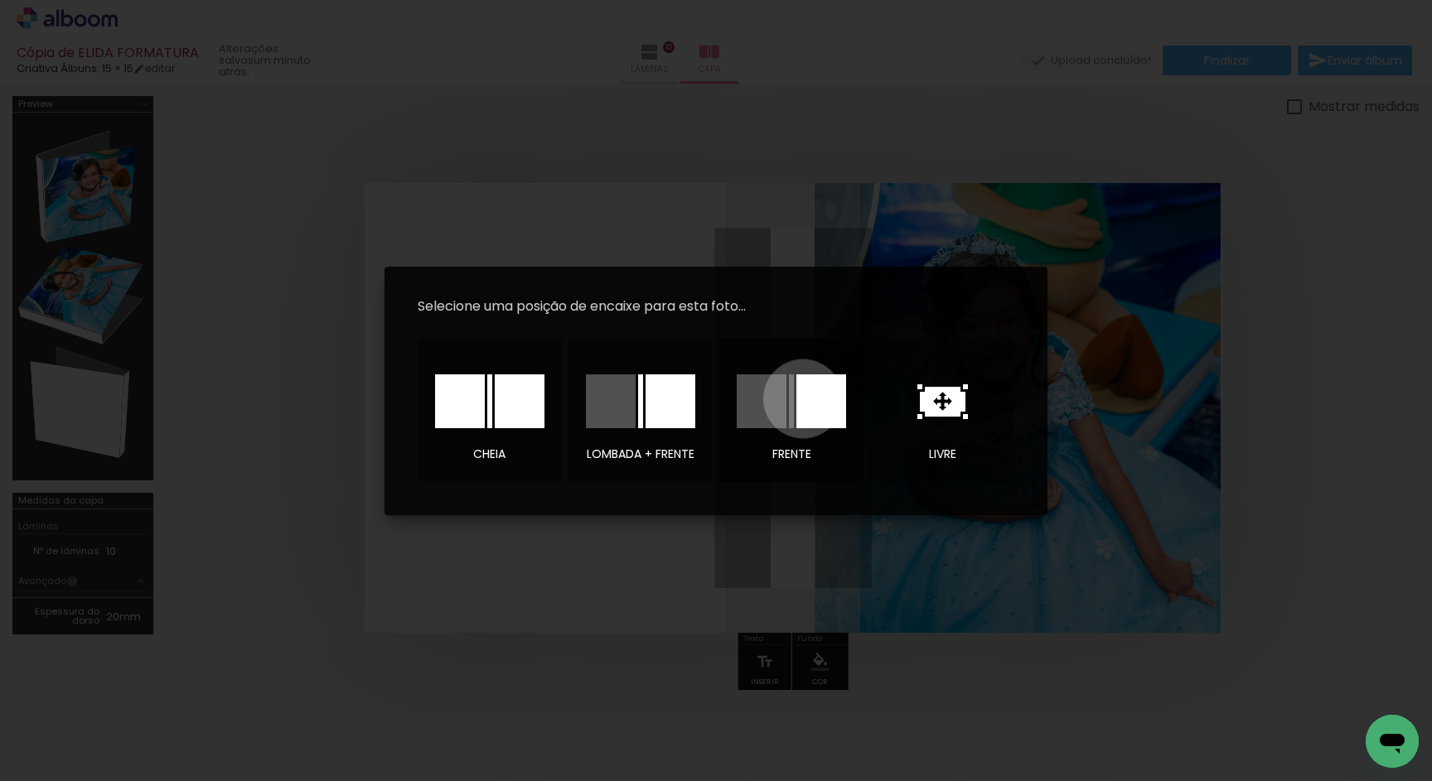
click at [803, 398] on div at bounding box center [821, 401] width 50 height 54
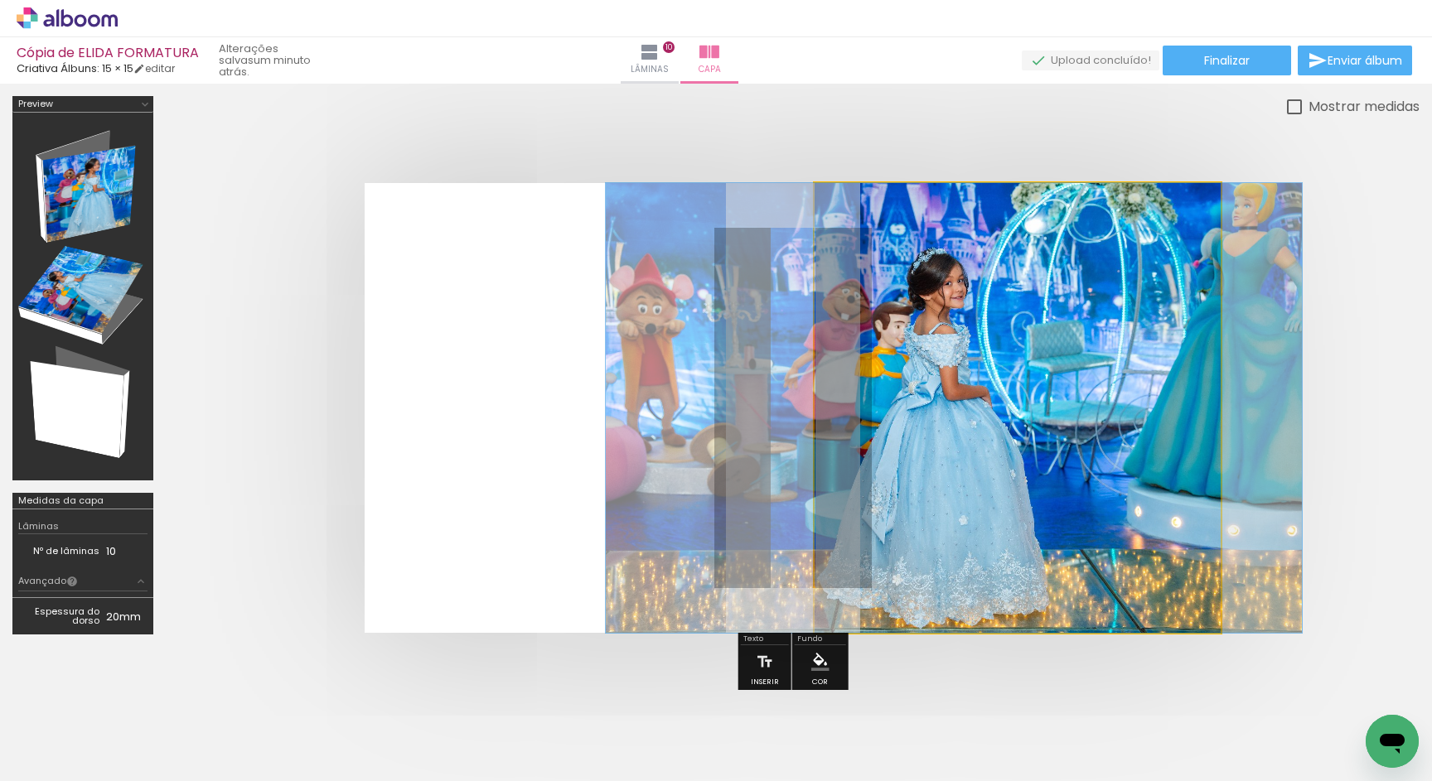
drag, startPoint x: 1006, startPoint y: 388, endPoint x: 944, endPoint y: 384, distance: 62.2
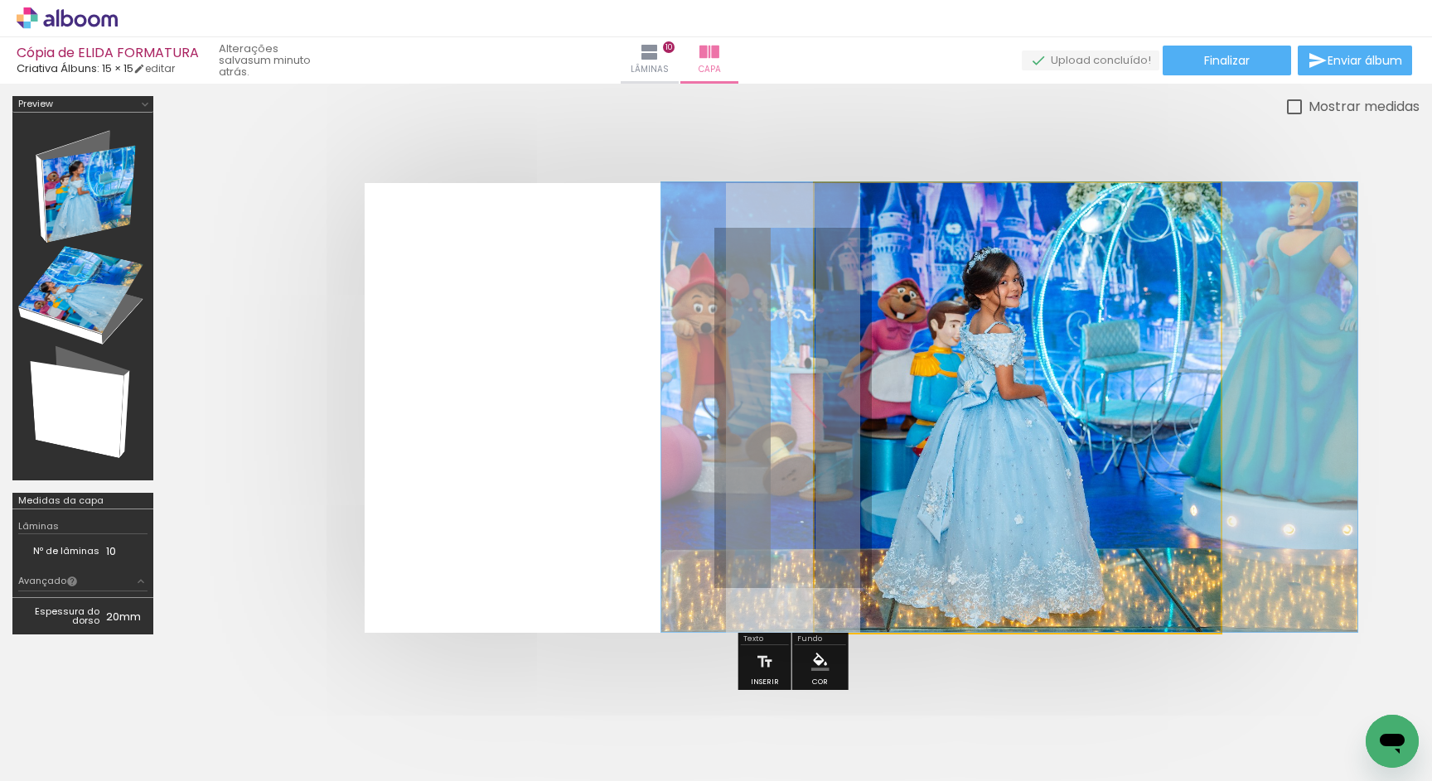
drag, startPoint x: 966, startPoint y: 383, endPoint x: 1021, endPoint y: 381, distance: 54.7
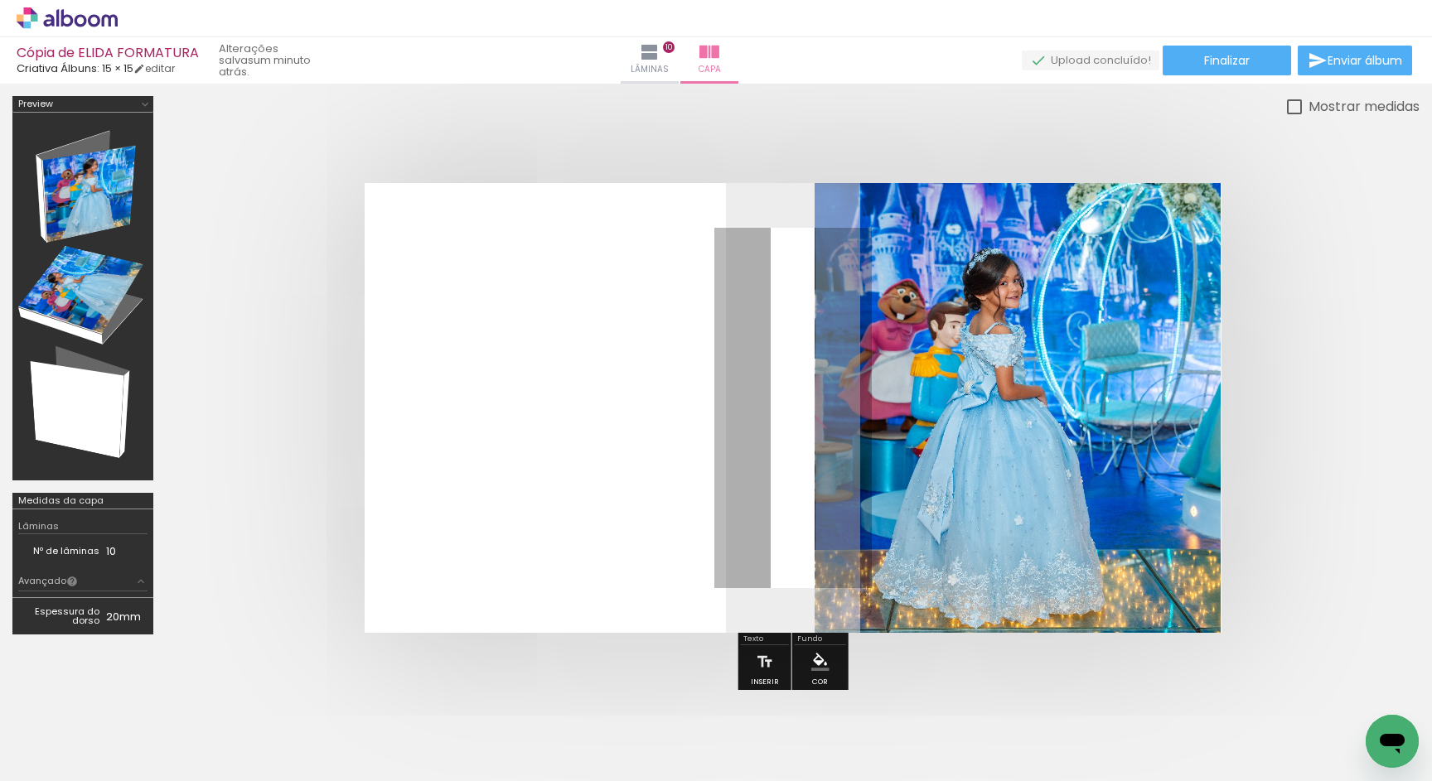
click at [1327, 443] on quentale-cover at bounding box center [792, 408] width 1121 height 450
click at [809, 652] on paper-menu-button "#ffebee #ffcdd2 #ef9a9a #e57373 #ef5350 #f44336 #e53935 #d32f2f #c62828 #b71c1c…" at bounding box center [819, 661] width 31 height 31
click at [679, 326] on quentale-layouter at bounding box center [793, 408] width 857 height 450
click at [819, 657] on iron-icon "color picker" at bounding box center [820, 662] width 18 height 18
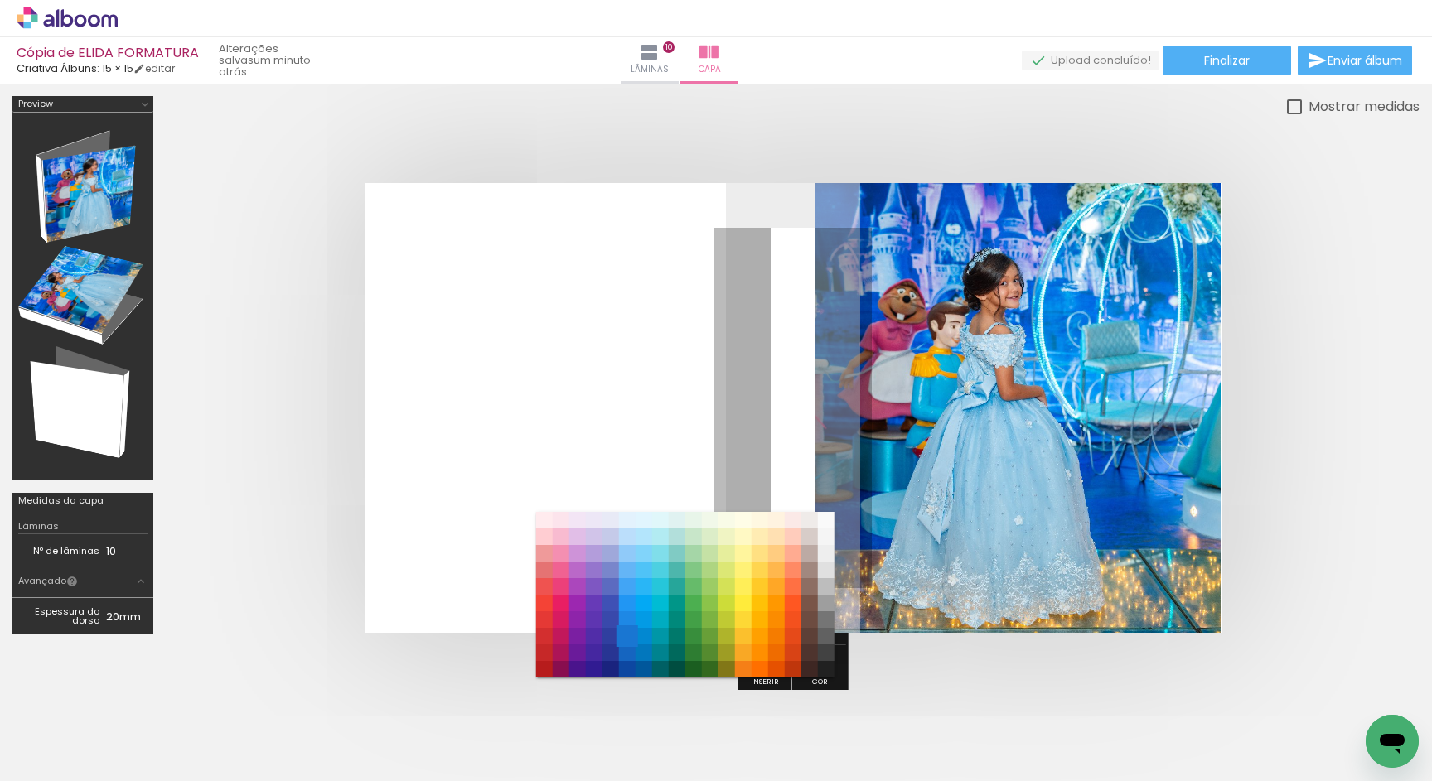
click at [632, 637] on paper-item "#1976d2" at bounding box center [626, 636] width 17 height 17
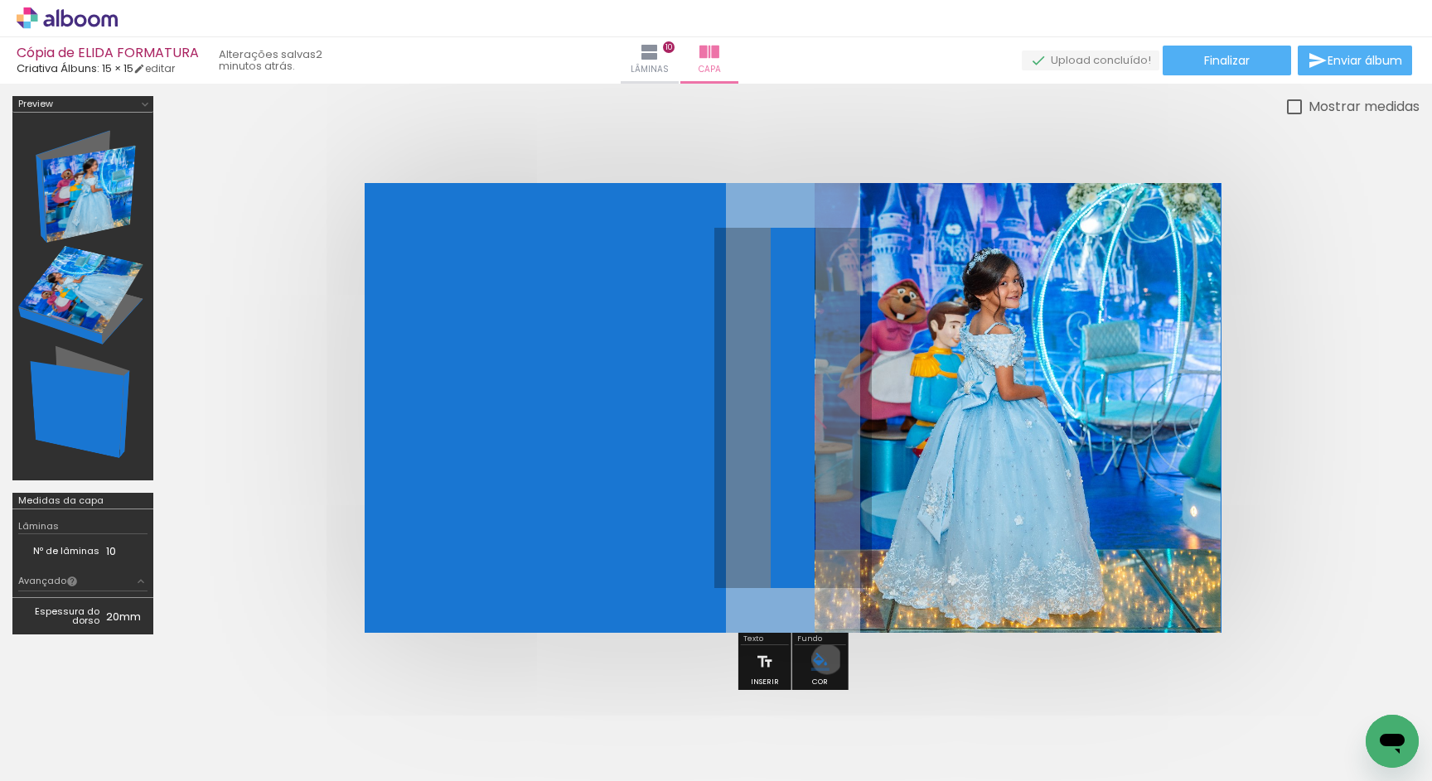
click at [824, 659] on iron-icon "color picker" at bounding box center [820, 662] width 18 height 18
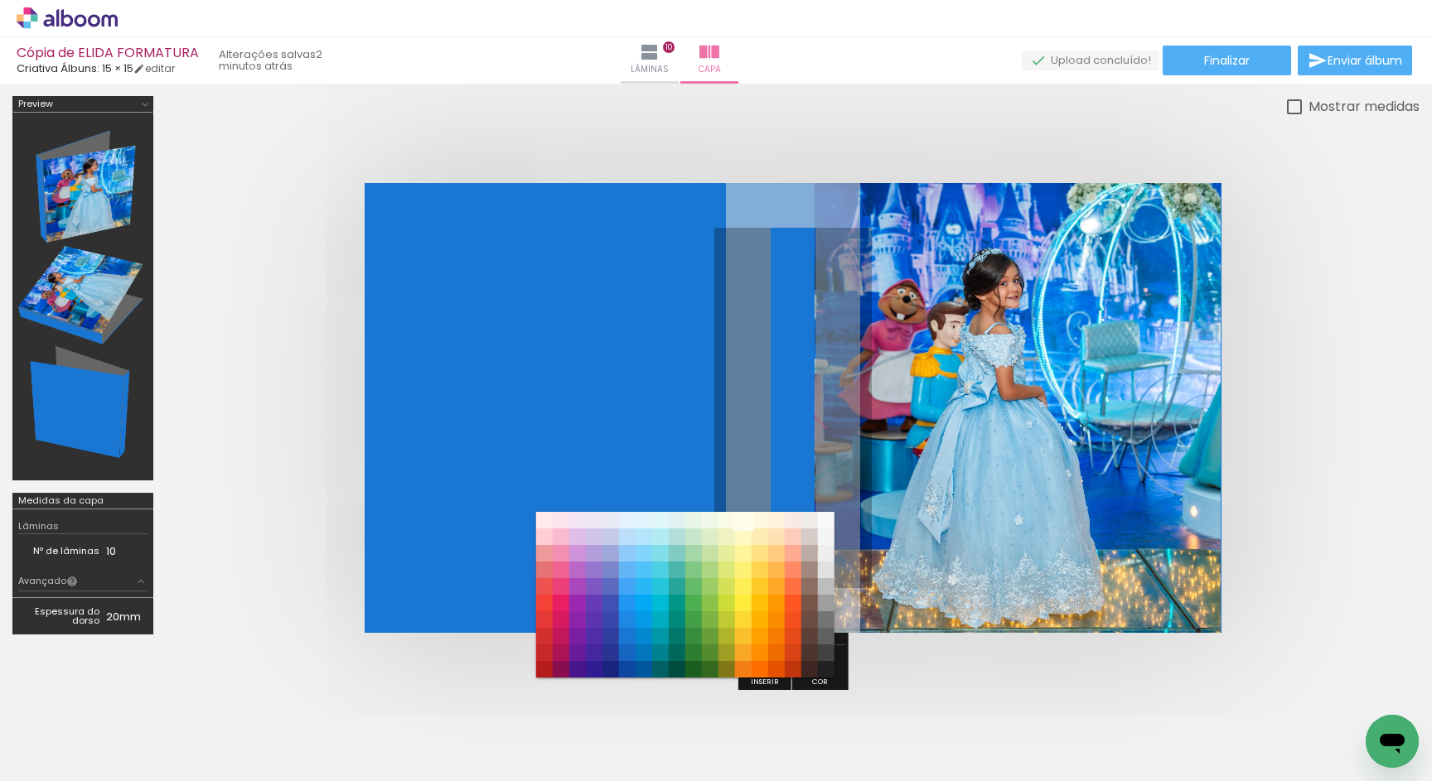
click at [741, 522] on paper-item "#fffde7" at bounding box center [742, 520] width 17 height 17
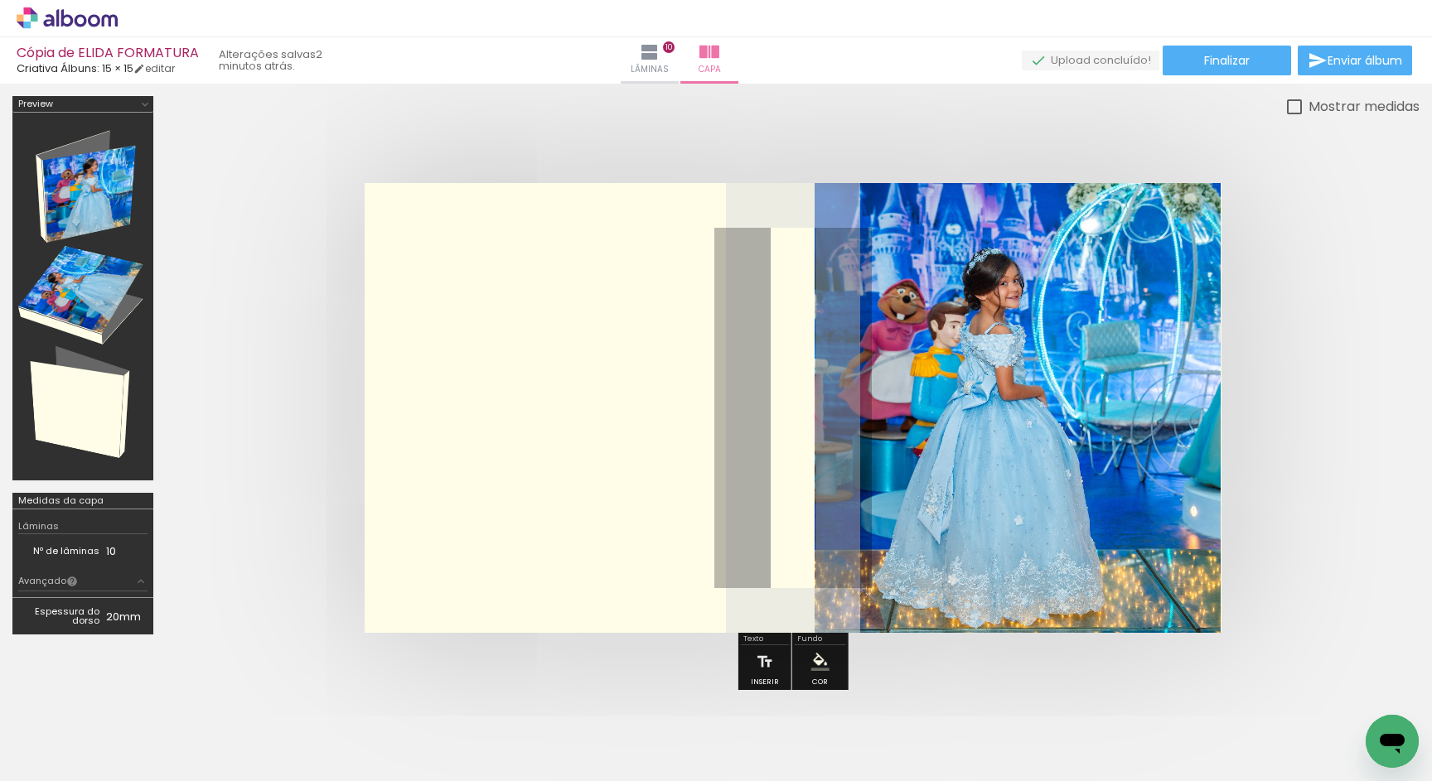
scroll to position [0, 2498]
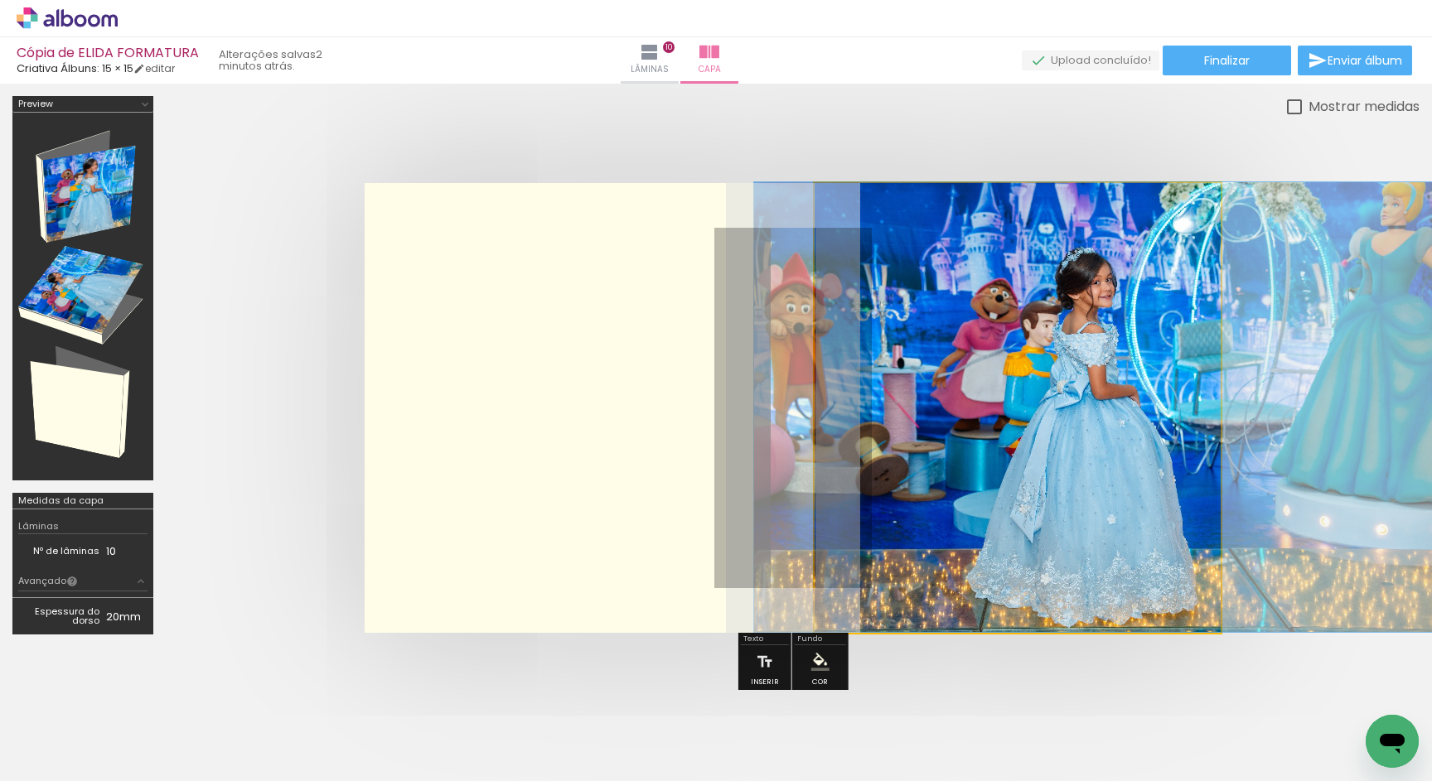
drag, startPoint x: 978, startPoint y: 437, endPoint x: 1070, endPoint y: 436, distance: 92.0
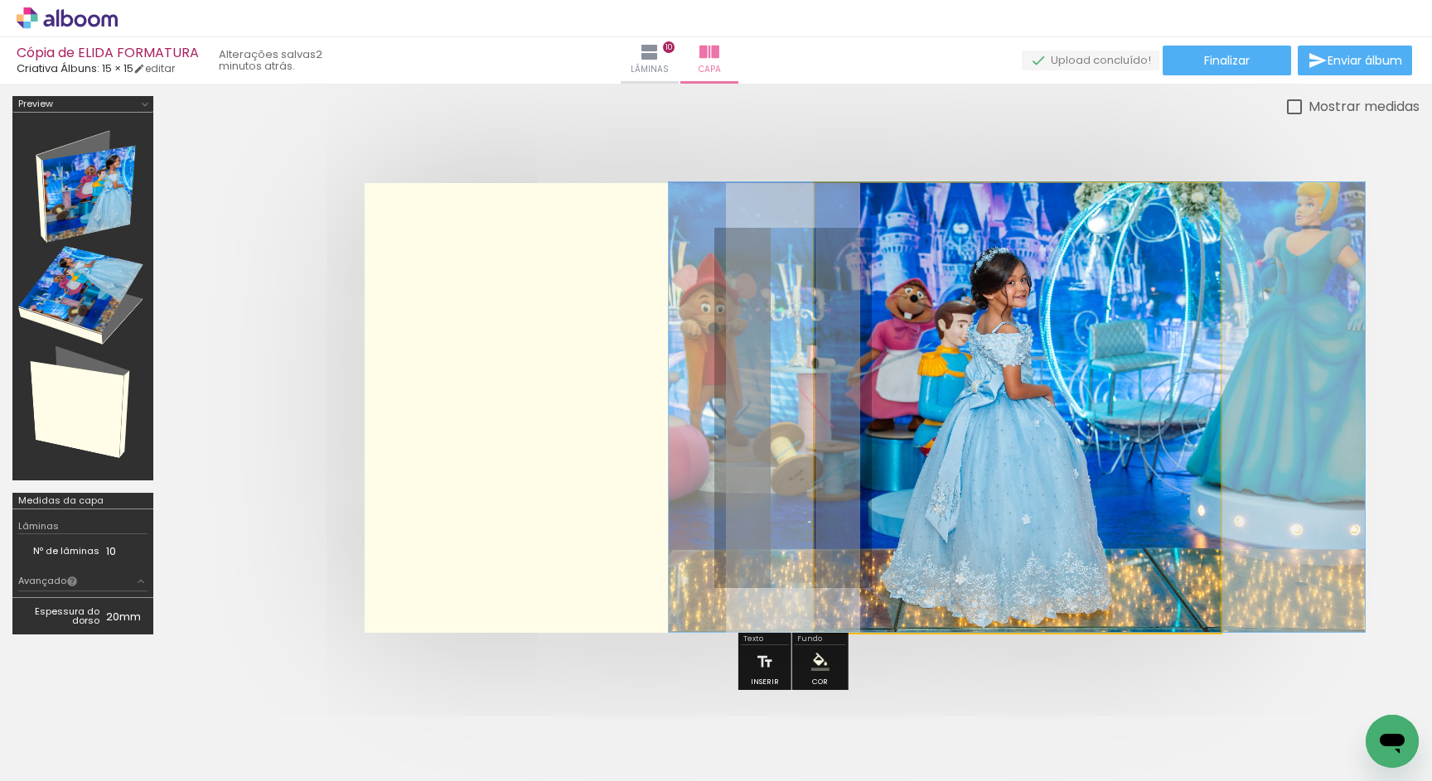
drag, startPoint x: 1067, startPoint y: 436, endPoint x: 983, endPoint y: 432, distance: 83.8
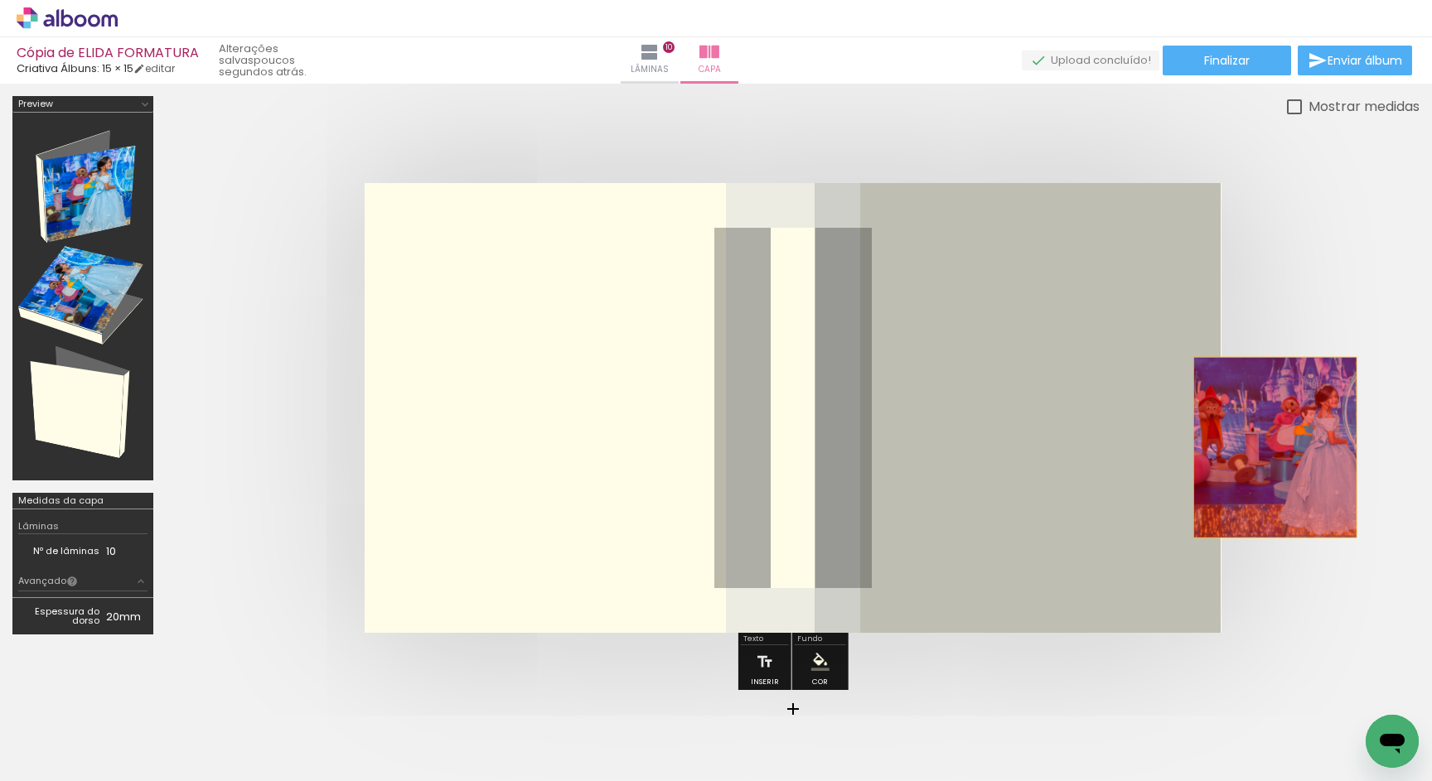
drag, startPoint x: 1059, startPoint y: 417, endPoint x: 1275, endPoint y: 447, distance: 218.4
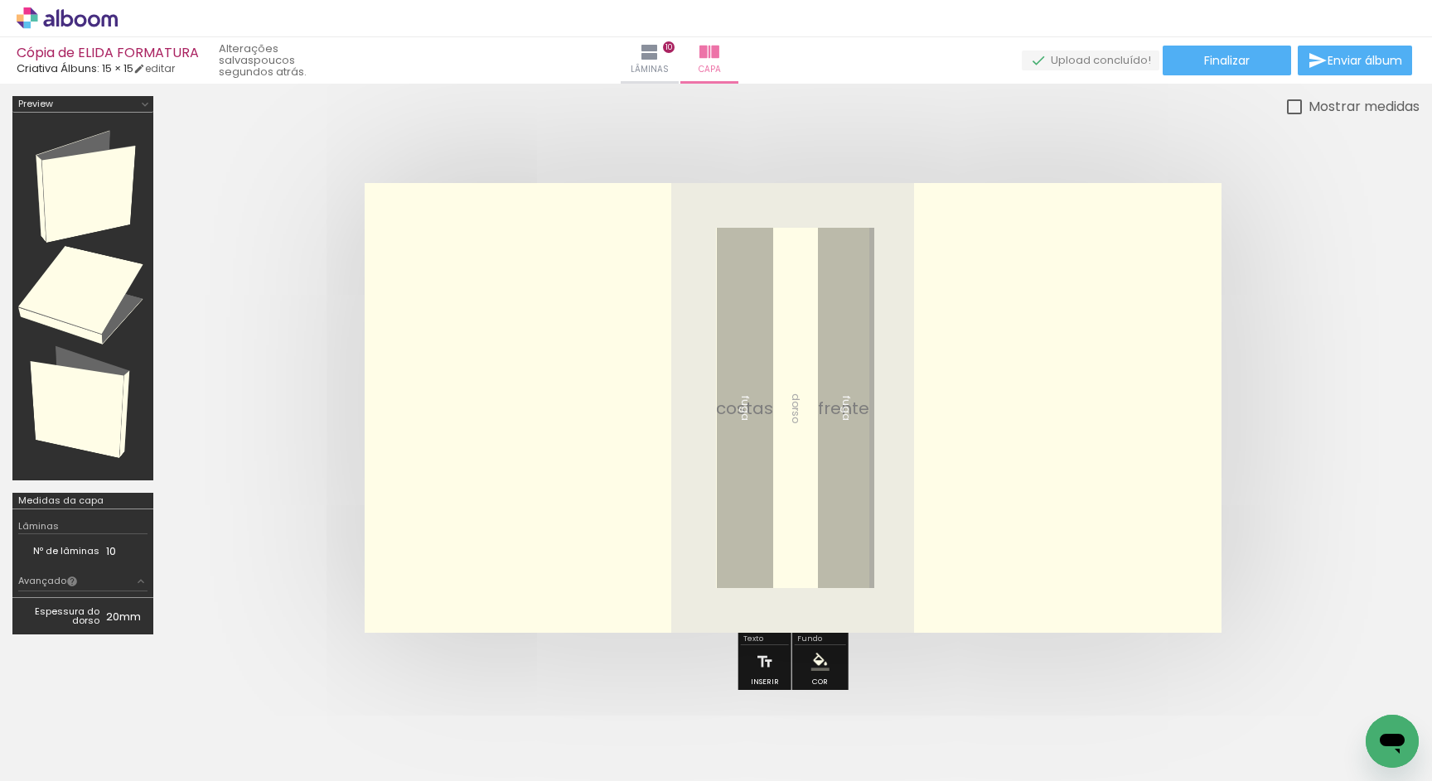
click at [843, 534] on quentale-layouter at bounding box center [793, 408] width 857 height 450
drag, startPoint x: 832, startPoint y: 401, endPoint x: 831, endPoint y: 534, distance: 132.6
click at [831, 539] on quentale-layouter at bounding box center [793, 408] width 857 height 450
click at [777, 367] on quentale-layouter at bounding box center [793, 408] width 857 height 450
click at [142, 578] on iron-icon at bounding box center [140, 581] width 13 height 13
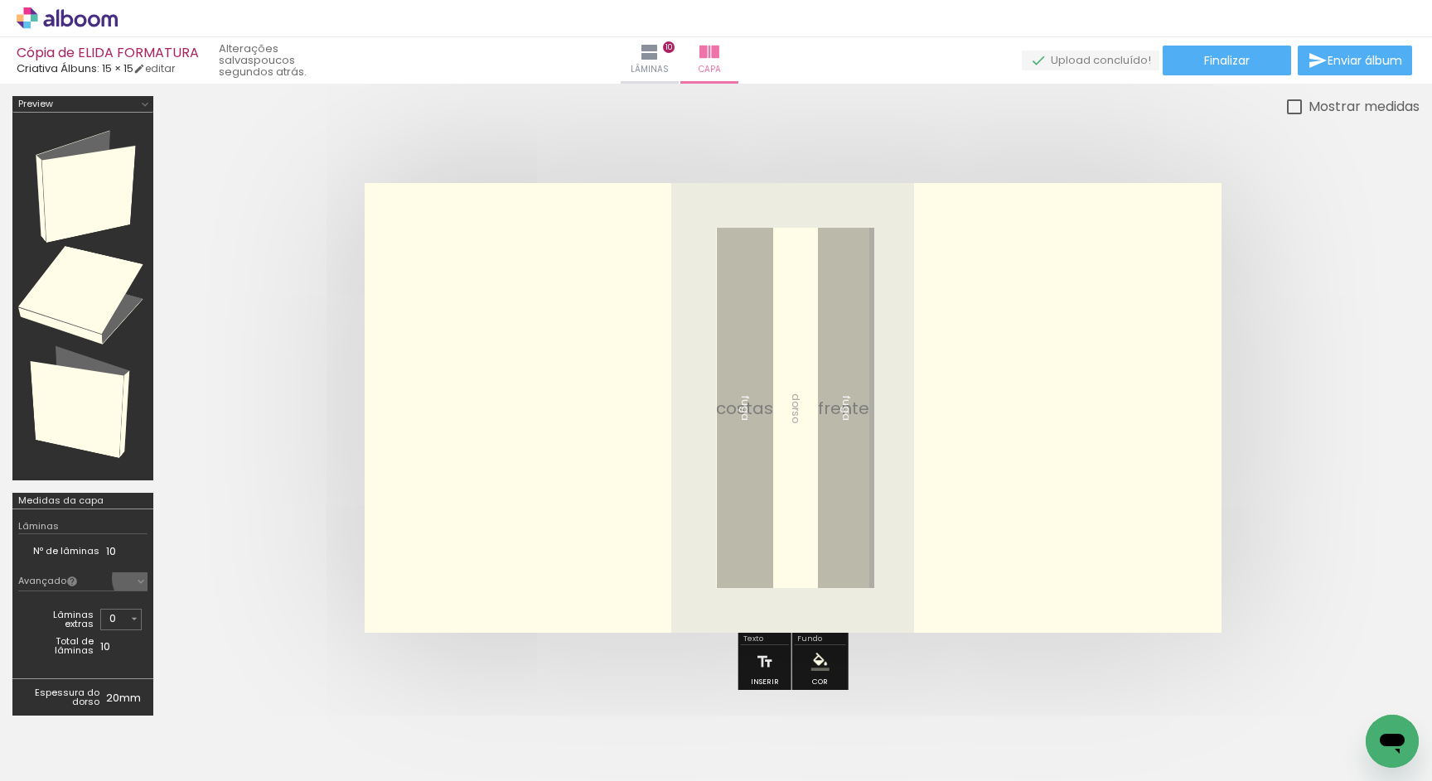
click at [142, 578] on iron-icon at bounding box center [140, 581] width 13 height 13
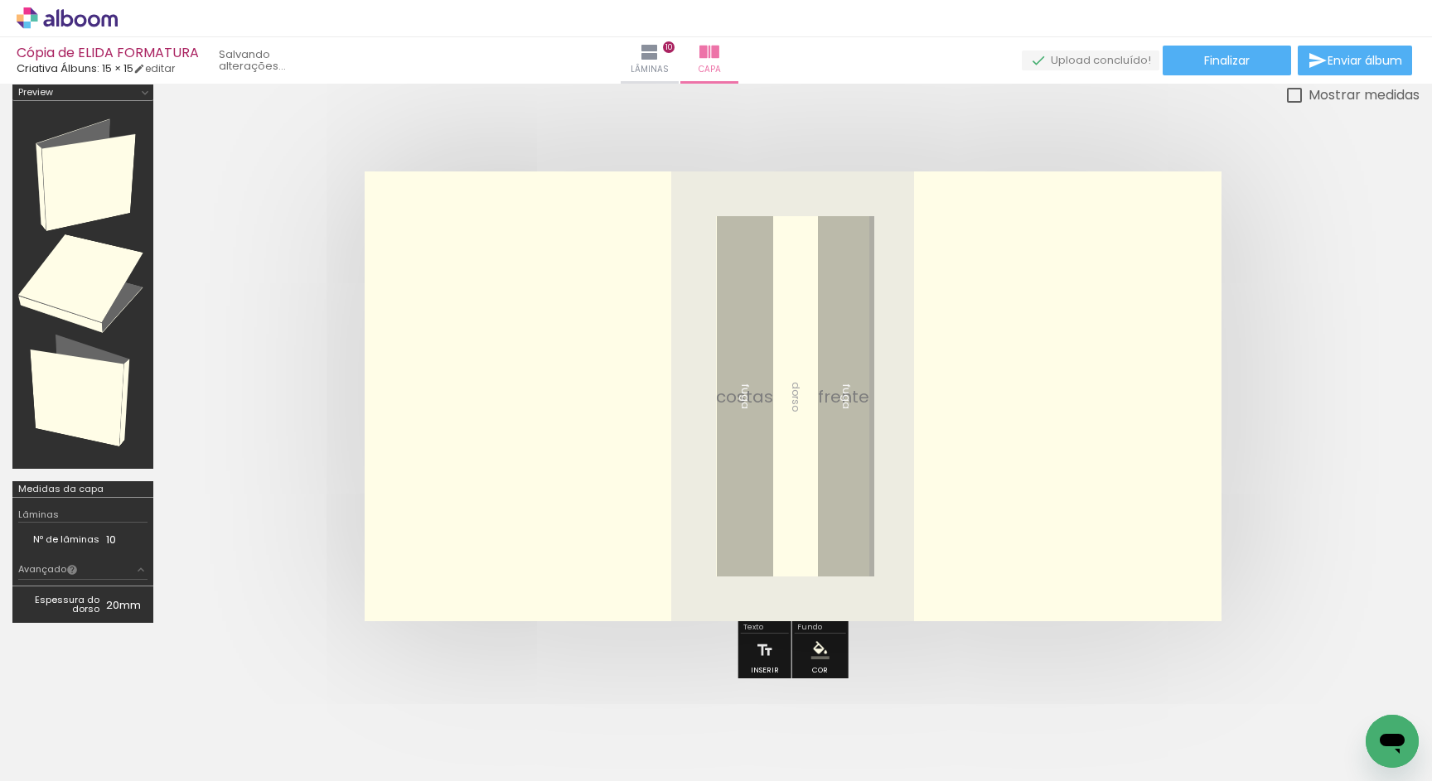
scroll to position [0, 2869]
click at [659, 59] on iron-icon at bounding box center [650, 52] width 20 height 20
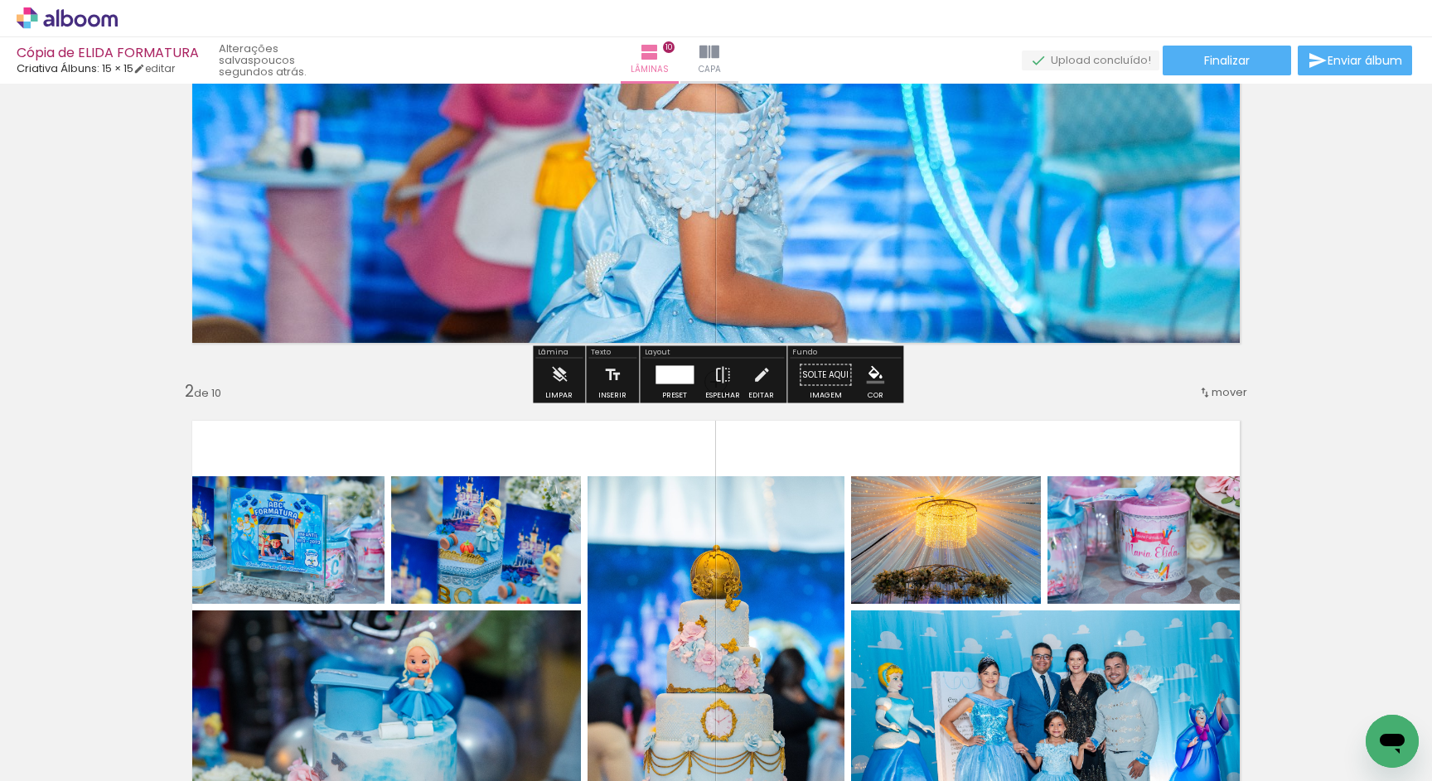
scroll to position [41, 0]
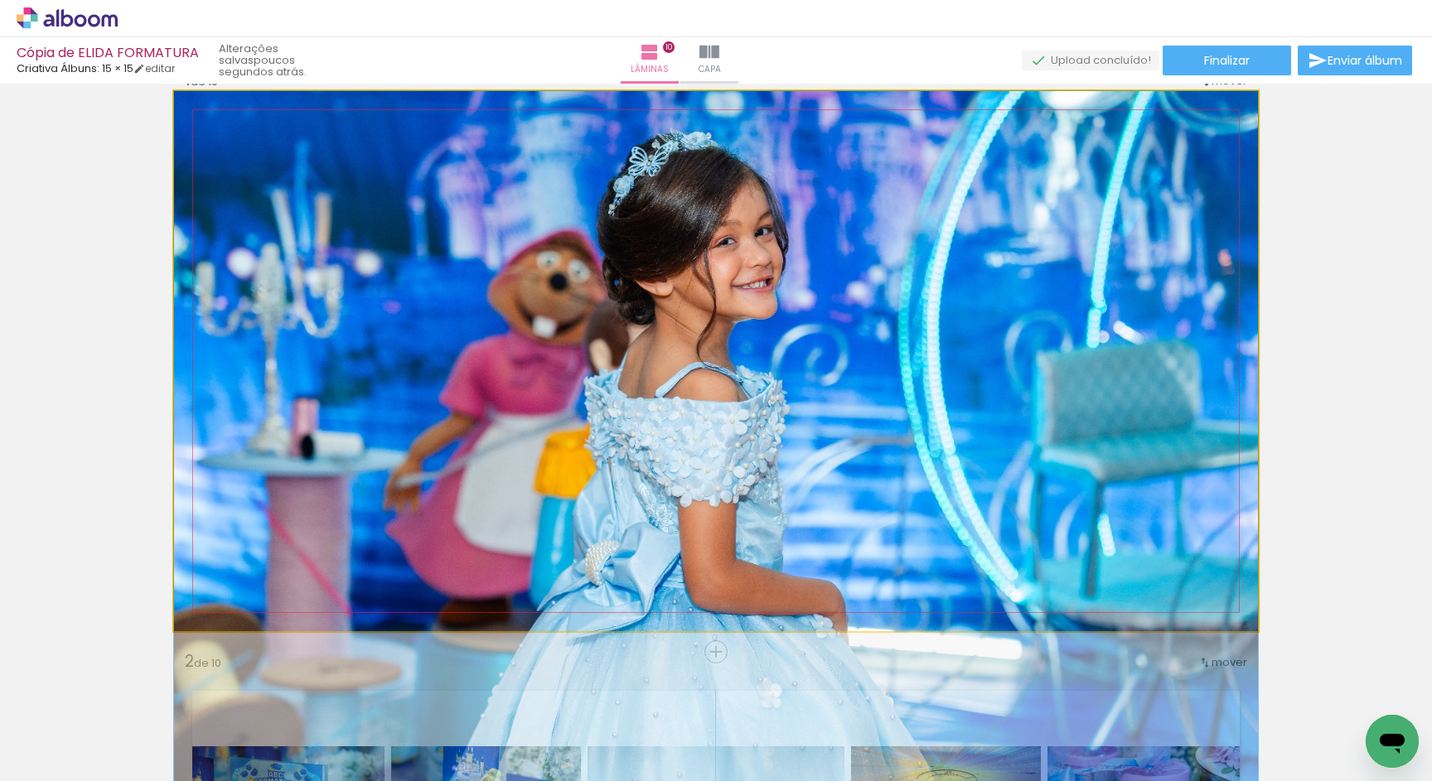
drag, startPoint x: 745, startPoint y: 294, endPoint x: 745, endPoint y: 303, distance: 9.1
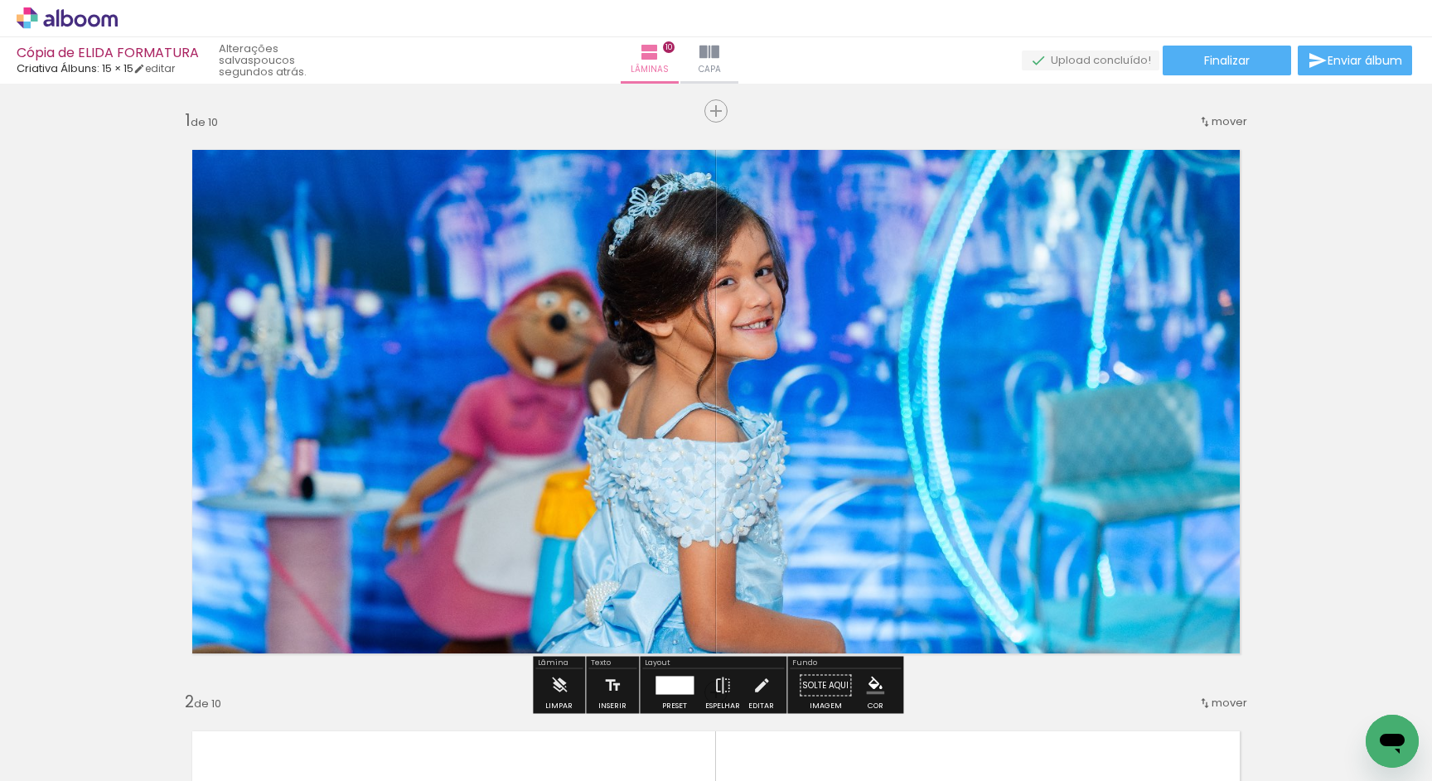
scroll to position [0, 0]
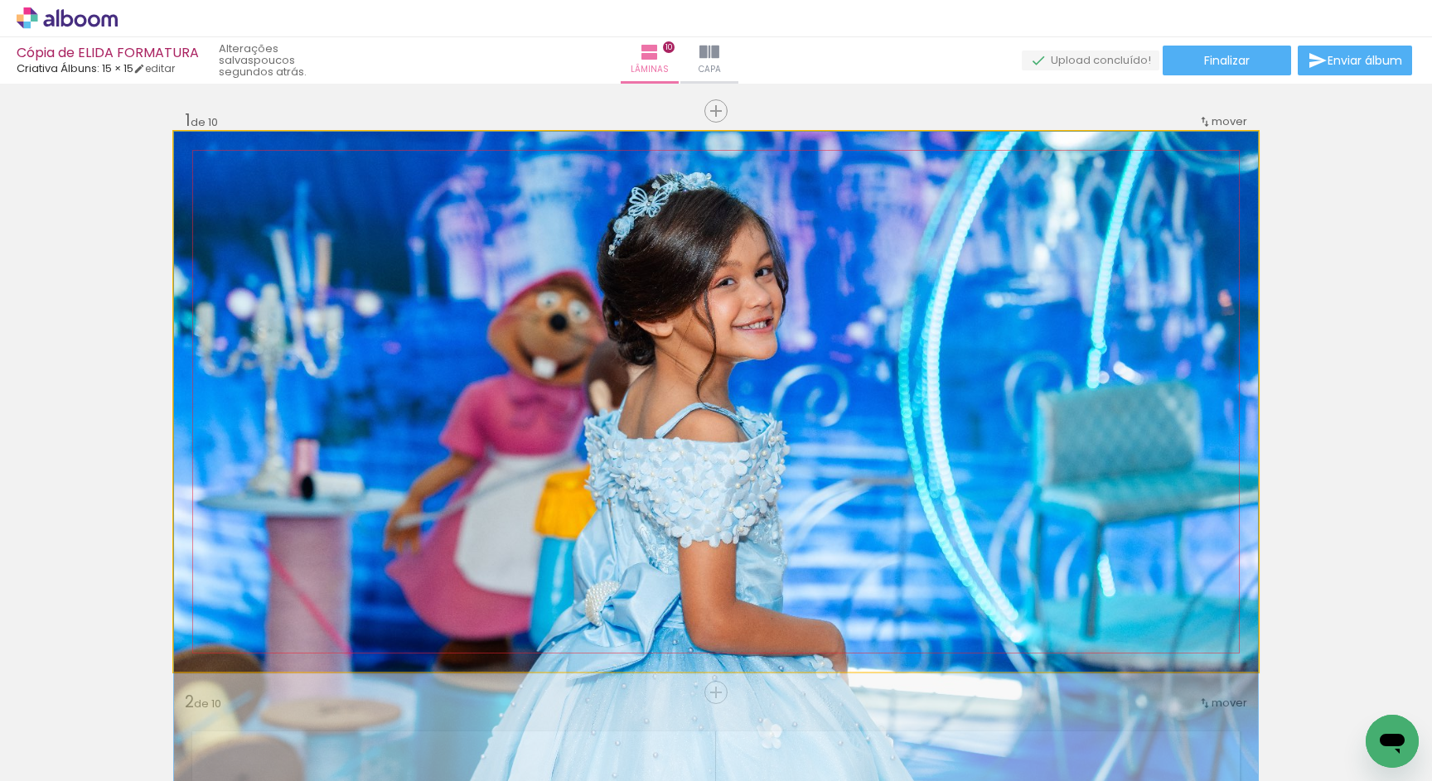
drag, startPoint x: 332, startPoint y: 220, endPoint x: 337, endPoint y: 256, distance: 36.8
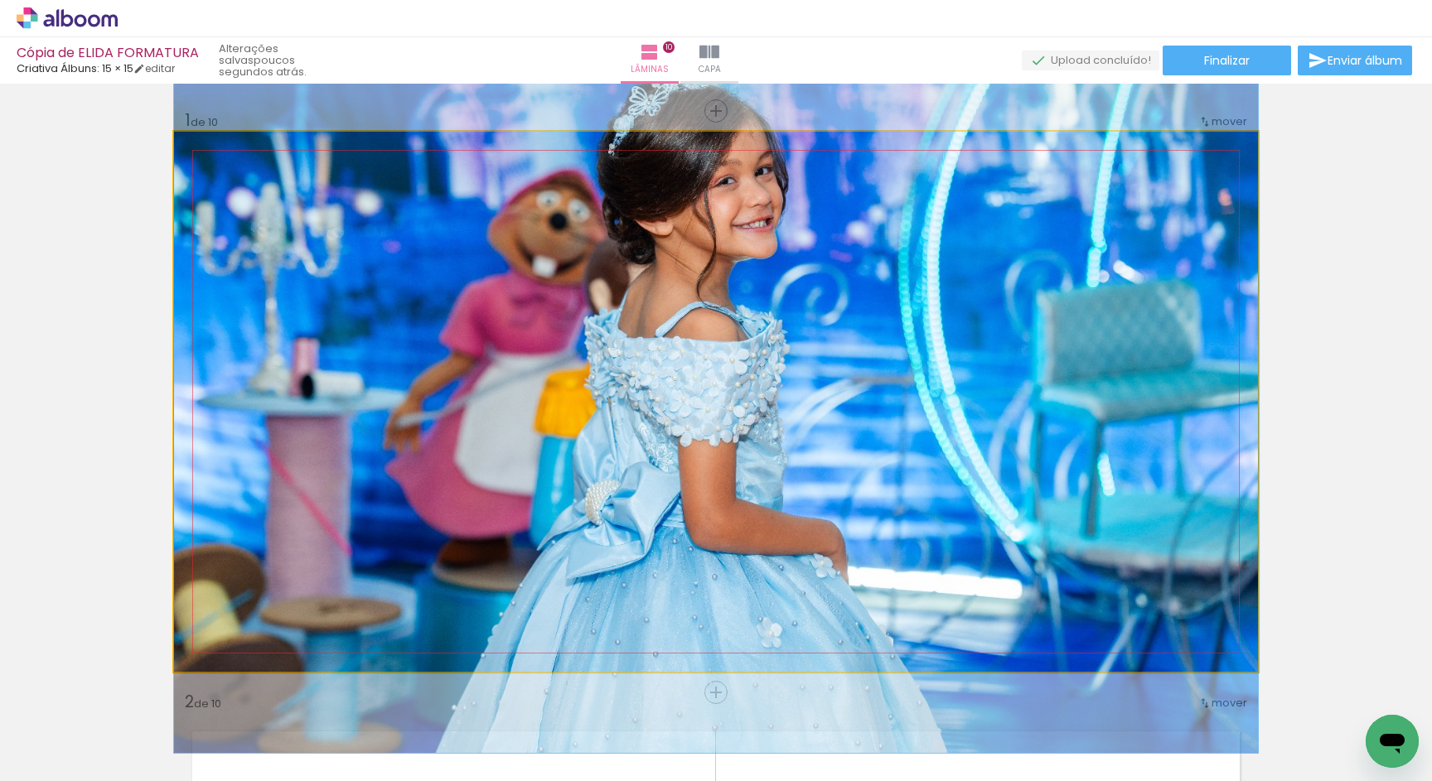
drag, startPoint x: 333, startPoint y: 248, endPoint x: 325, endPoint y: 146, distance: 102.2
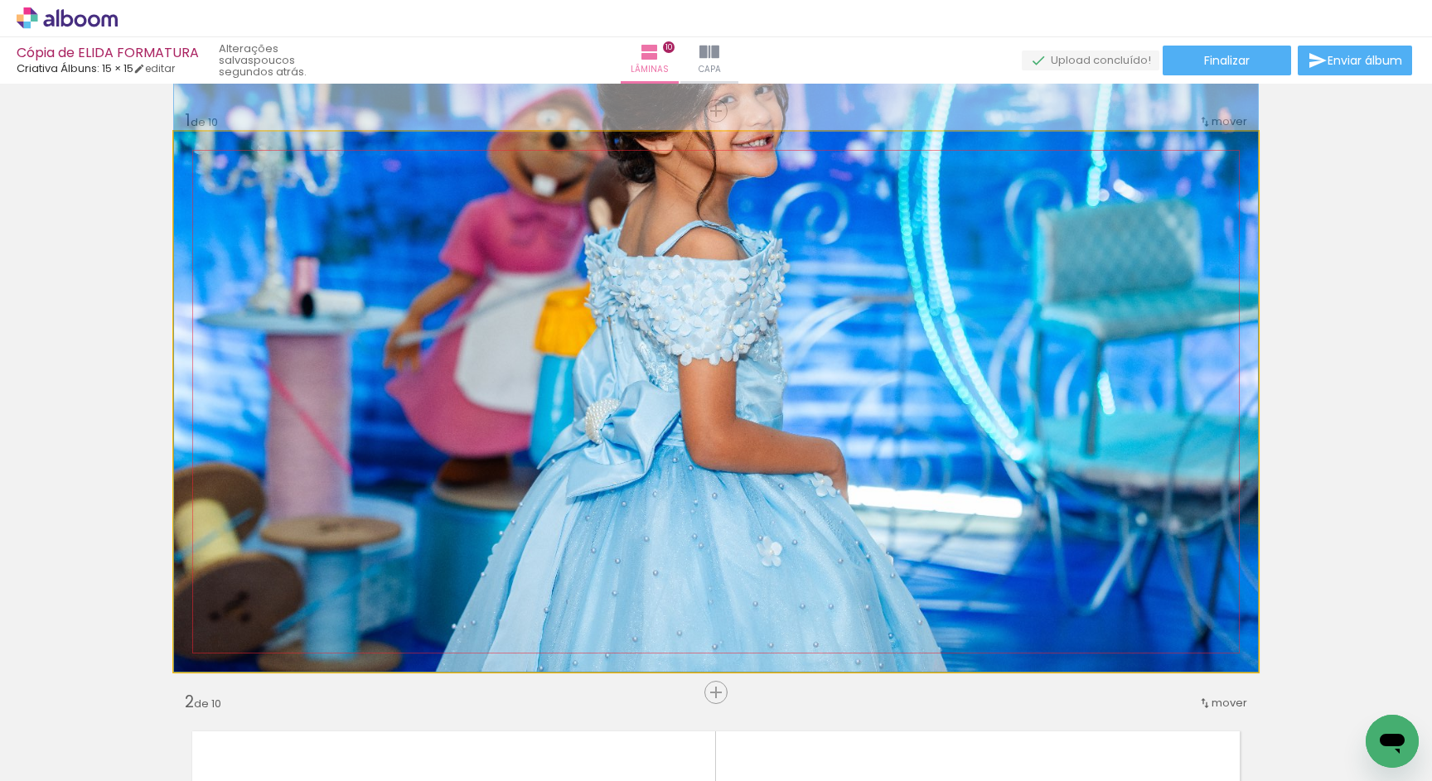
drag, startPoint x: 654, startPoint y: 310, endPoint x: 663, endPoint y: 189, distance: 121.3
click at [703, 253] on quentale-photo at bounding box center [716, 402] width 1084 height 540
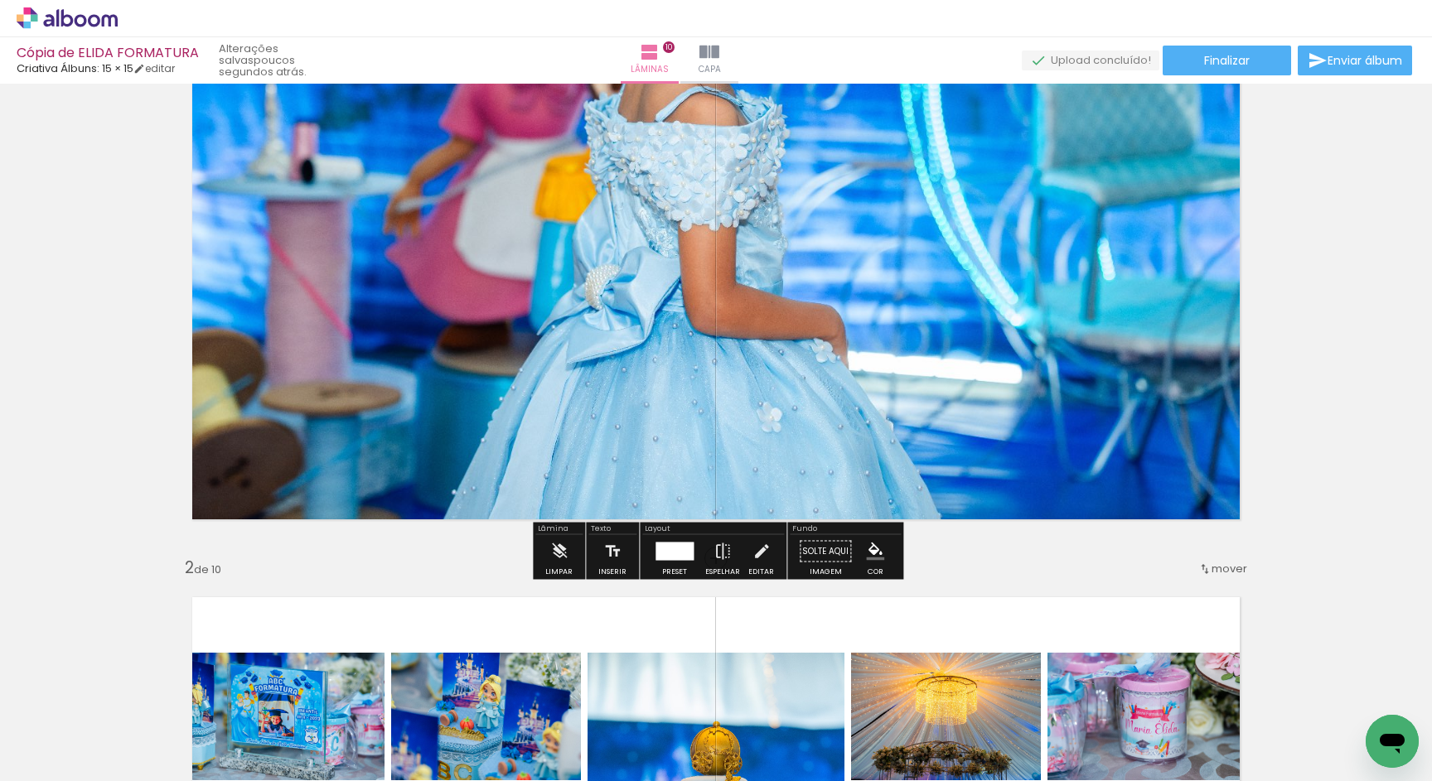
scroll to position [125, 0]
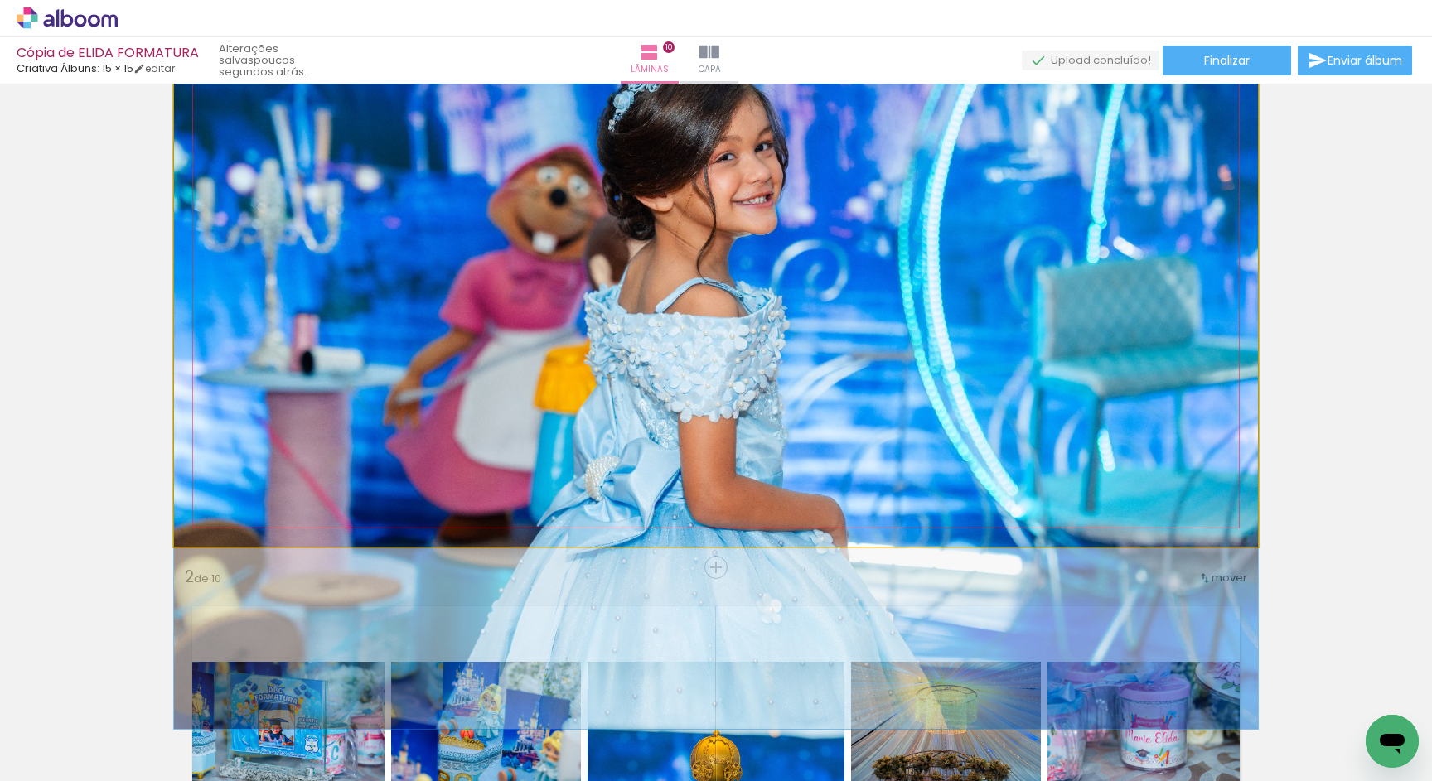
drag, startPoint x: 751, startPoint y: 213, endPoint x: 756, endPoint y: 411, distance: 198.1
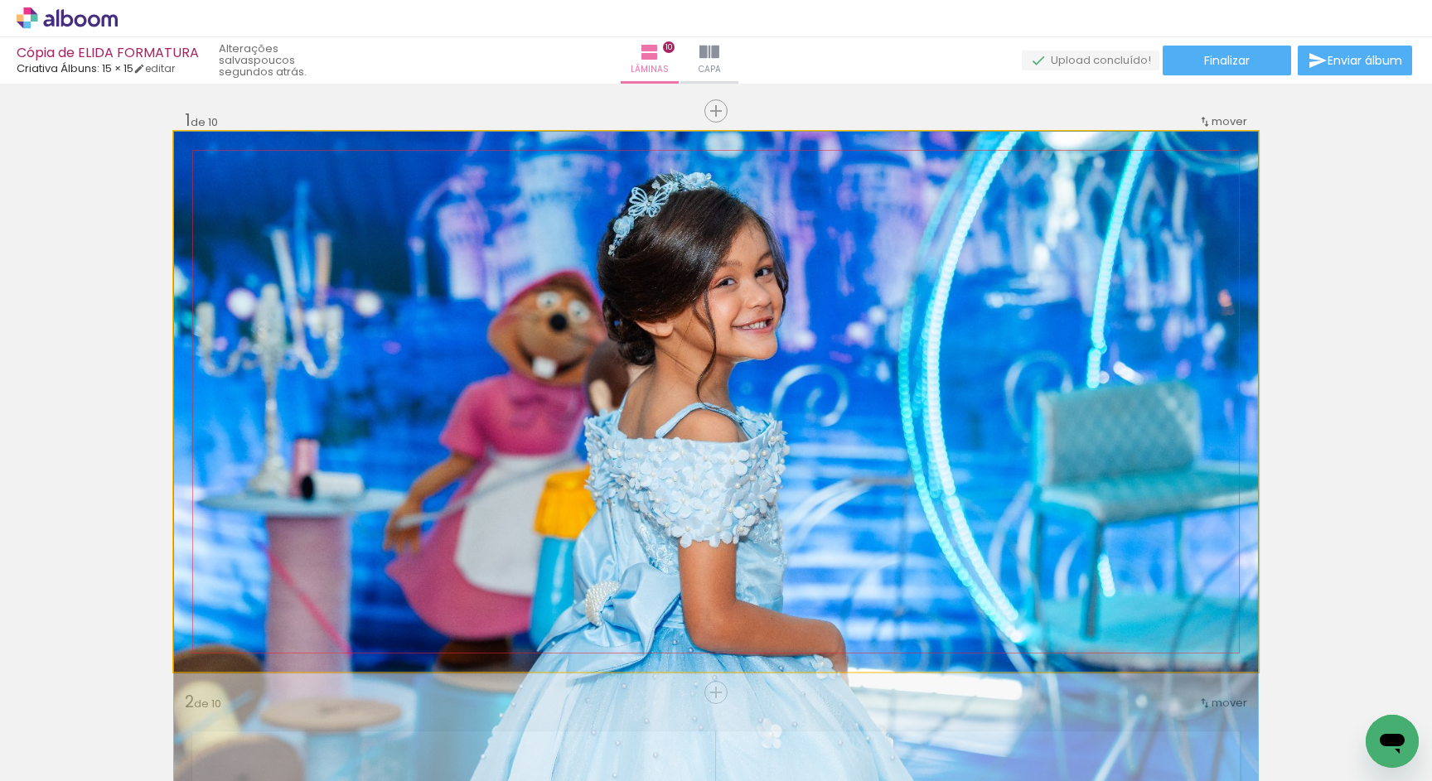
scroll to position [0, 0]
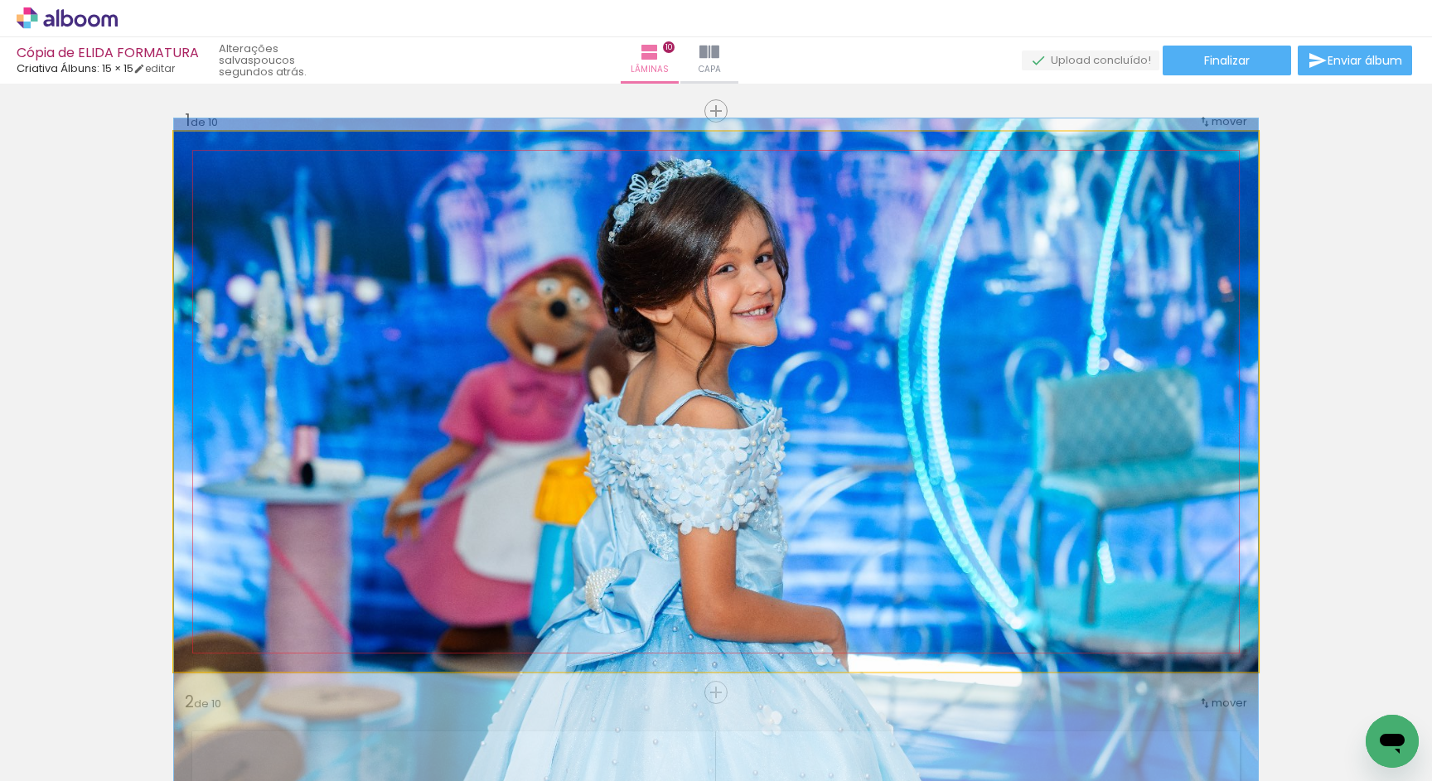
drag, startPoint x: 756, startPoint y: 411, endPoint x: 760, endPoint y: 398, distance: 13.9
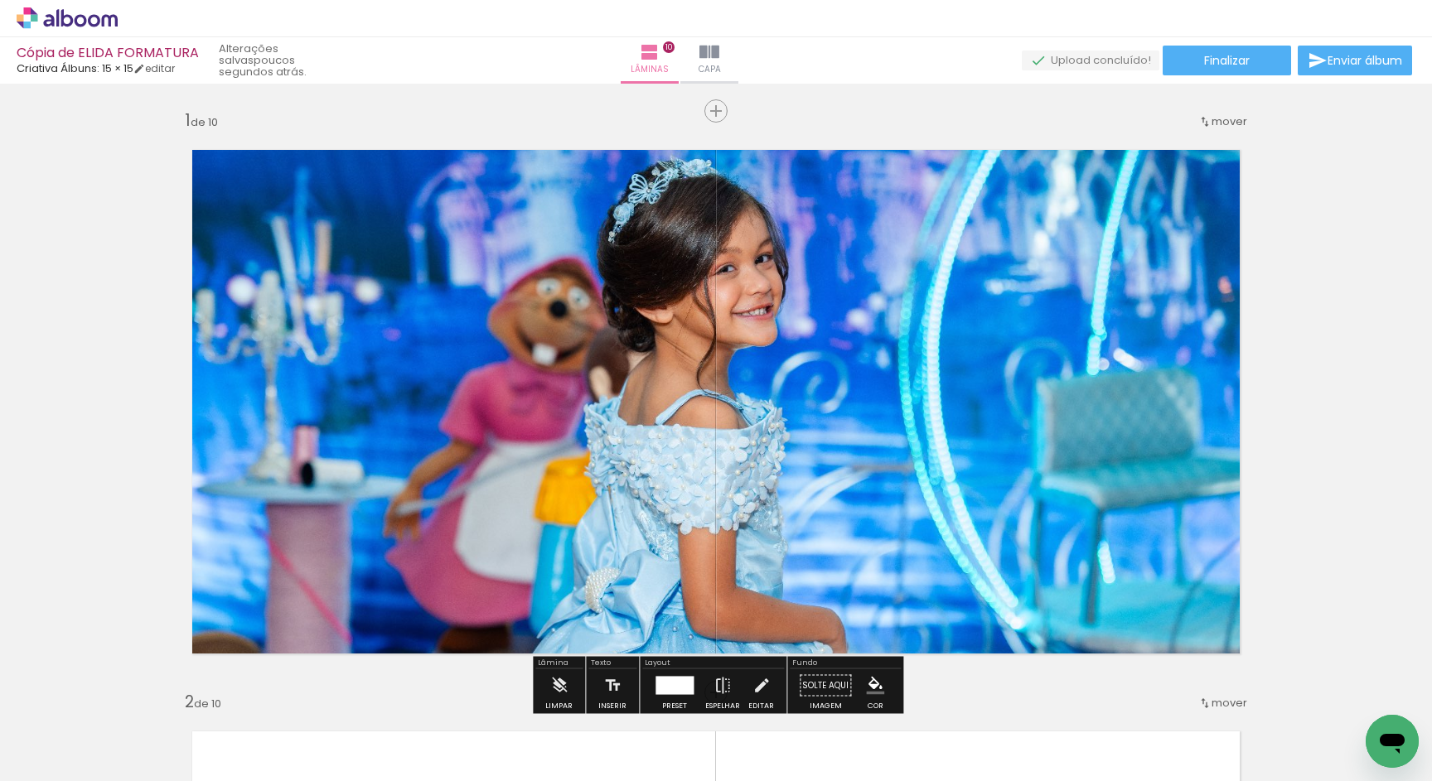
click at [115, 56] on div "Cópia de ELIDA FORMATURA" at bounding box center [108, 54] width 182 height 16
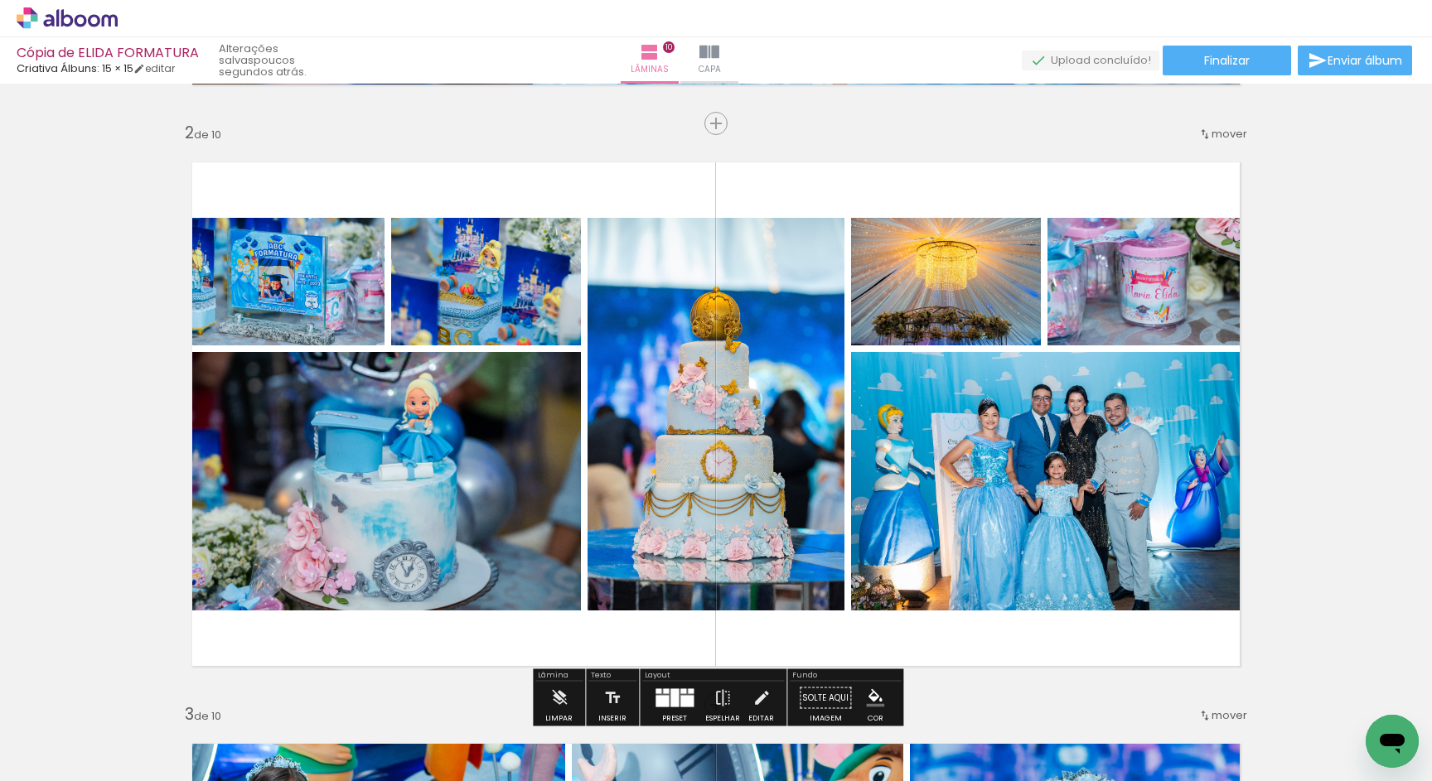
scroll to position [565, 0]
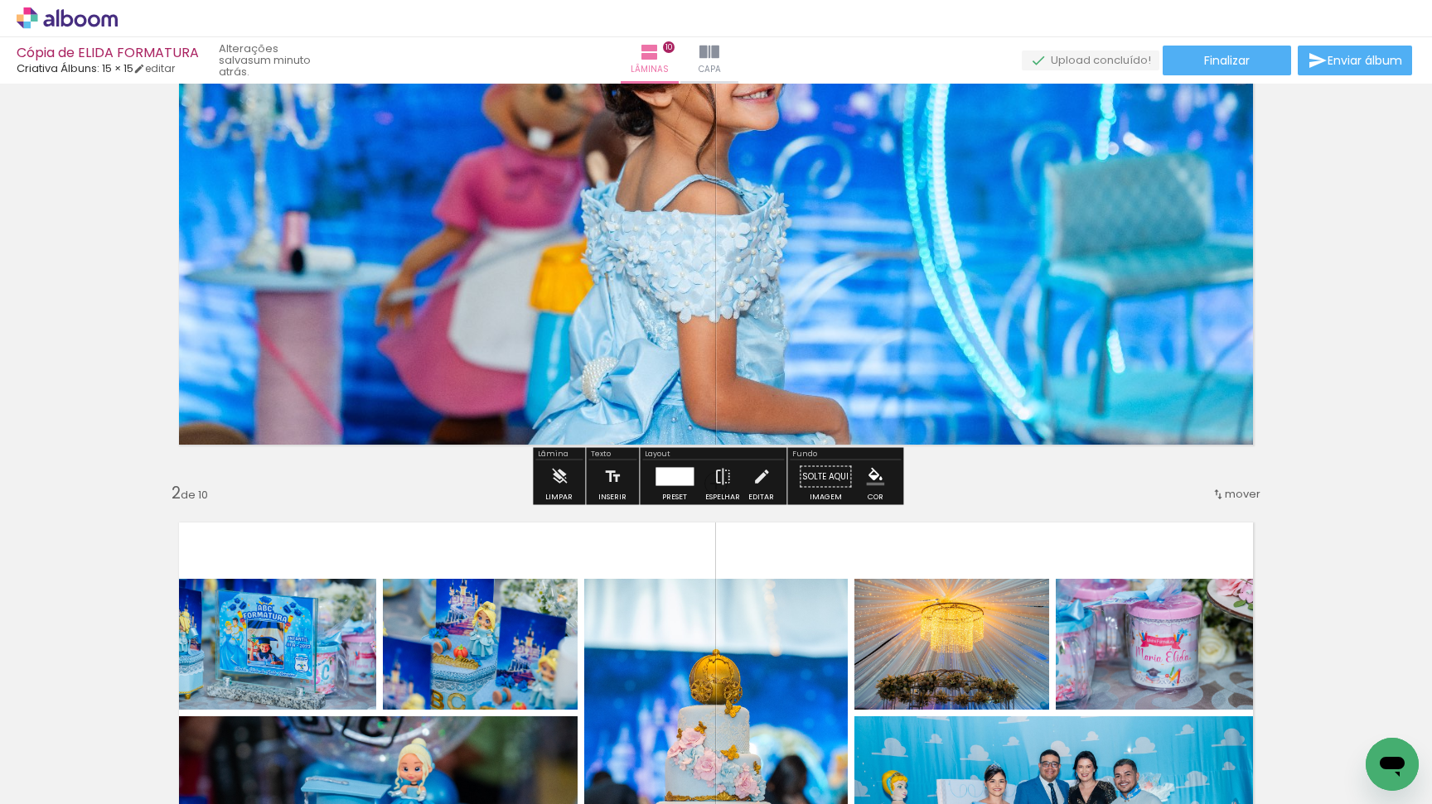
scroll to position [37, 0]
